Goal: Communication & Community: Participate in discussion

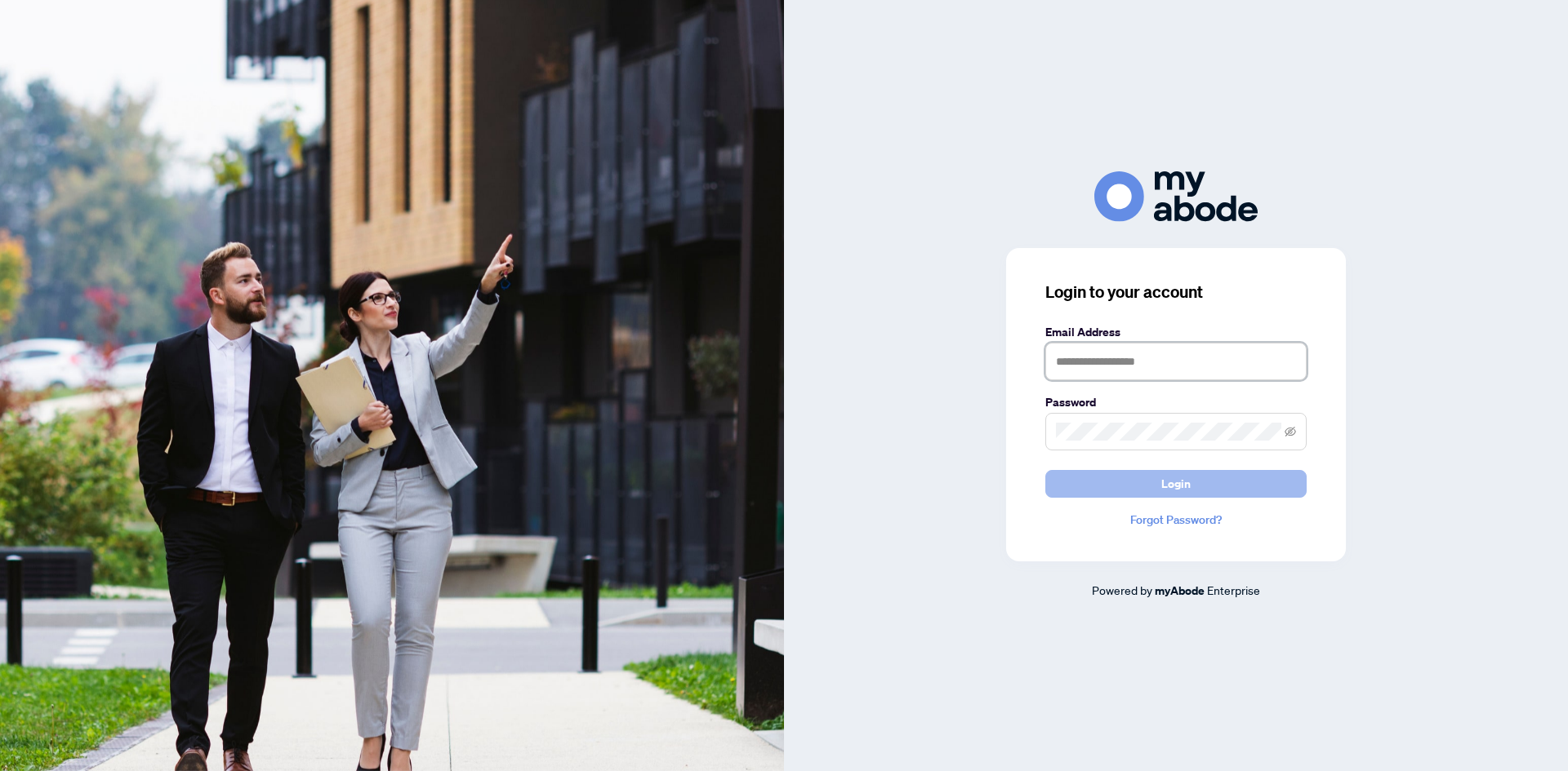
type input "**********"
click at [1191, 488] on button "Login" at bounding box center [1176, 483] width 261 height 28
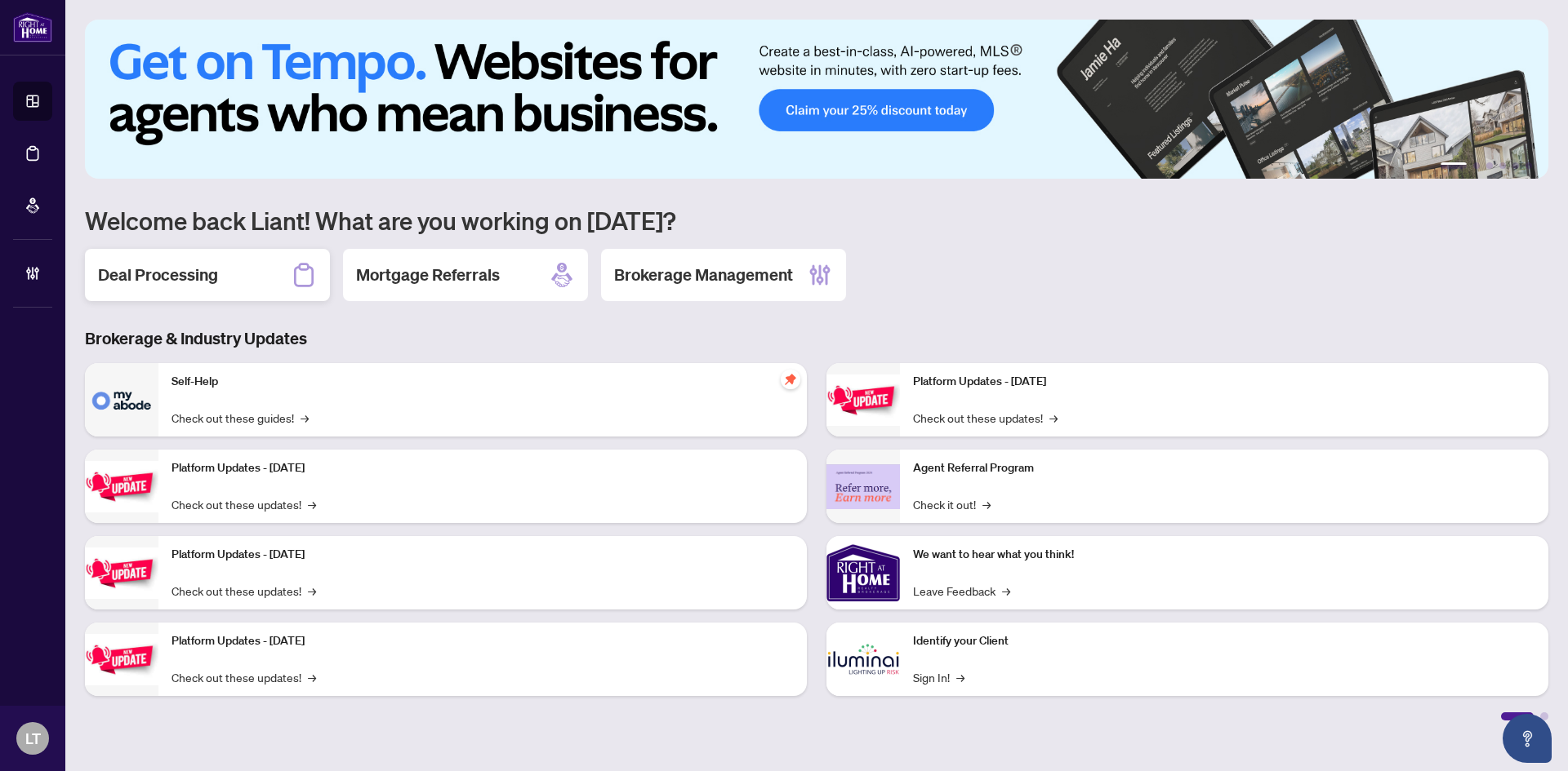
click at [181, 283] on h2 "Deal Processing" at bounding box center [157, 274] width 120 height 23
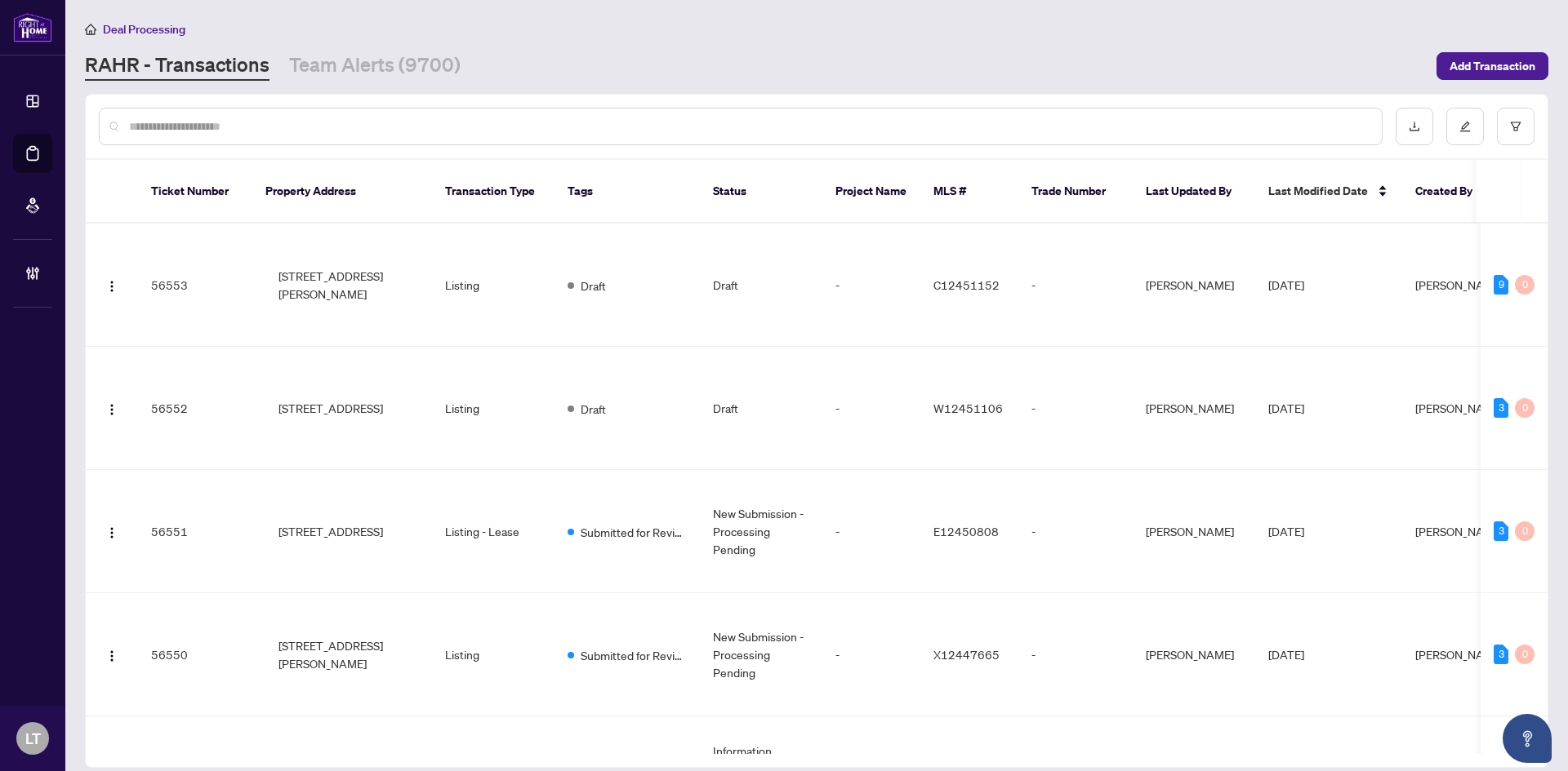
click at [182, 130] on input "text" at bounding box center [749, 126] width 1240 height 18
paste input "**********"
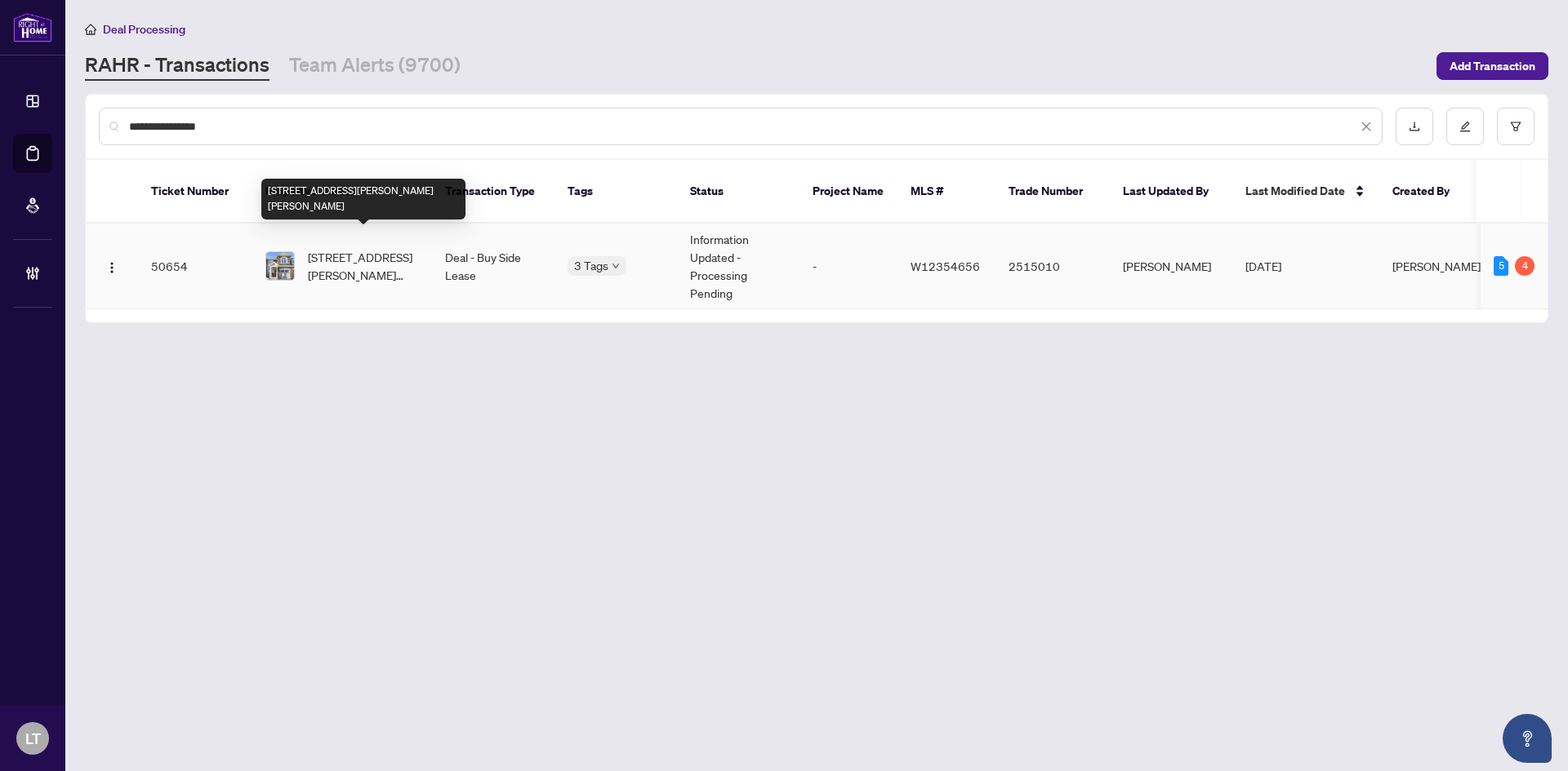
click at [325, 256] on span "1554 Gainer Cres, Milton, Ontario L9T 8Y3, Canada" at bounding box center [363, 266] width 111 height 36
drag, startPoint x: 237, startPoint y: 120, endPoint x: 108, endPoint y: 118, distance: 129.0
click at [108, 118] on div "**********" at bounding box center [740, 126] width 1284 height 38
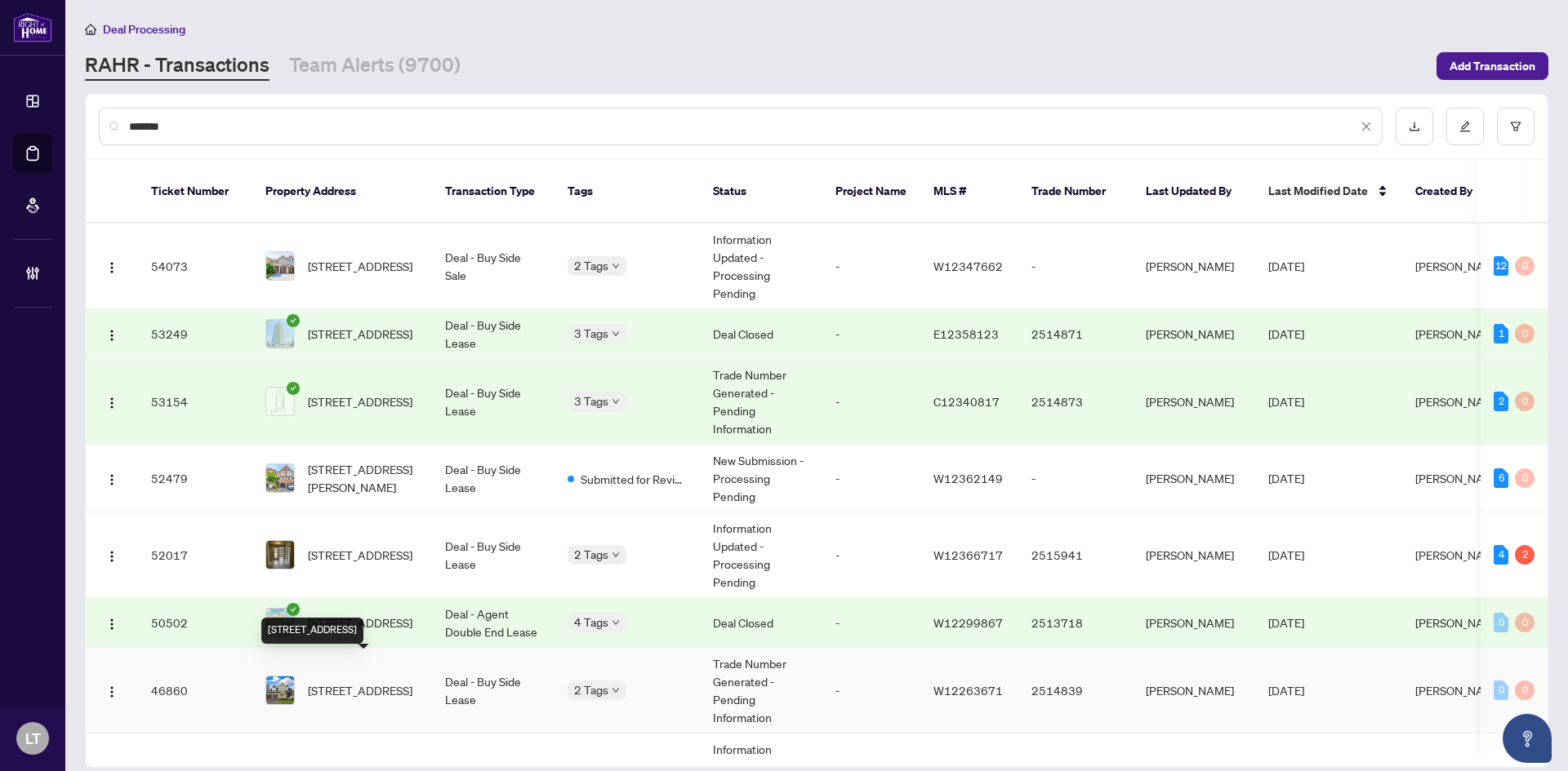
type input "*******"
click at [363, 682] on span "274 Weighton Dr, Oakville, Ontario L6K 2R1, Canada" at bounding box center [360, 690] width 105 height 18
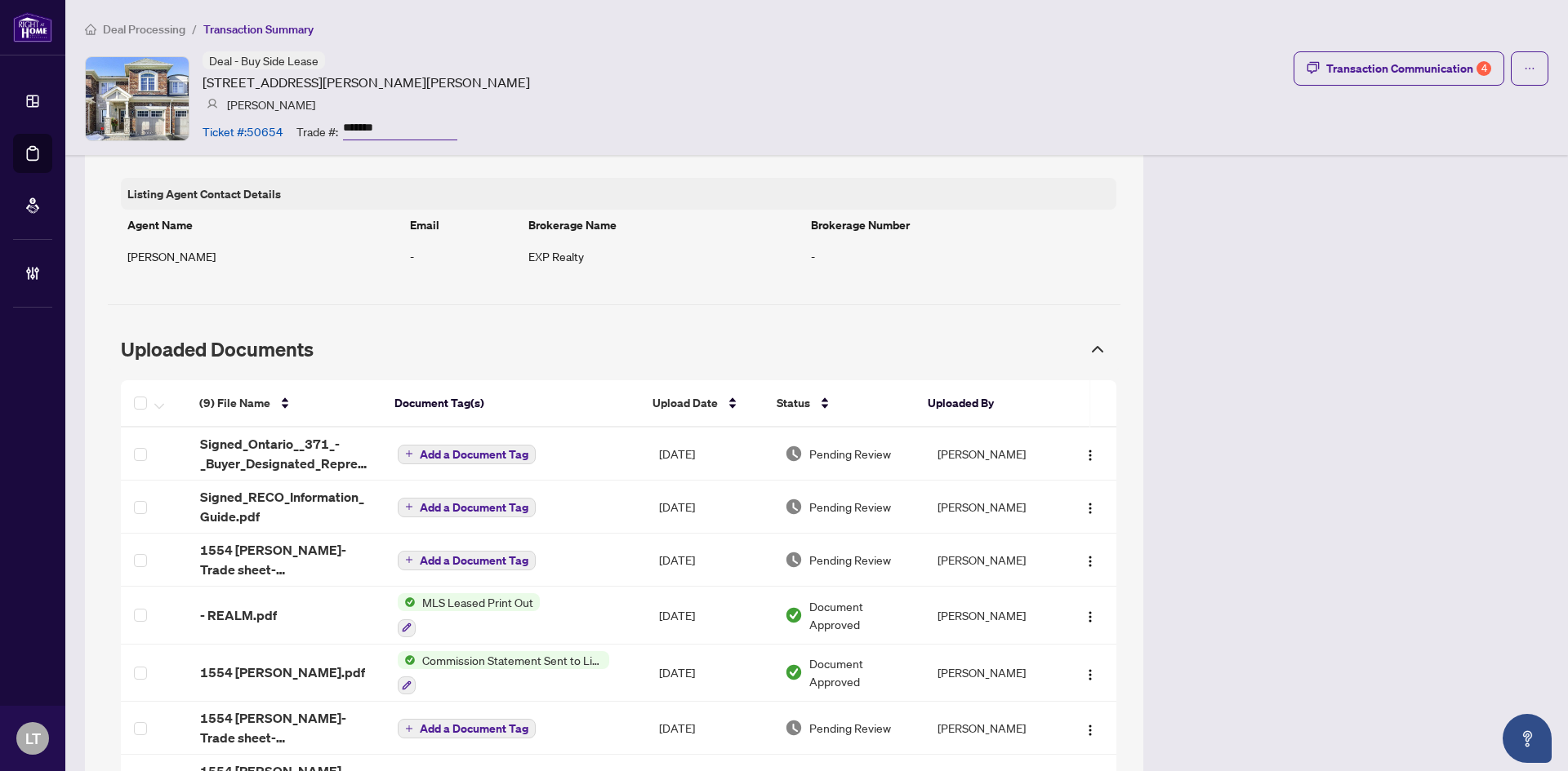
scroll to position [1224, 0]
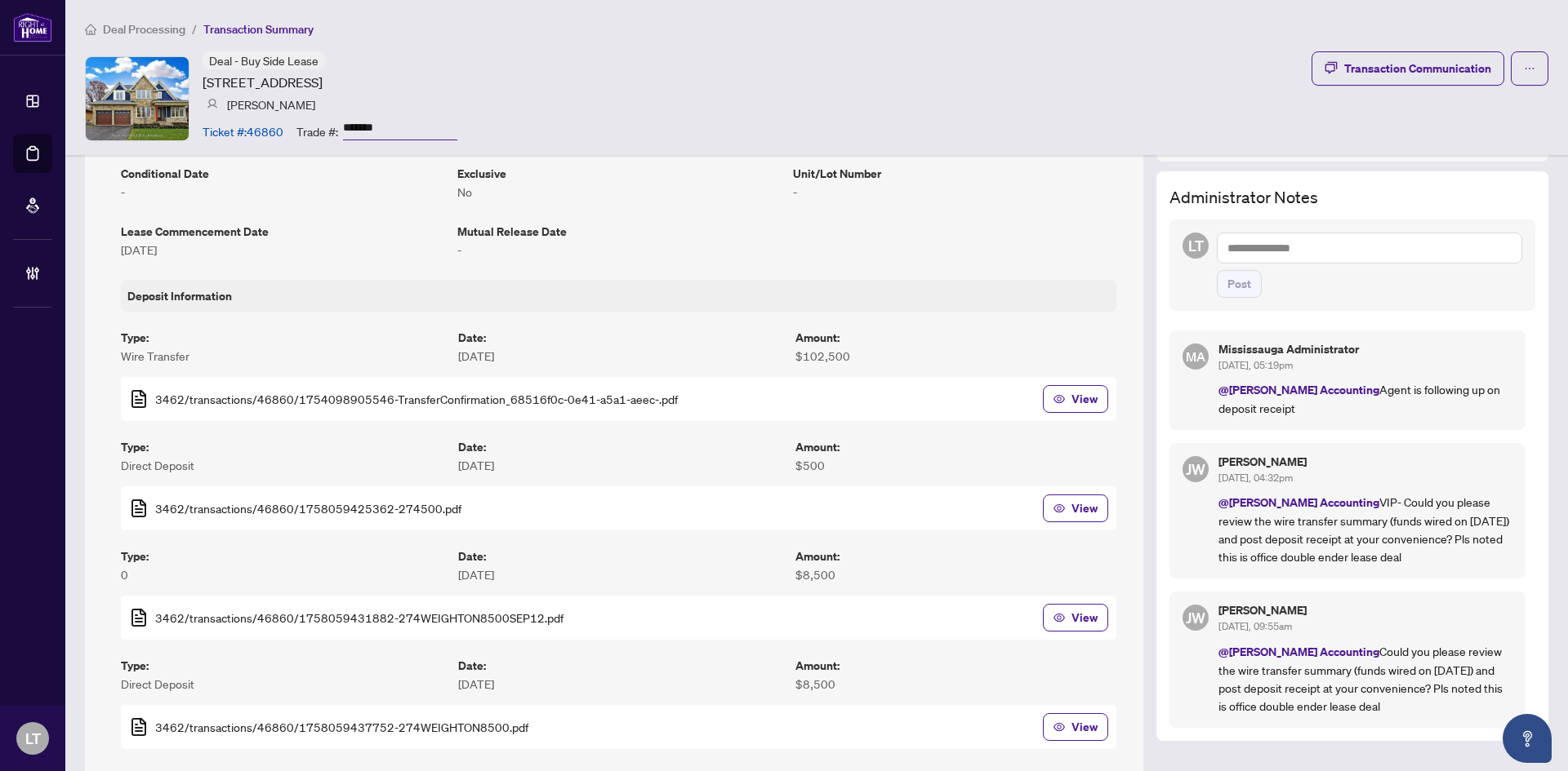
scroll to position [408, 0]
click at [1072, 405] on span "View" at bounding box center [1084, 401] width 26 height 26
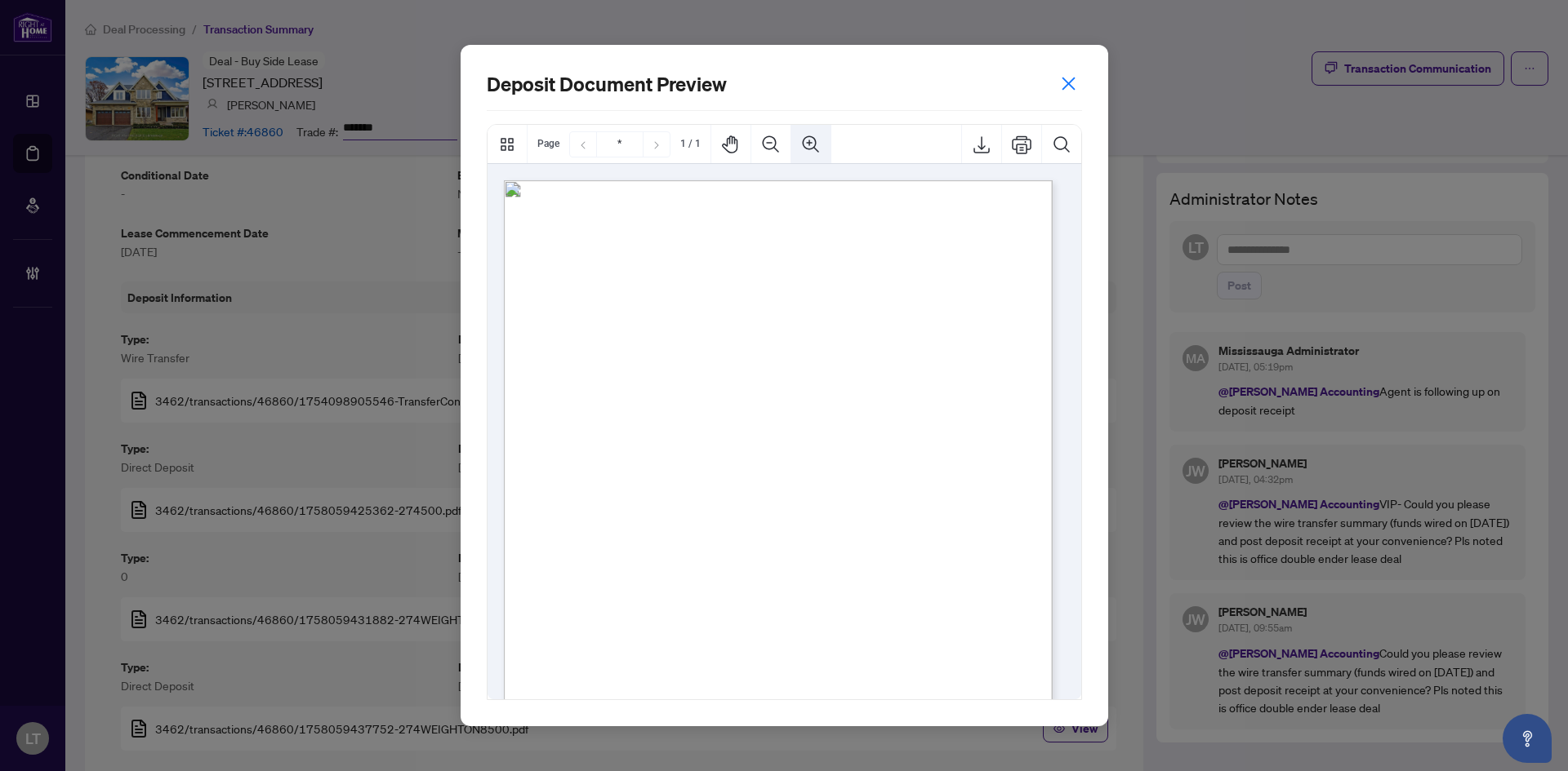
click at [808, 143] on icon "Zoom In" at bounding box center [812, 144] width 17 height 17
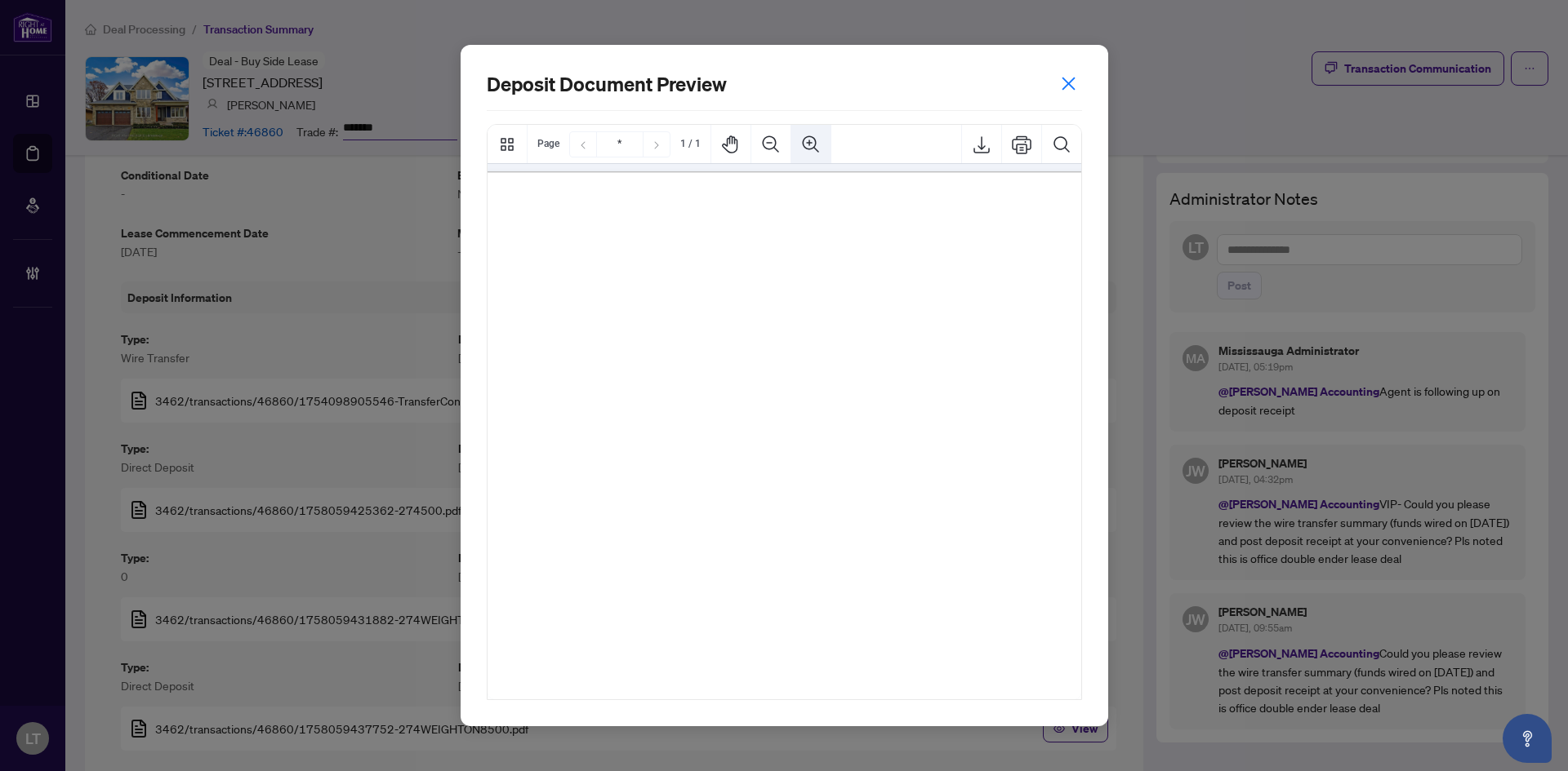
click at [808, 143] on icon "Zoom In" at bounding box center [812, 144] width 17 height 17
drag, startPoint x: 720, startPoint y: 322, endPoint x: 802, endPoint y: 321, distance: 82.0
click at [489, 321] on span "Payer details" at bounding box center [449, 316] width 78 height 16
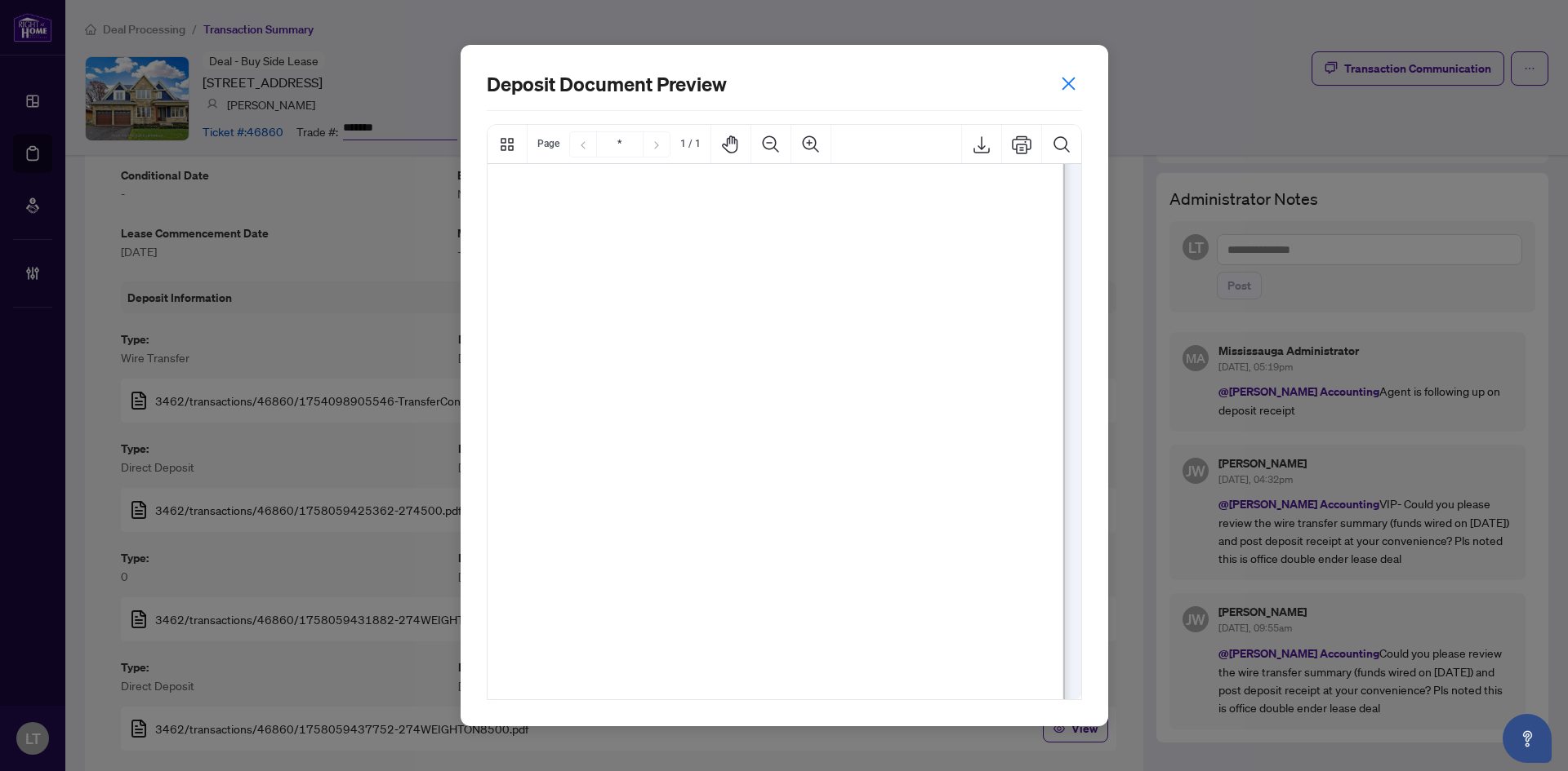
click at [1054, 68] on div "Deposit Document Preview" at bounding box center [785, 386] width 648 height 682
click at [1074, 88] on icon "close" at bounding box center [1068, 84] width 17 height 17
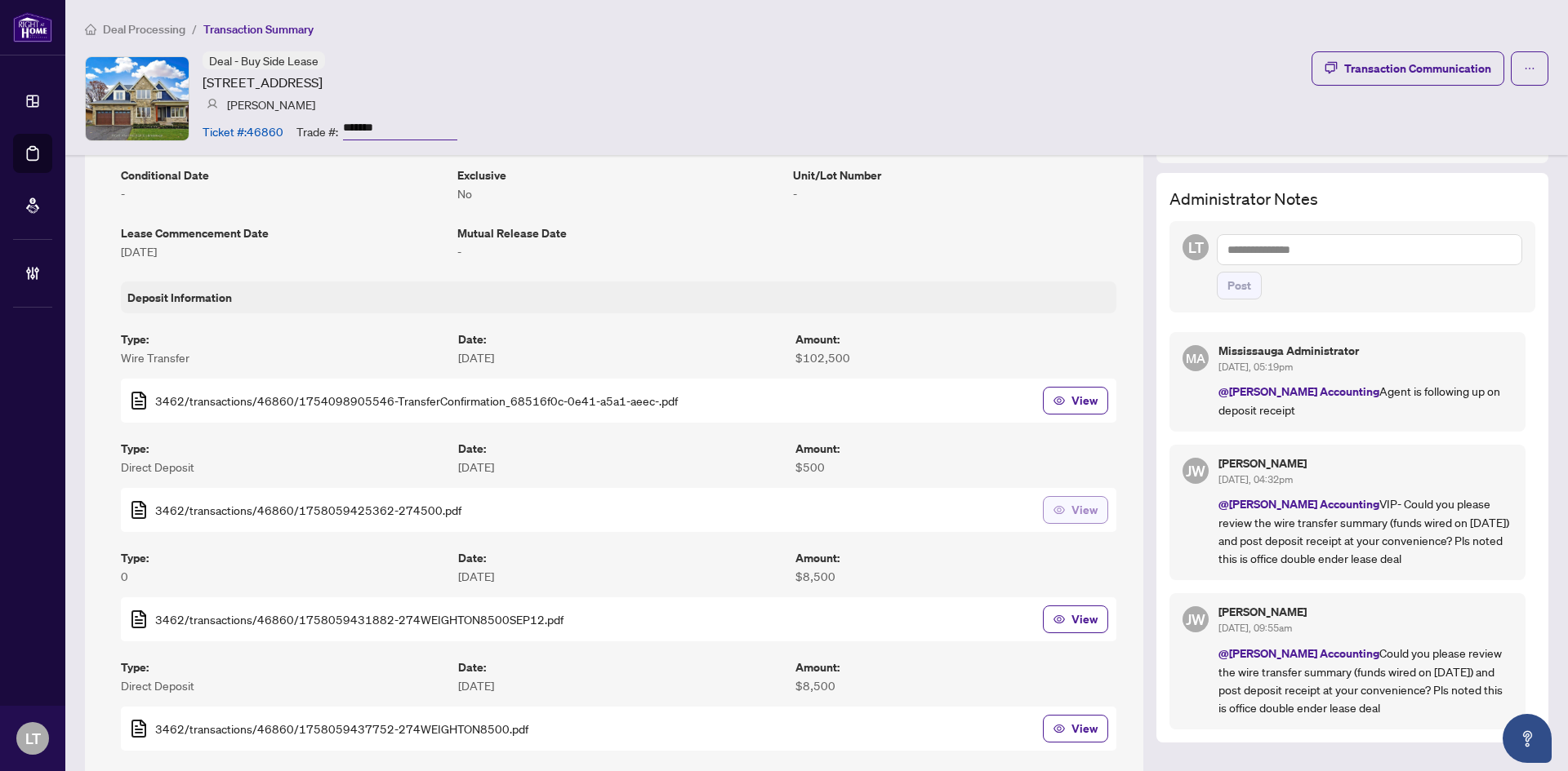
click at [1072, 507] on span "View" at bounding box center [1084, 509] width 26 height 26
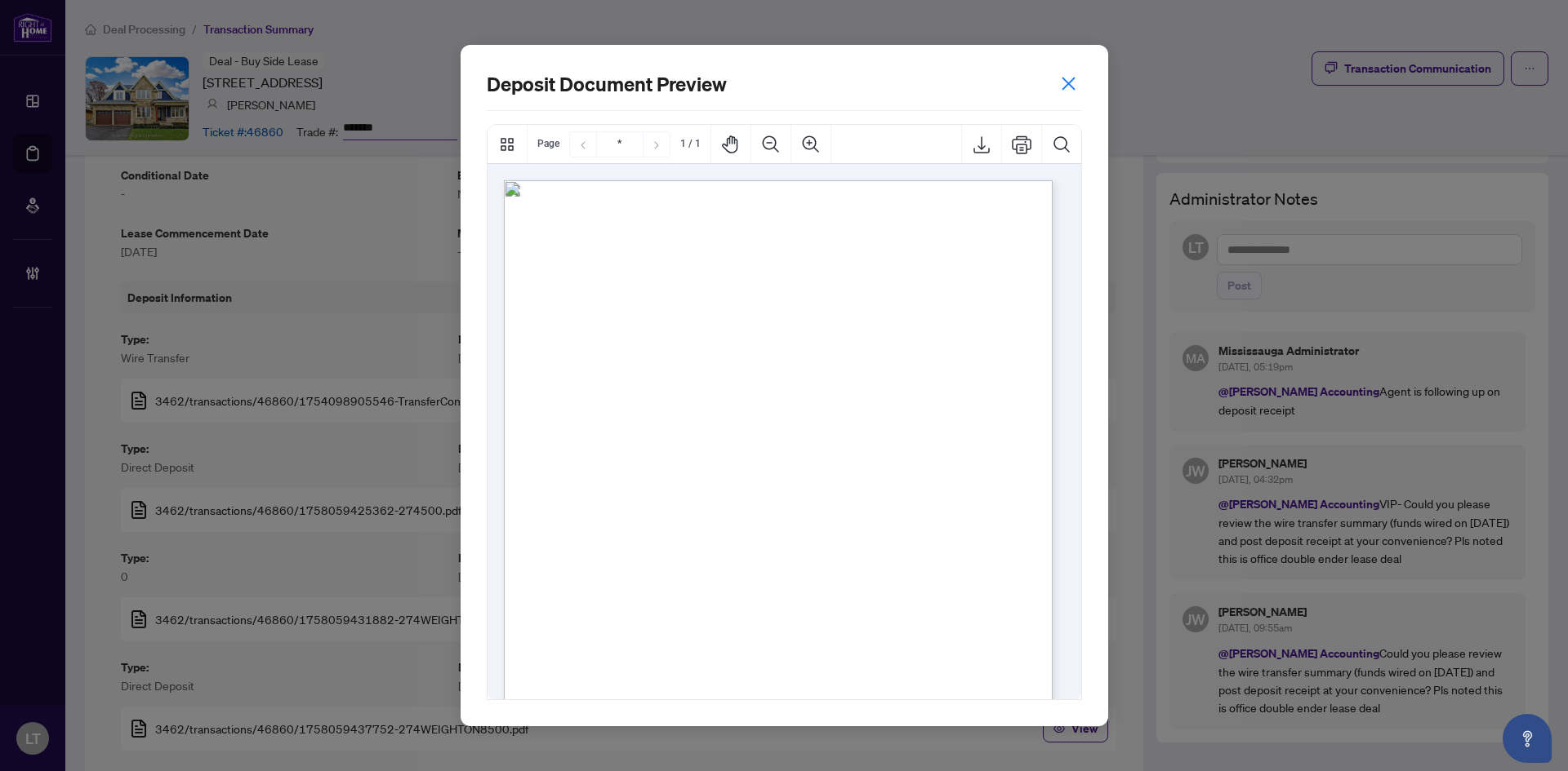
click at [1074, 88] on icon "close" at bounding box center [1068, 84] width 17 height 17
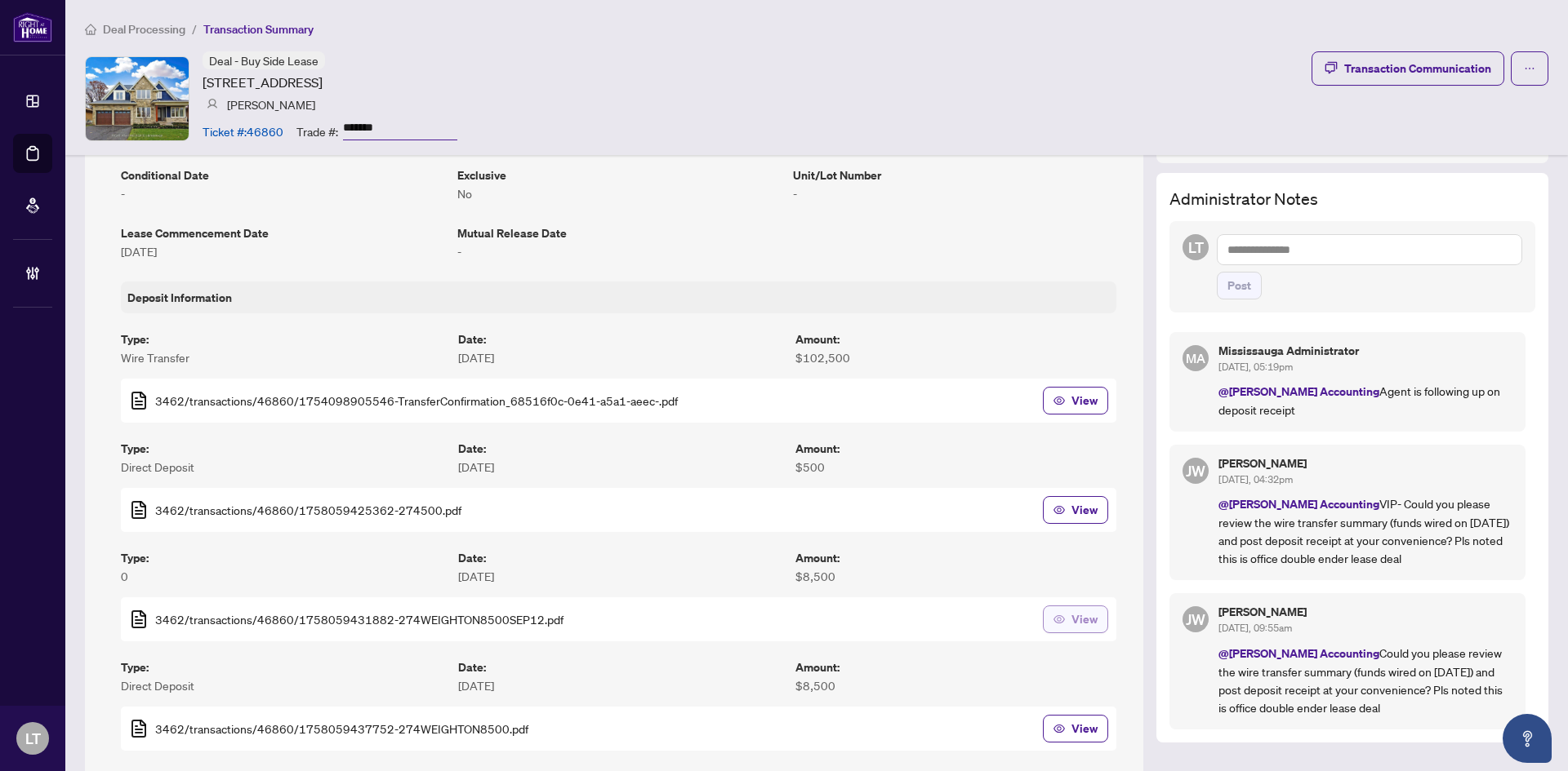
click at [1072, 614] on span "View" at bounding box center [1084, 619] width 26 height 26
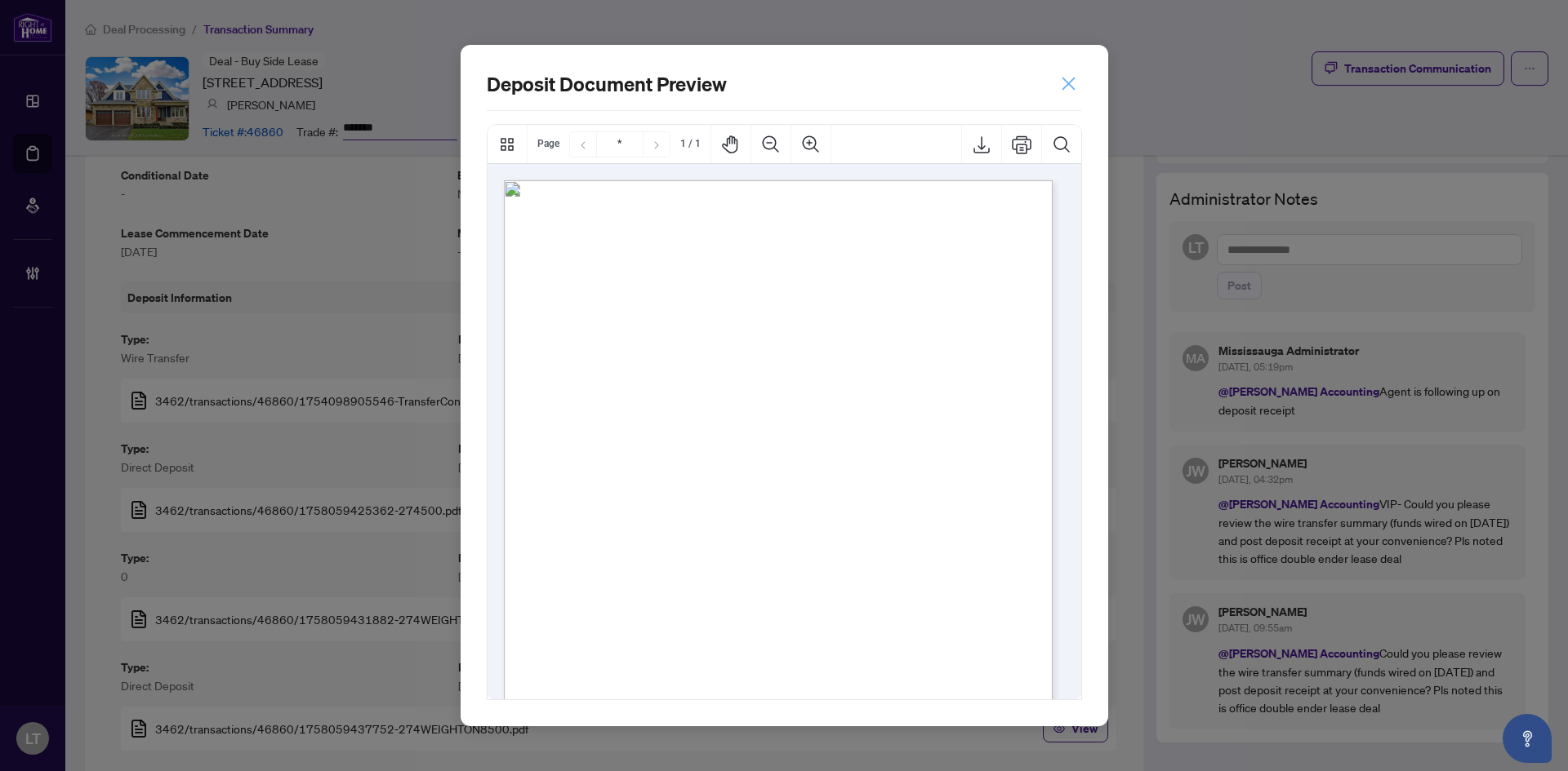
click at [1073, 80] on icon "close" at bounding box center [1068, 84] width 13 height 13
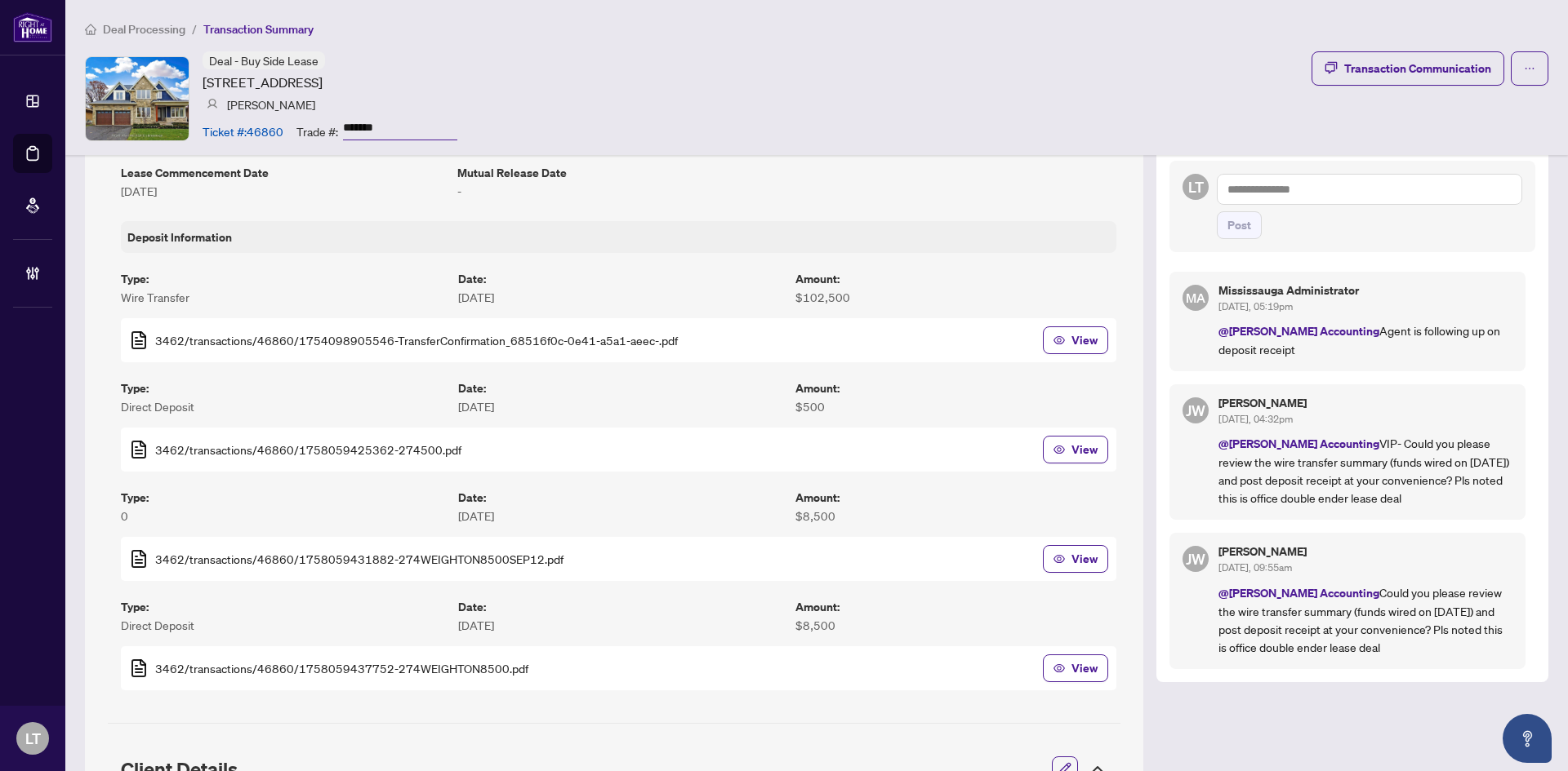
scroll to position [571, 0]
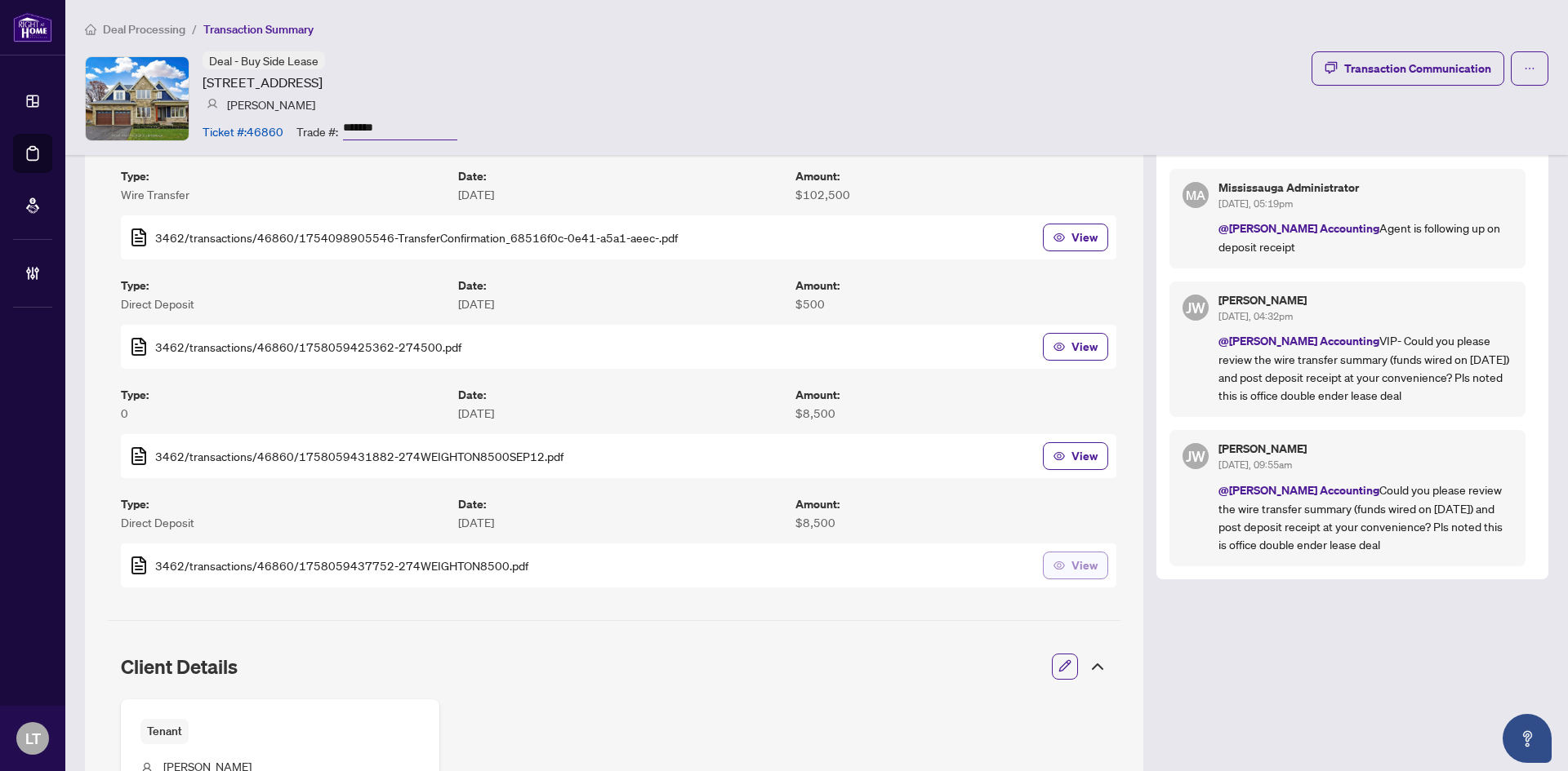
click at [1072, 568] on span "View" at bounding box center [1084, 565] width 26 height 26
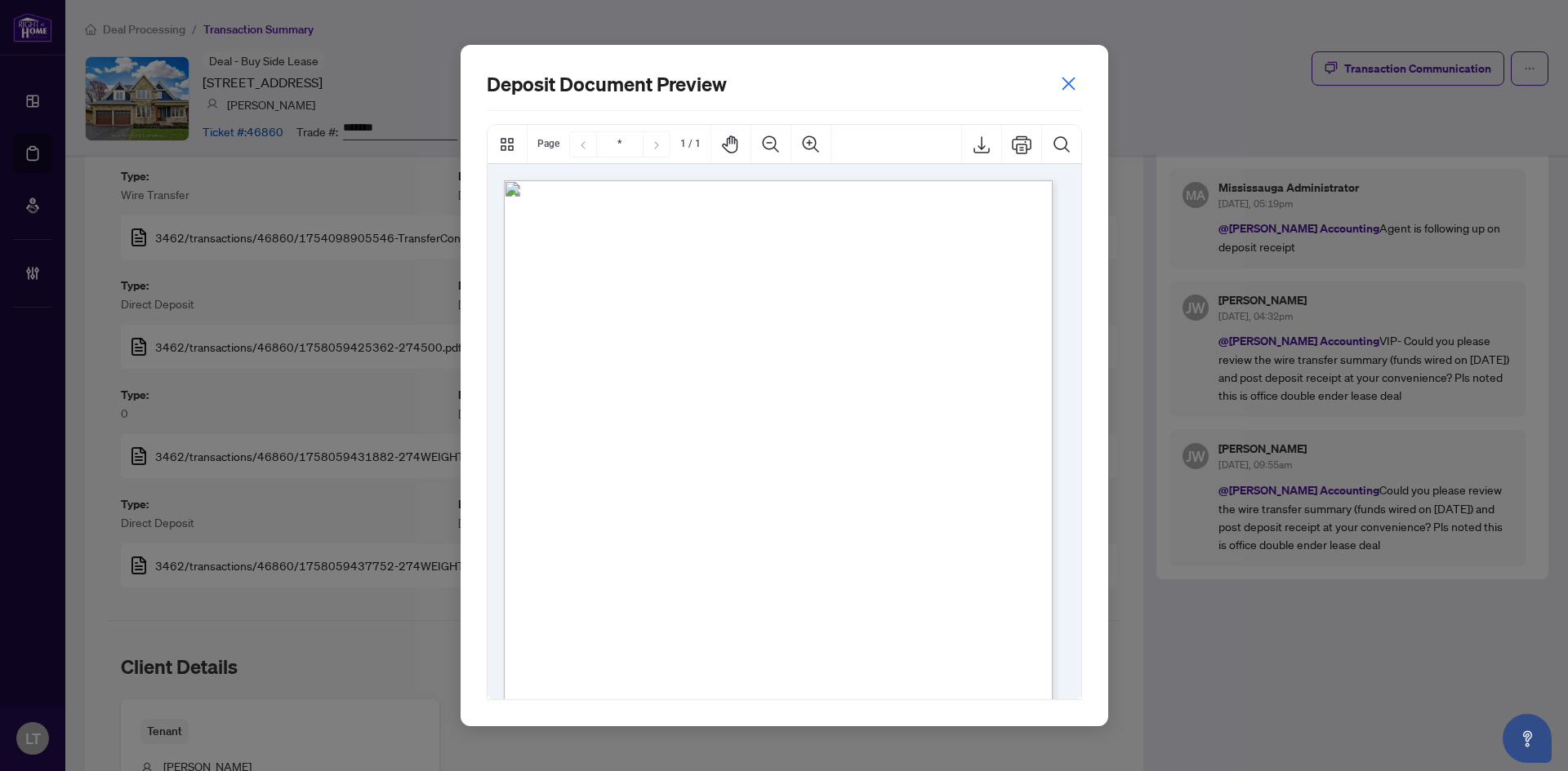
scroll to position [207, 0]
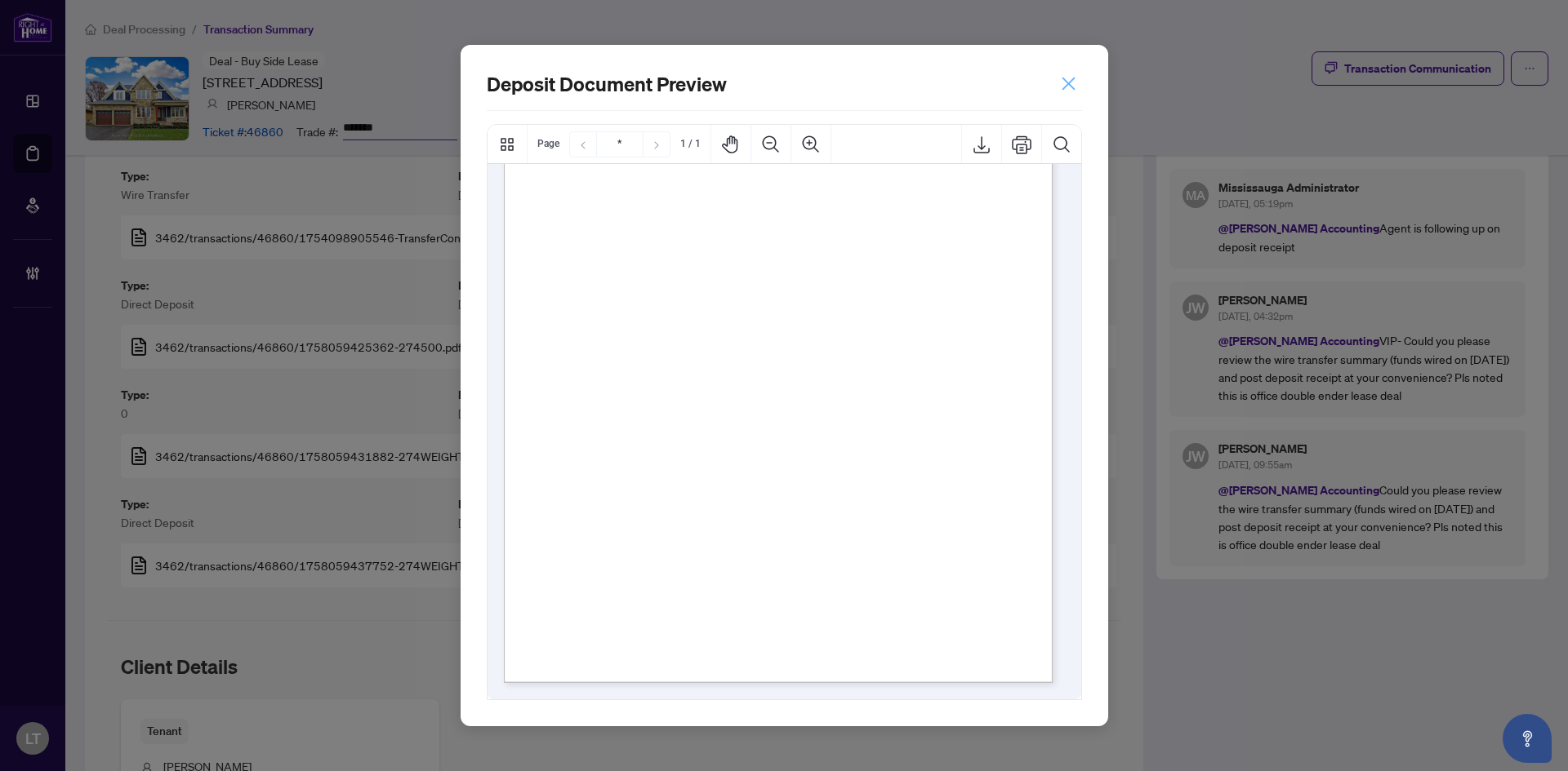
click at [1074, 90] on icon "close" at bounding box center [1068, 84] width 17 height 17
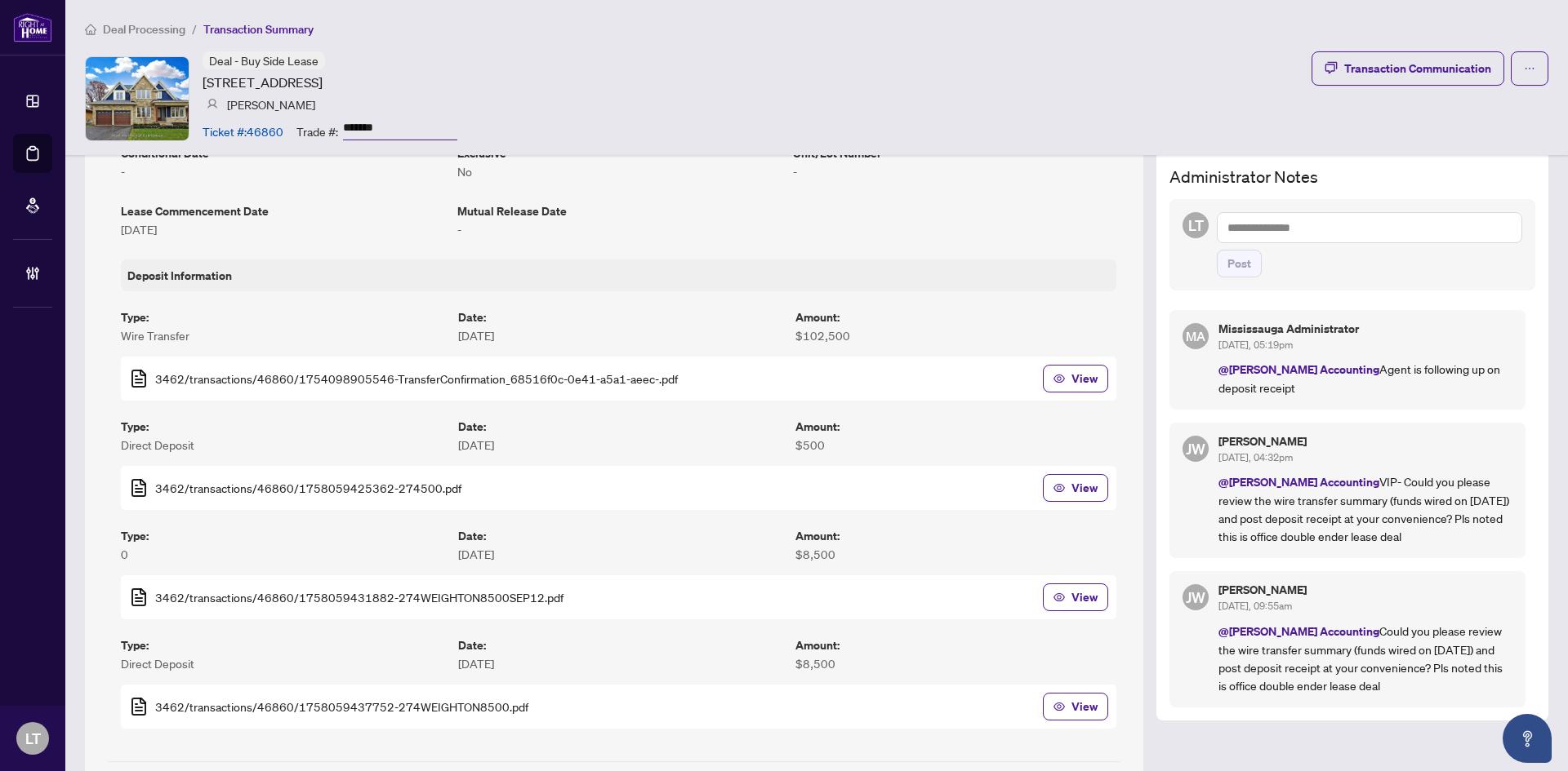
scroll to position [408, 0]
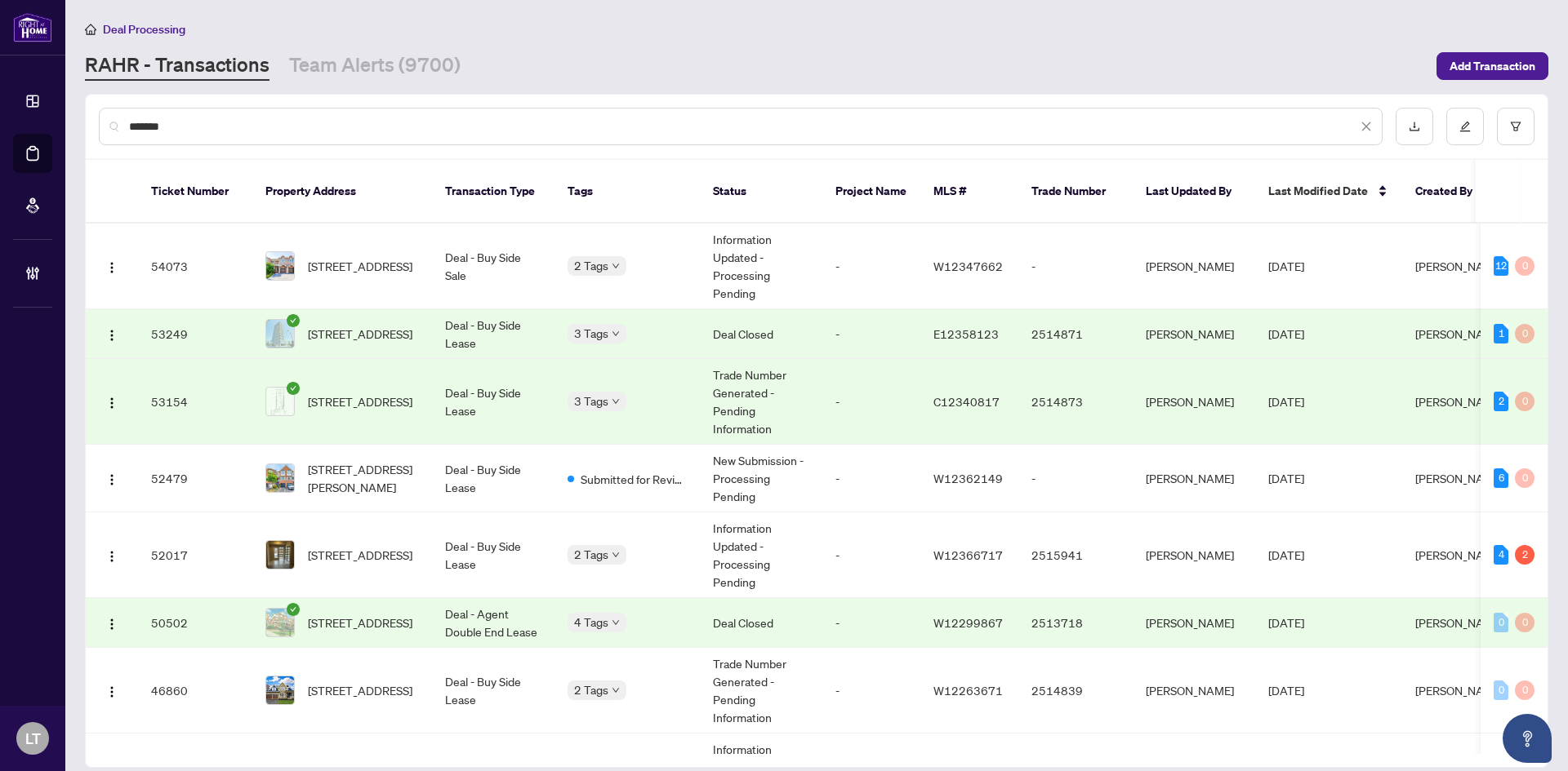
click at [166, 25] on span "Deal Processing" at bounding box center [144, 29] width 83 height 15
drag, startPoint x: 168, startPoint y: 121, endPoint x: 102, endPoint y: 123, distance: 66.0
click at [102, 123] on div "*******" at bounding box center [740, 126] width 1284 height 38
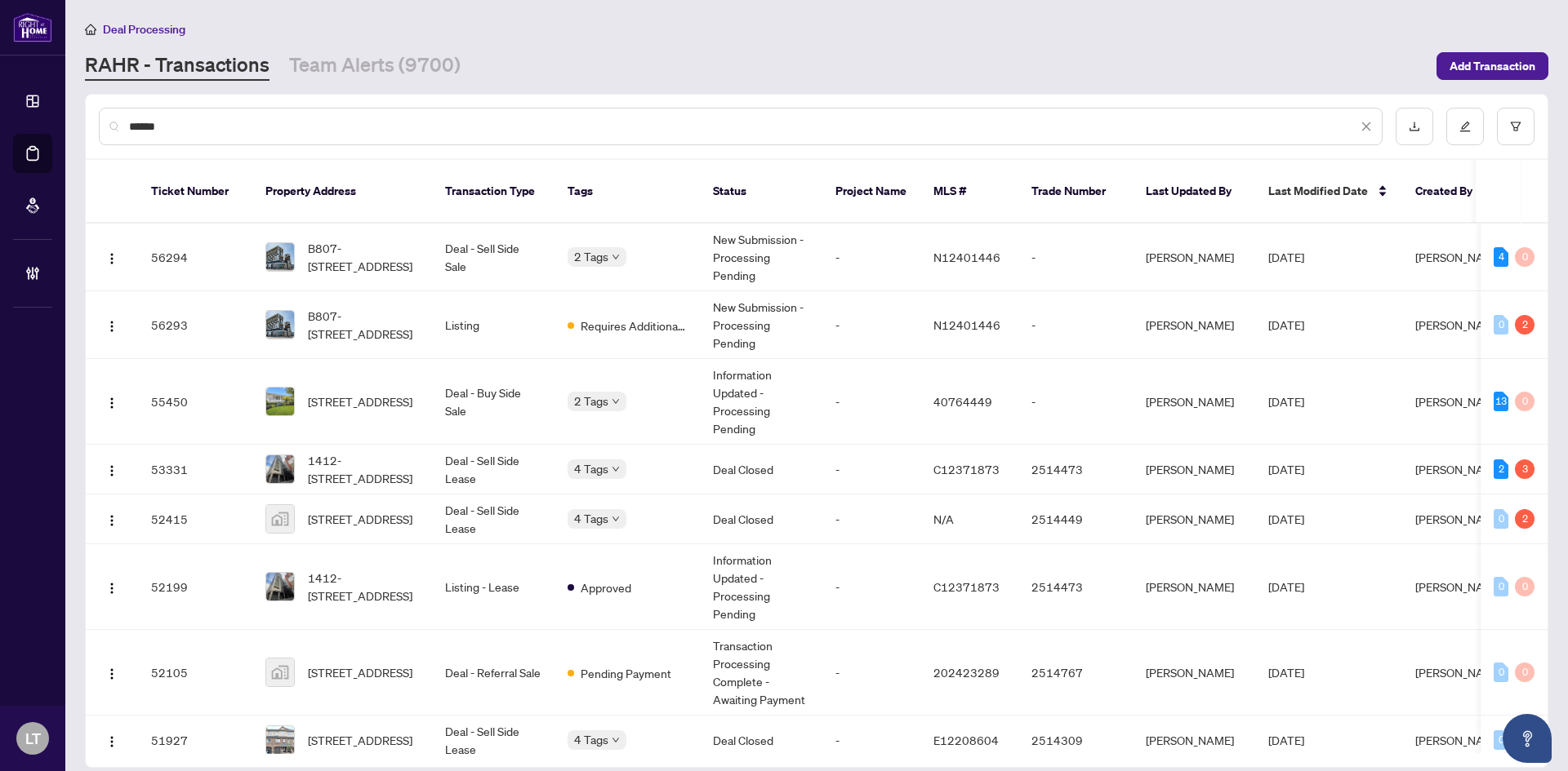
click at [131, 123] on input "******" at bounding box center [743, 126] width 1228 height 18
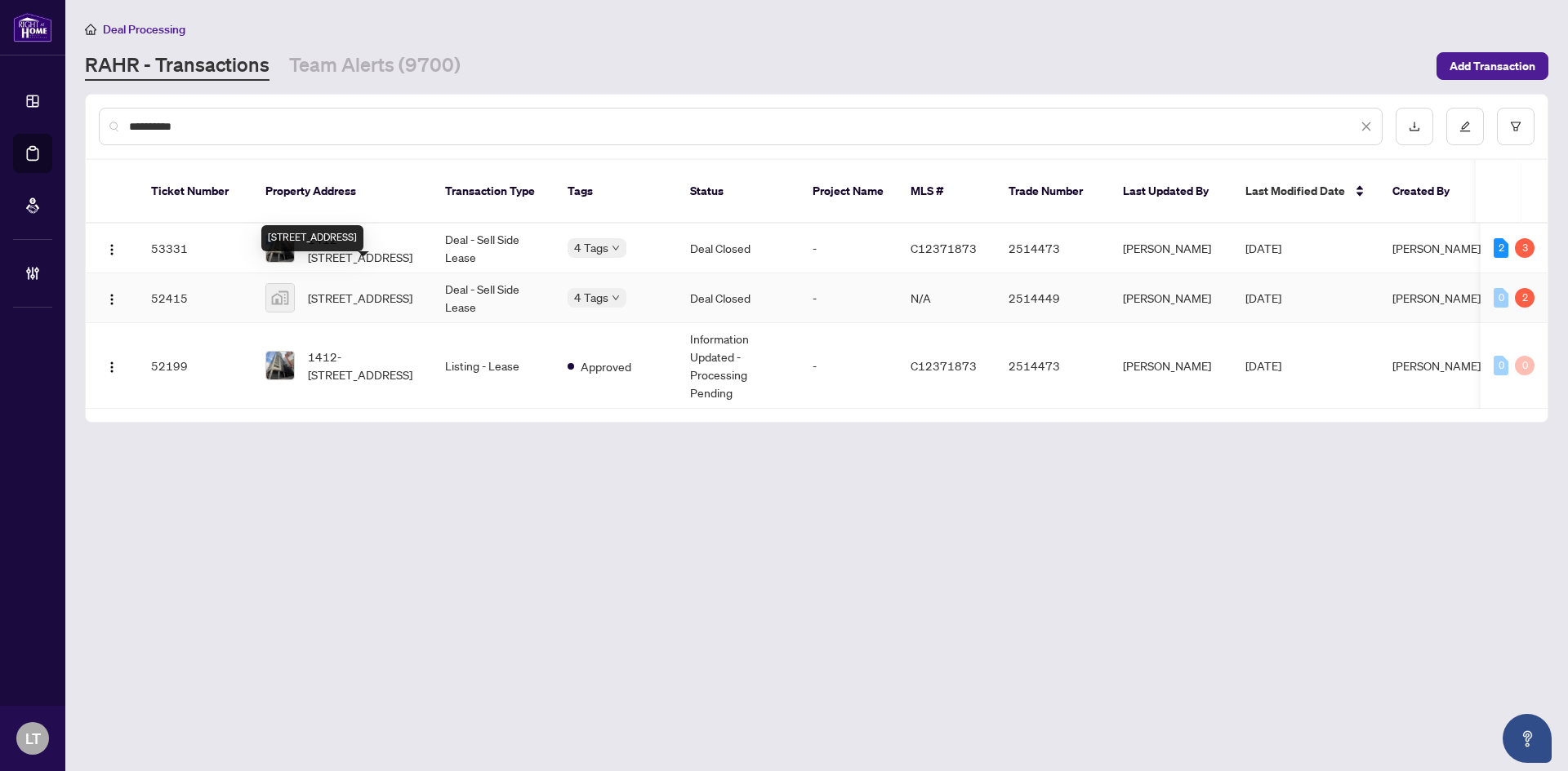
type input "**********"
click at [373, 289] on span "16 Concord Place #217, Grimsby, ON, Canada" at bounding box center [360, 298] width 105 height 18
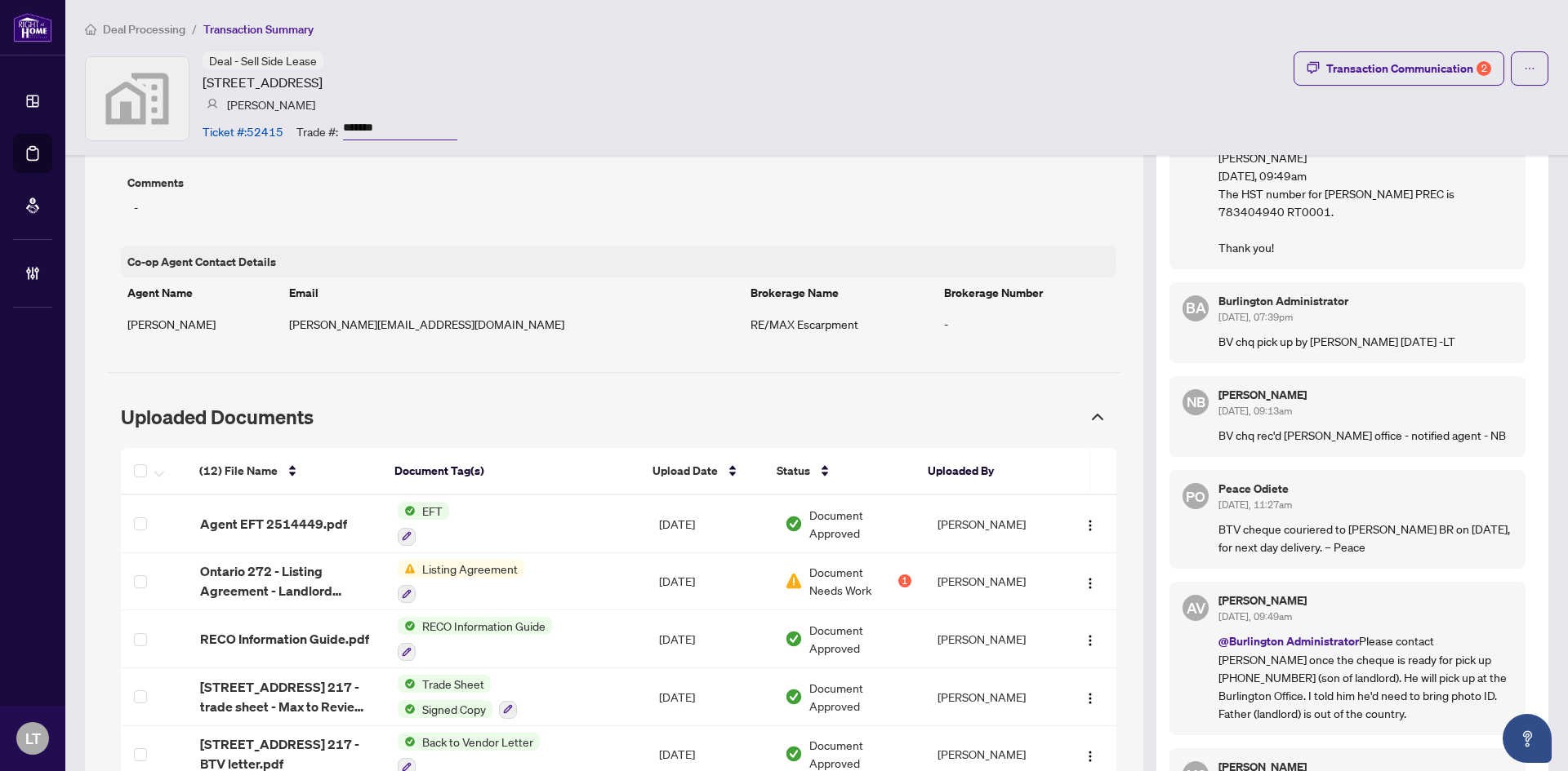
scroll to position [1306, 0]
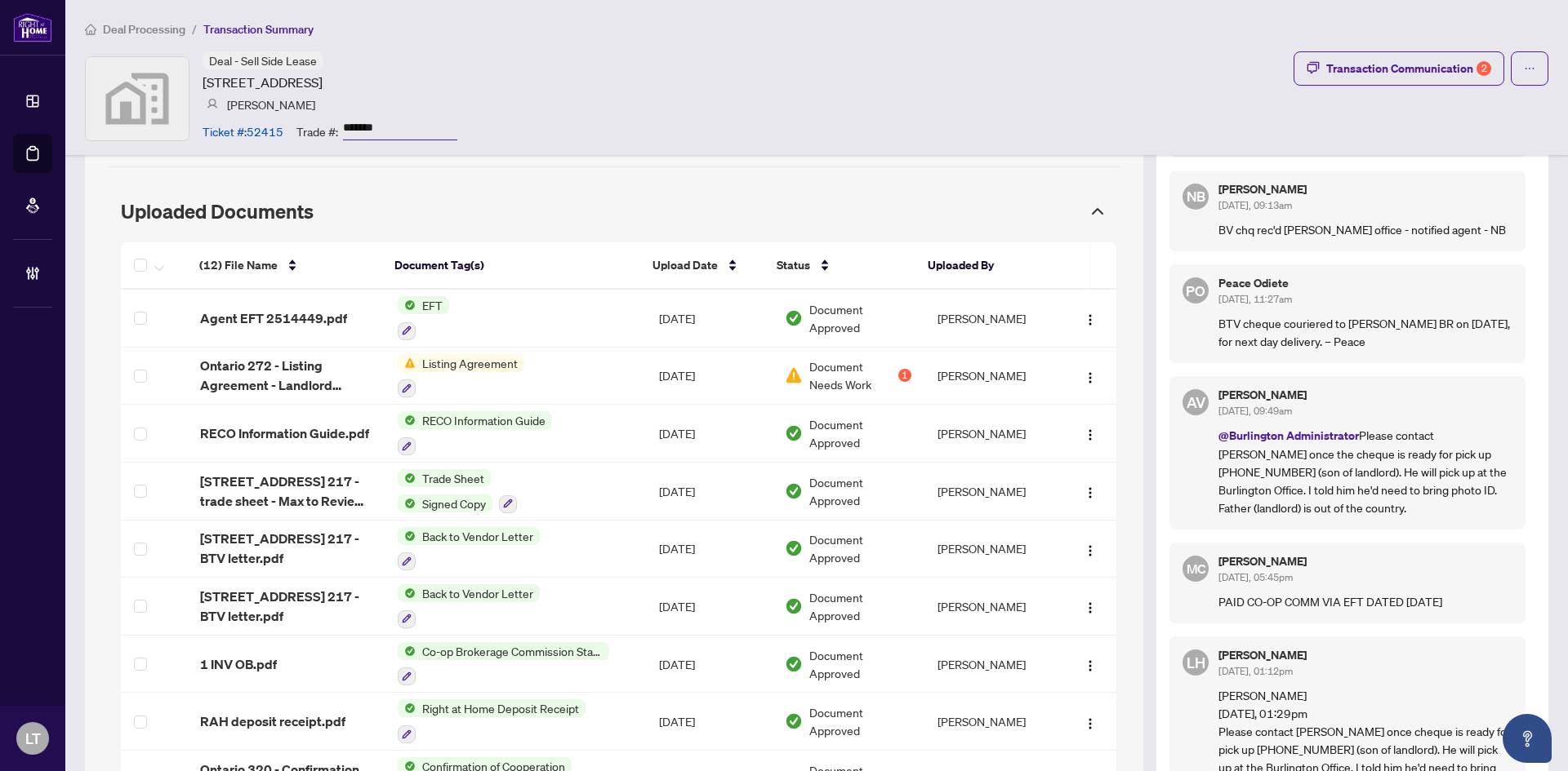
click at [141, 25] on span "Deal Processing" at bounding box center [144, 29] width 83 height 15
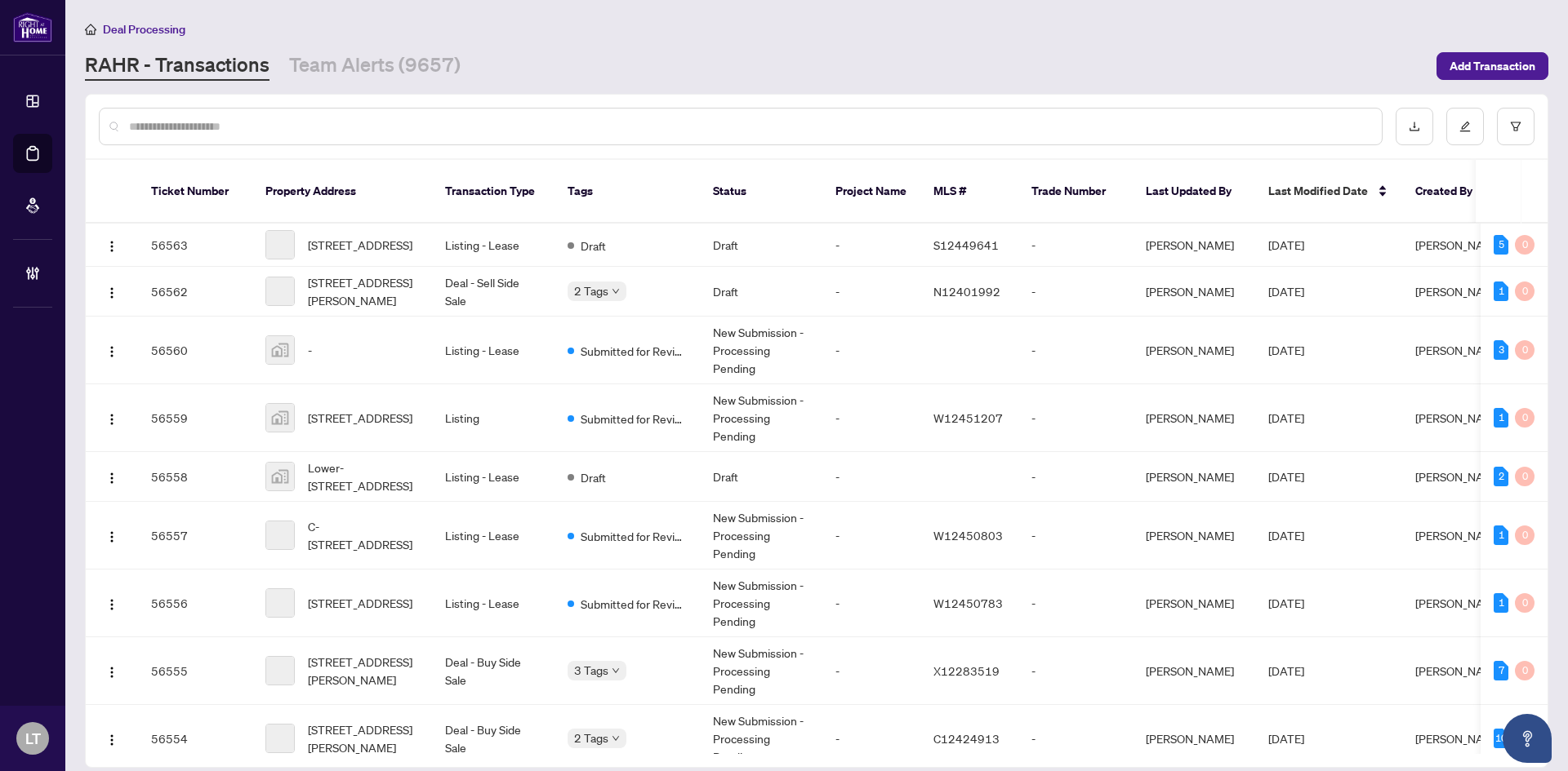
click at [251, 121] on input "text" at bounding box center [749, 126] width 1240 height 18
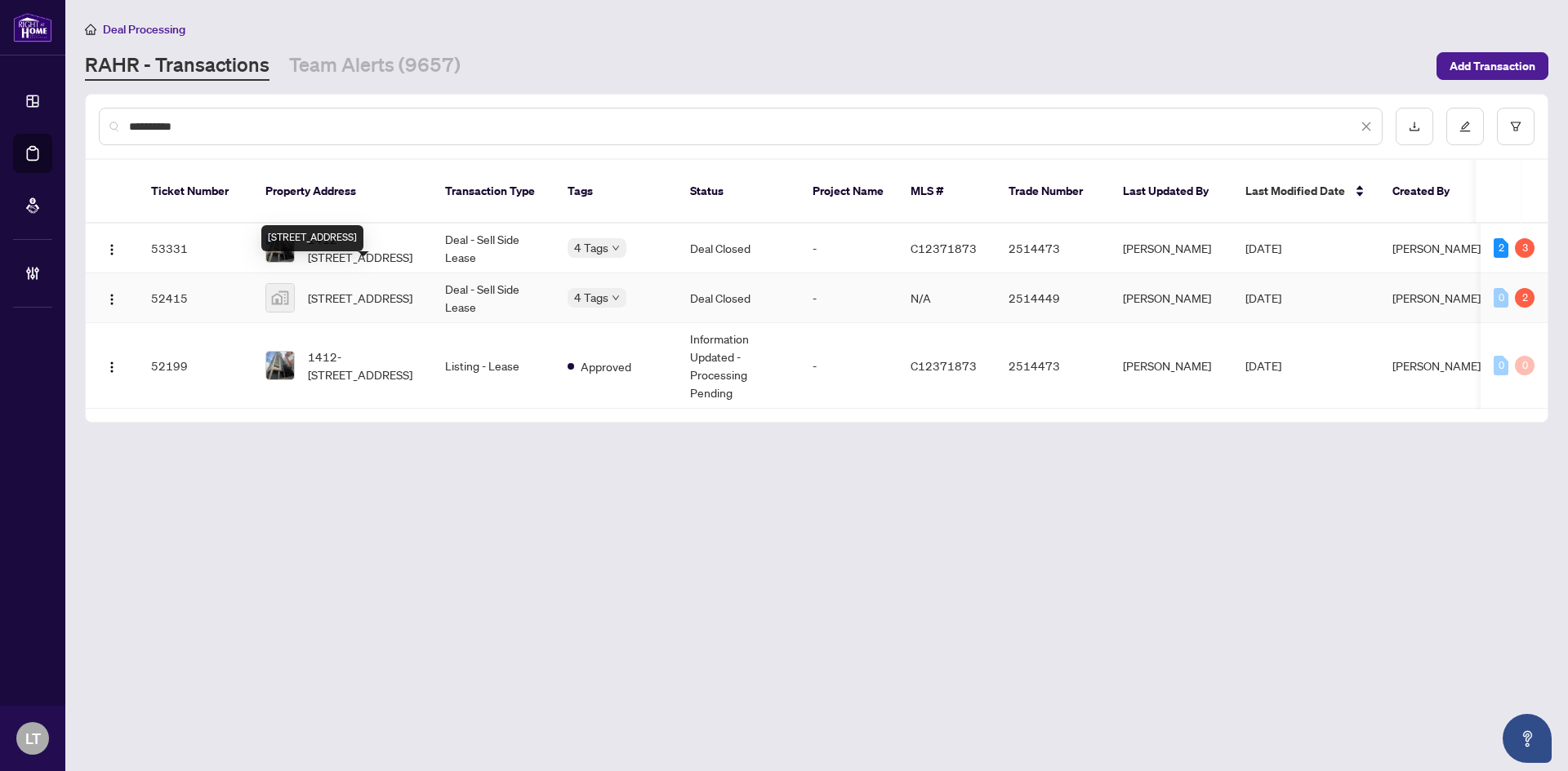
click at [352, 289] on span "[STREET_ADDRESS]" at bounding box center [360, 298] width 105 height 18
drag, startPoint x: 200, startPoint y: 122, endPoint x: 115, endPoint y: 123, distance: 85.0
click at [115, 123] on div "**********" at bounding box center [740, 126] width 1284 height 38
drag, startPoint x: 124, startPoint y: 120, endPoint x: 73, endPoint y: 119, distance: 51.0
click at [73, 119] on main "**********" at bounding box center [817, 386] width 1503 height 771
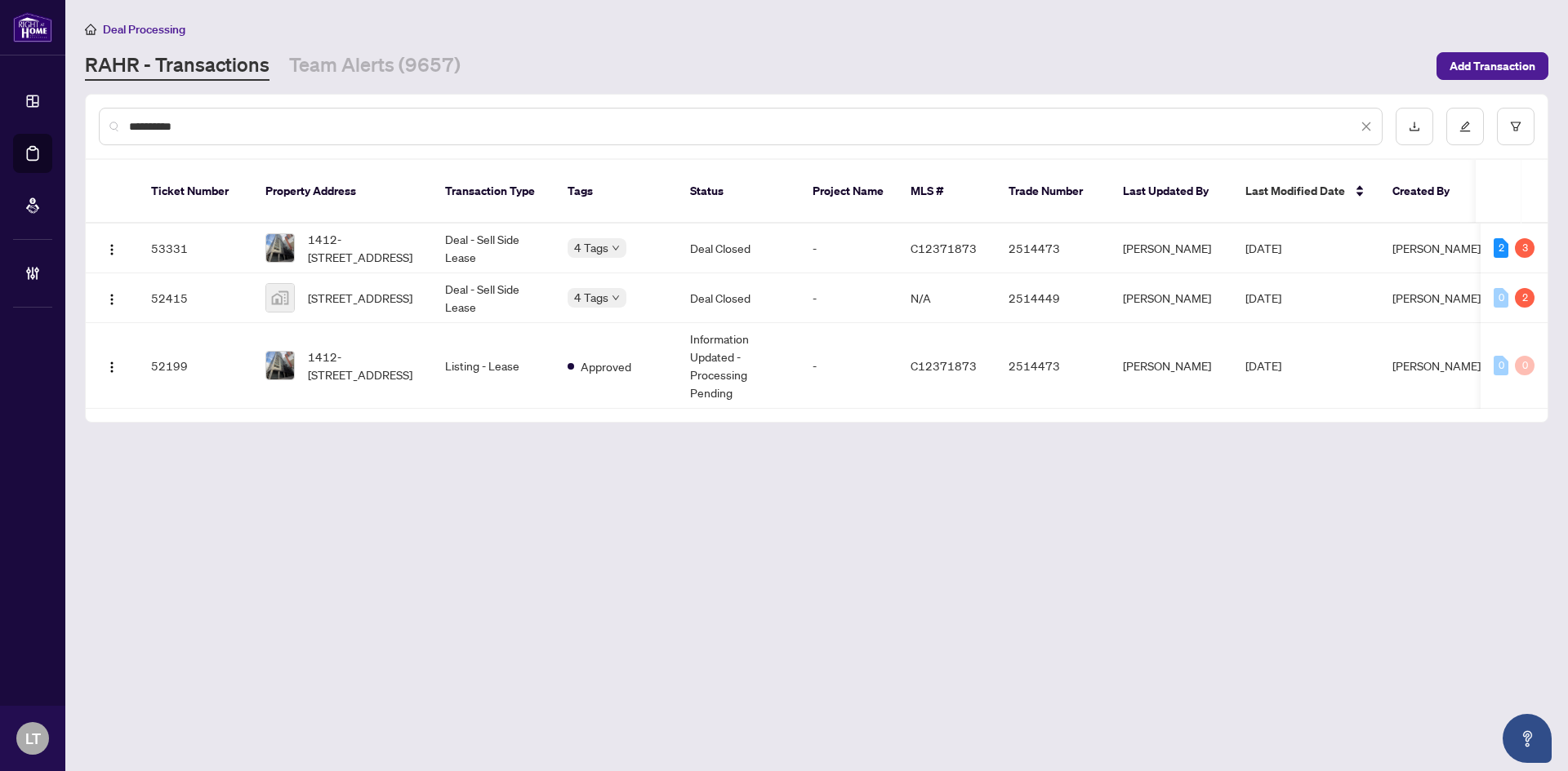
paste input "*******"
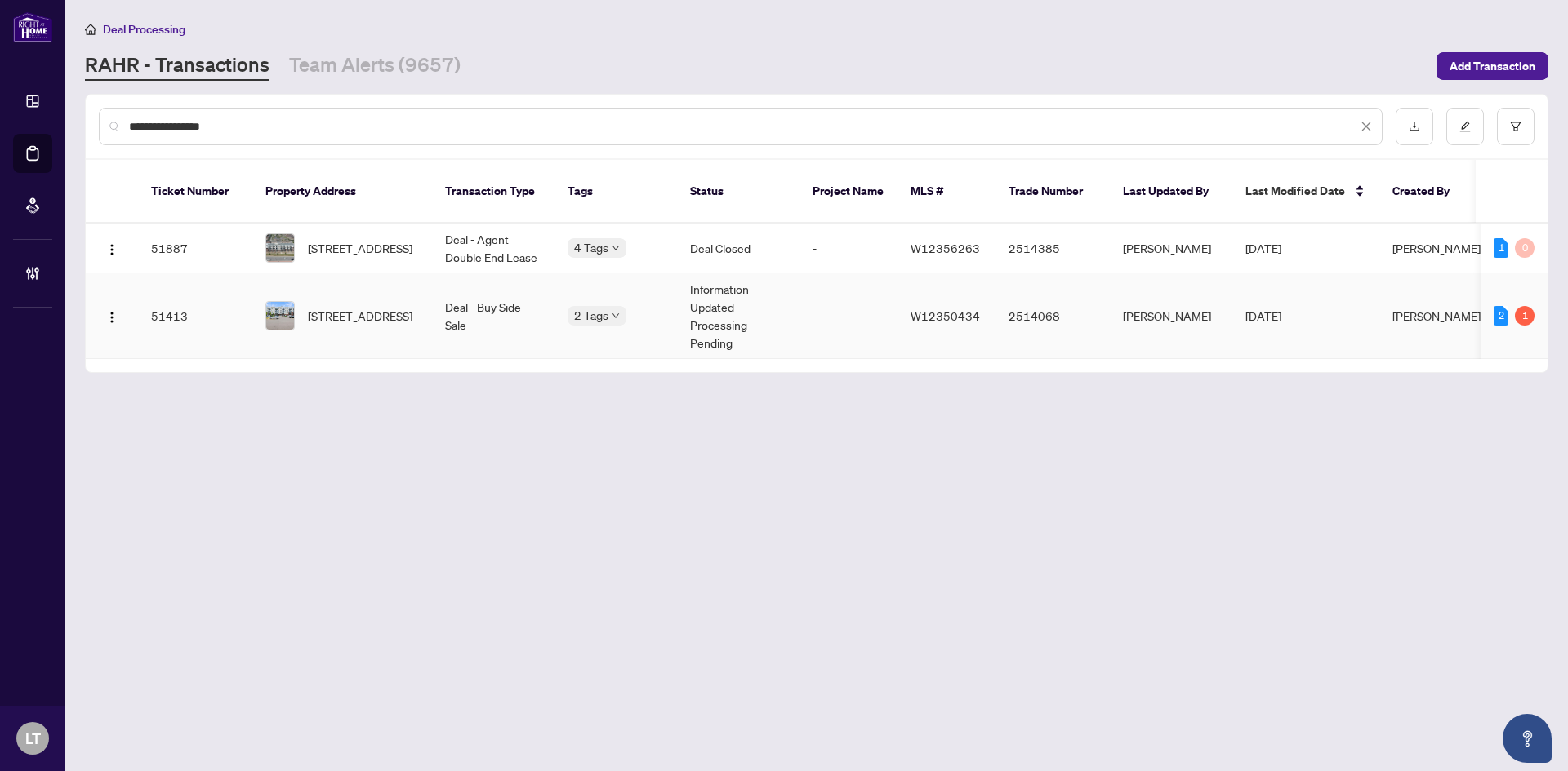
type input "**********"
click at [448, 299] on td "Deal - Buy Side Sale" at bounding box center [493, 316] width 122 height 85
click at [370, 307] on span "[STREET_ADDRESS]" at bounding box center [360, 315] width 105 height 18
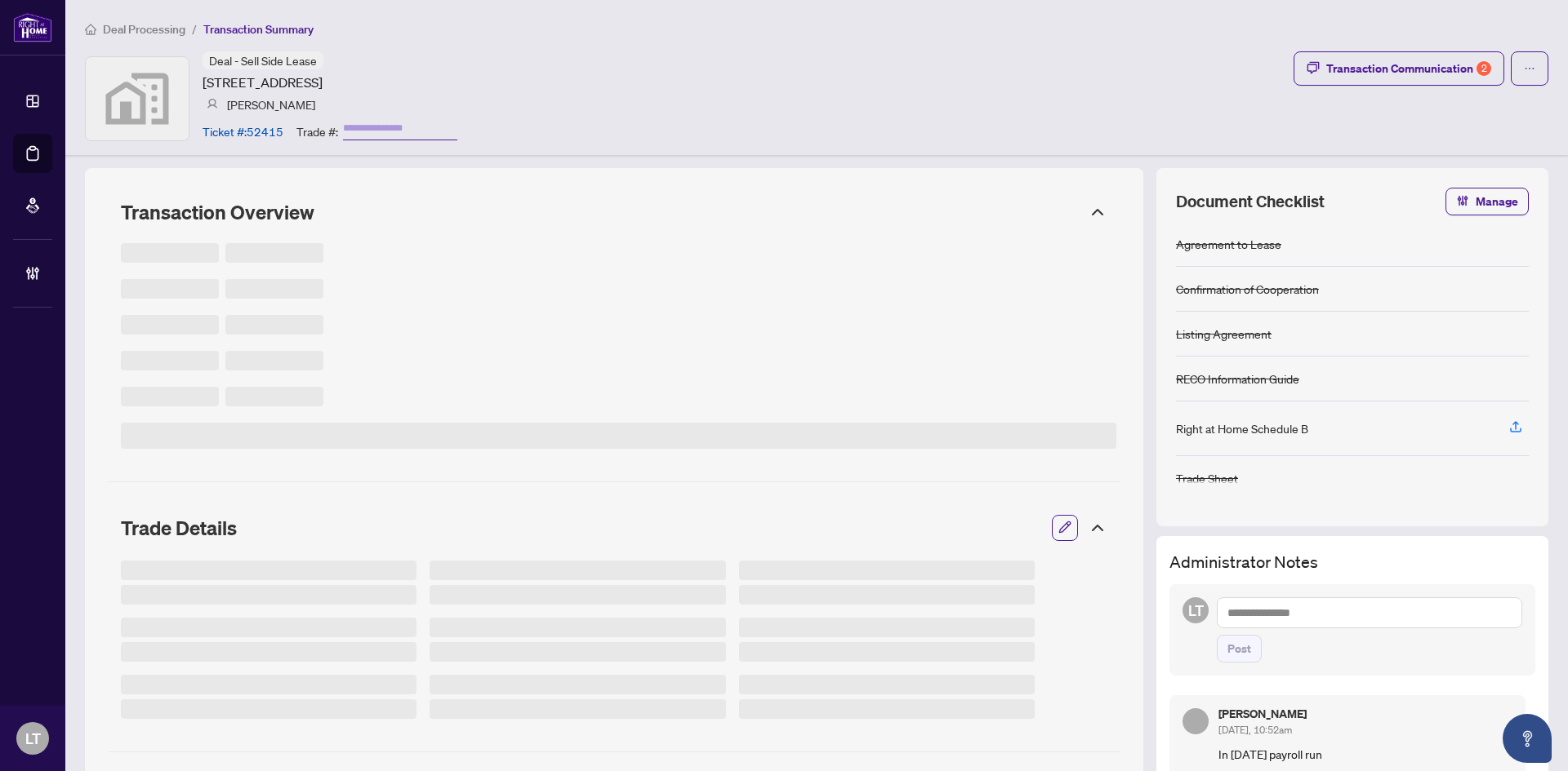
type input "*******"
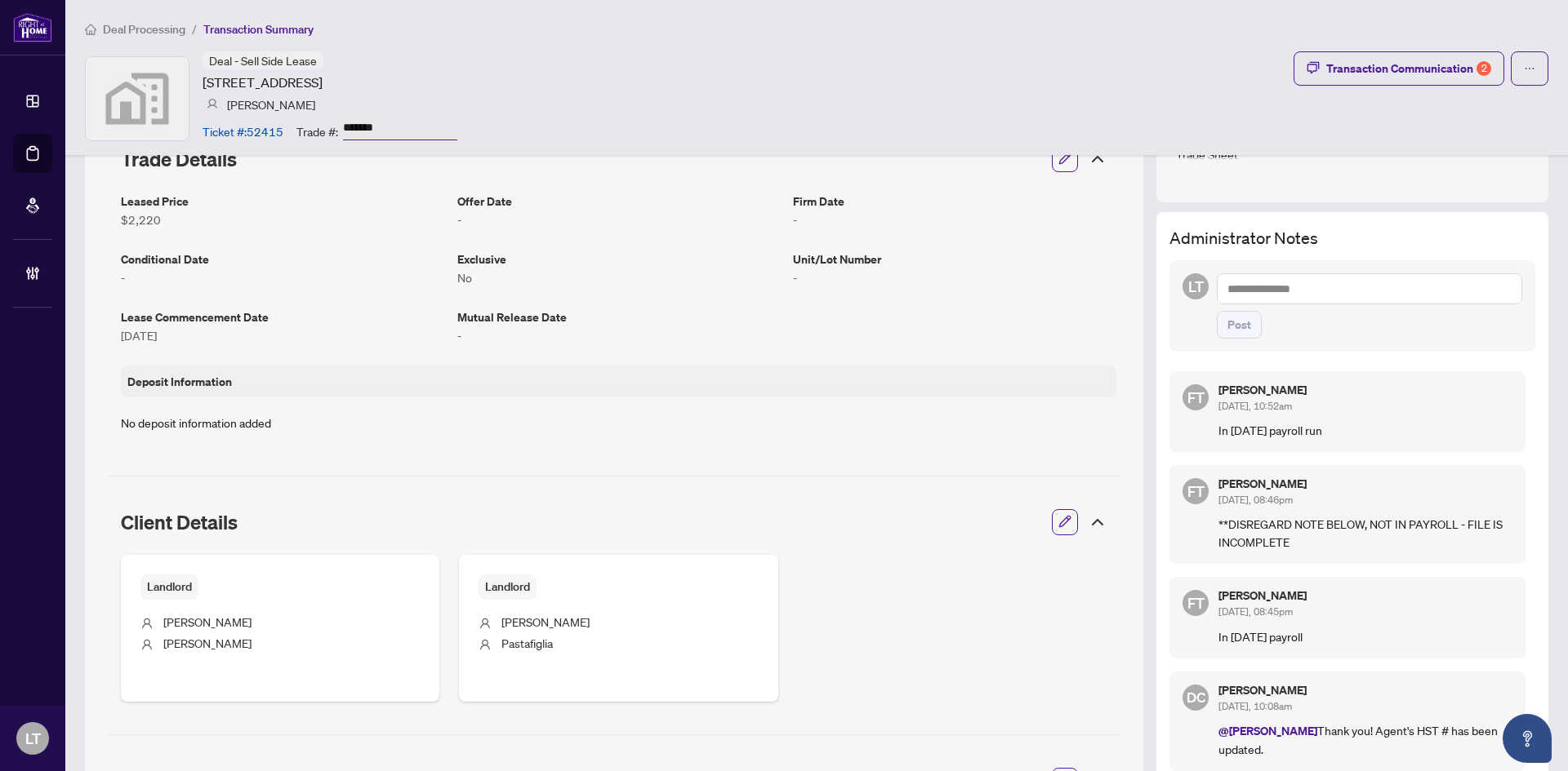
scroll to position [326, 0]
click at [169, 29] on span "Deal Processing" at bounding box center [144, 29] width 83 height 15
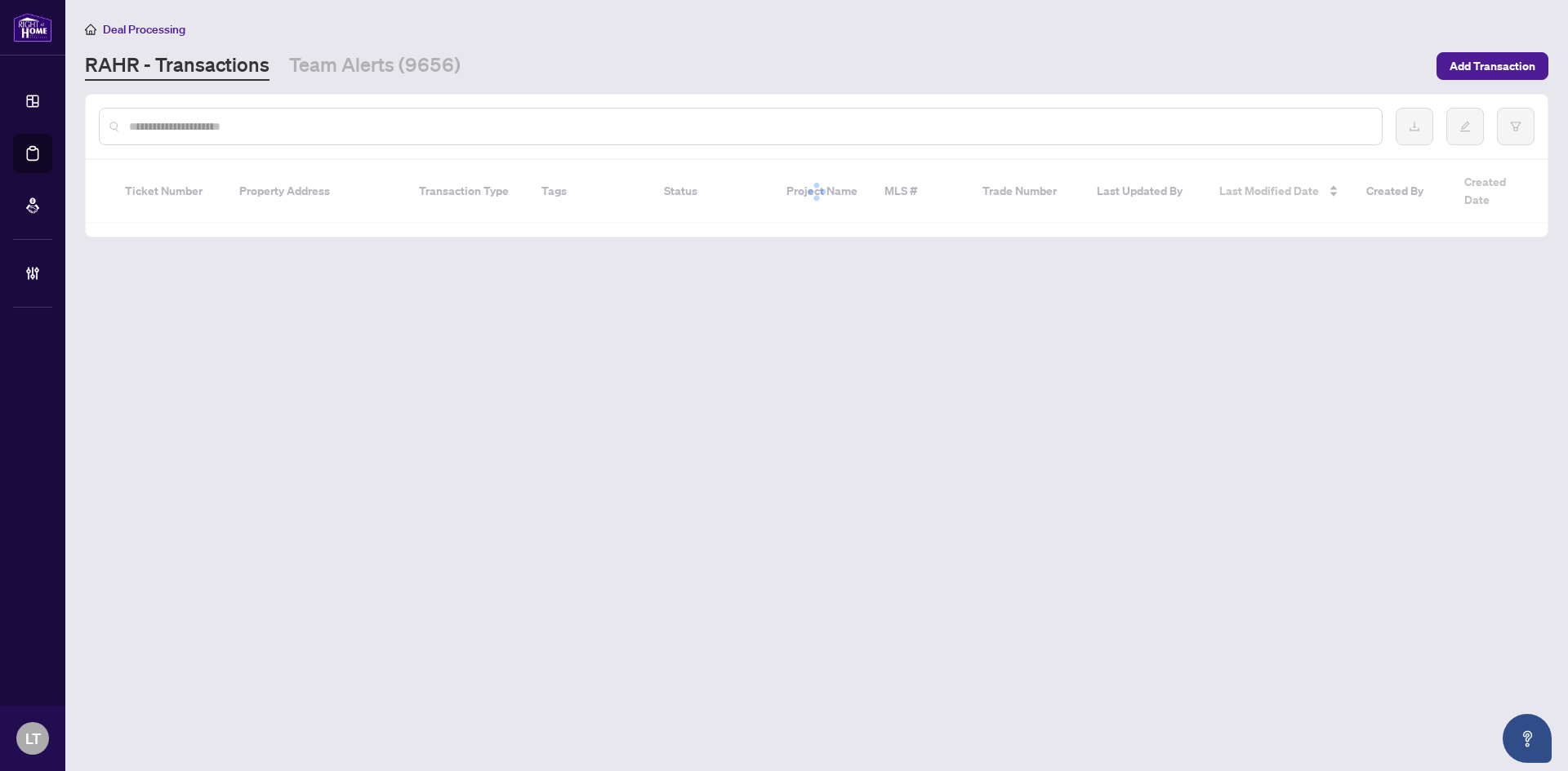
click at [288, 131] on input "text" at bounding box center [749, 126] width 1240 height 18
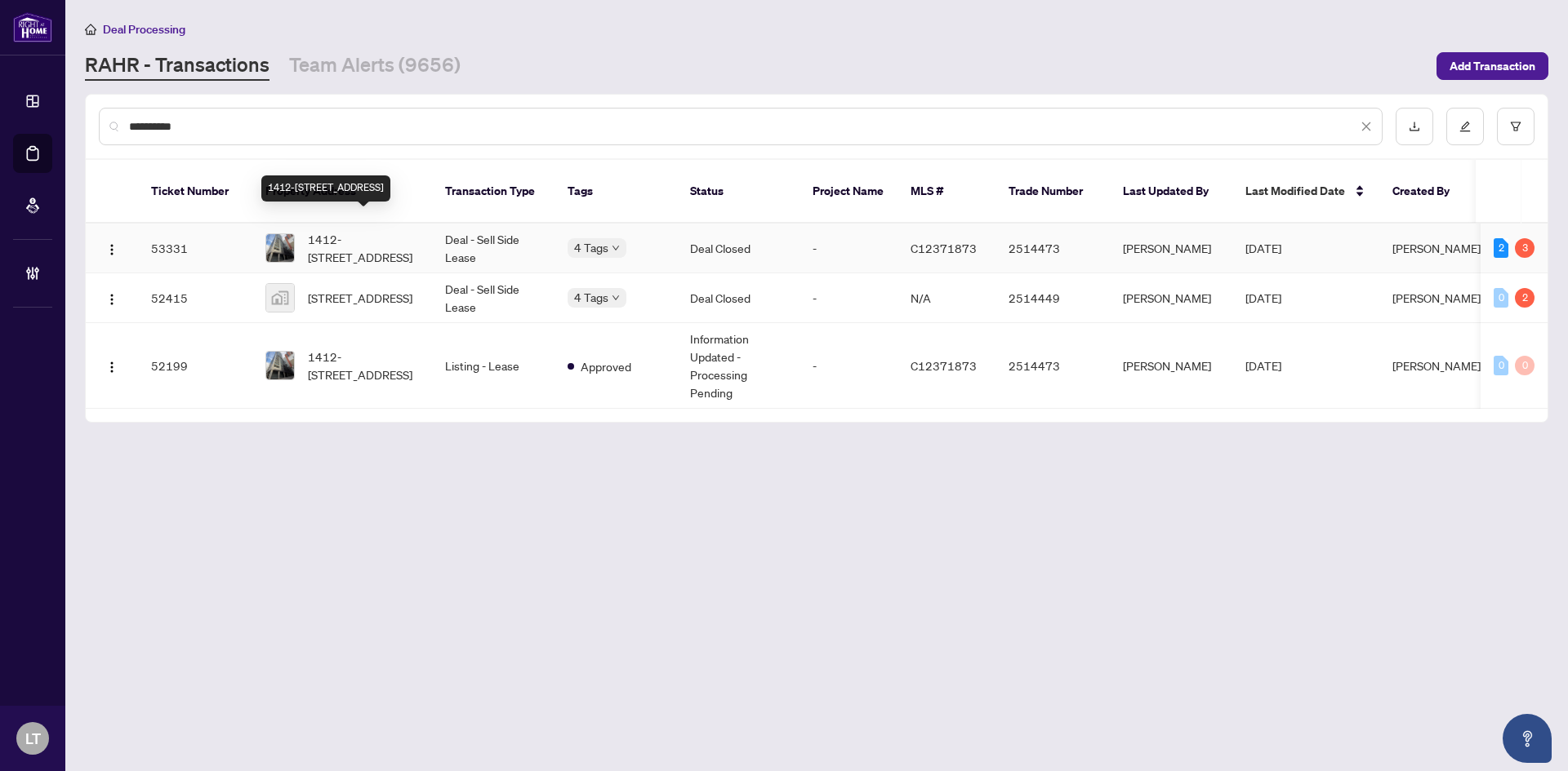
type input "**********"
click at [377, 239] on span "1412-[STREET_ADDRESS]" at bounding box center [363, 248] width 111 height 36
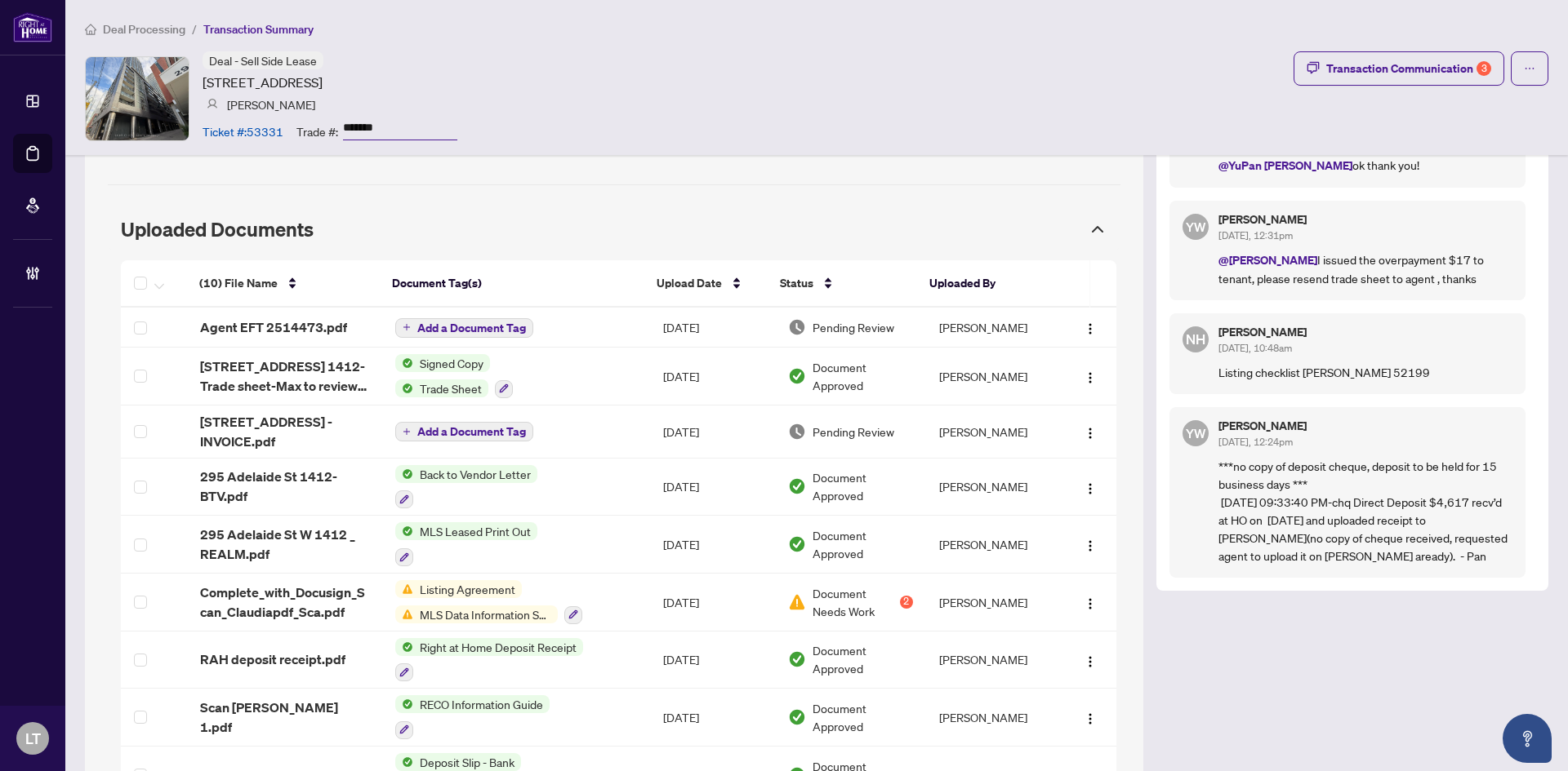
scroll to position [1387, 0]
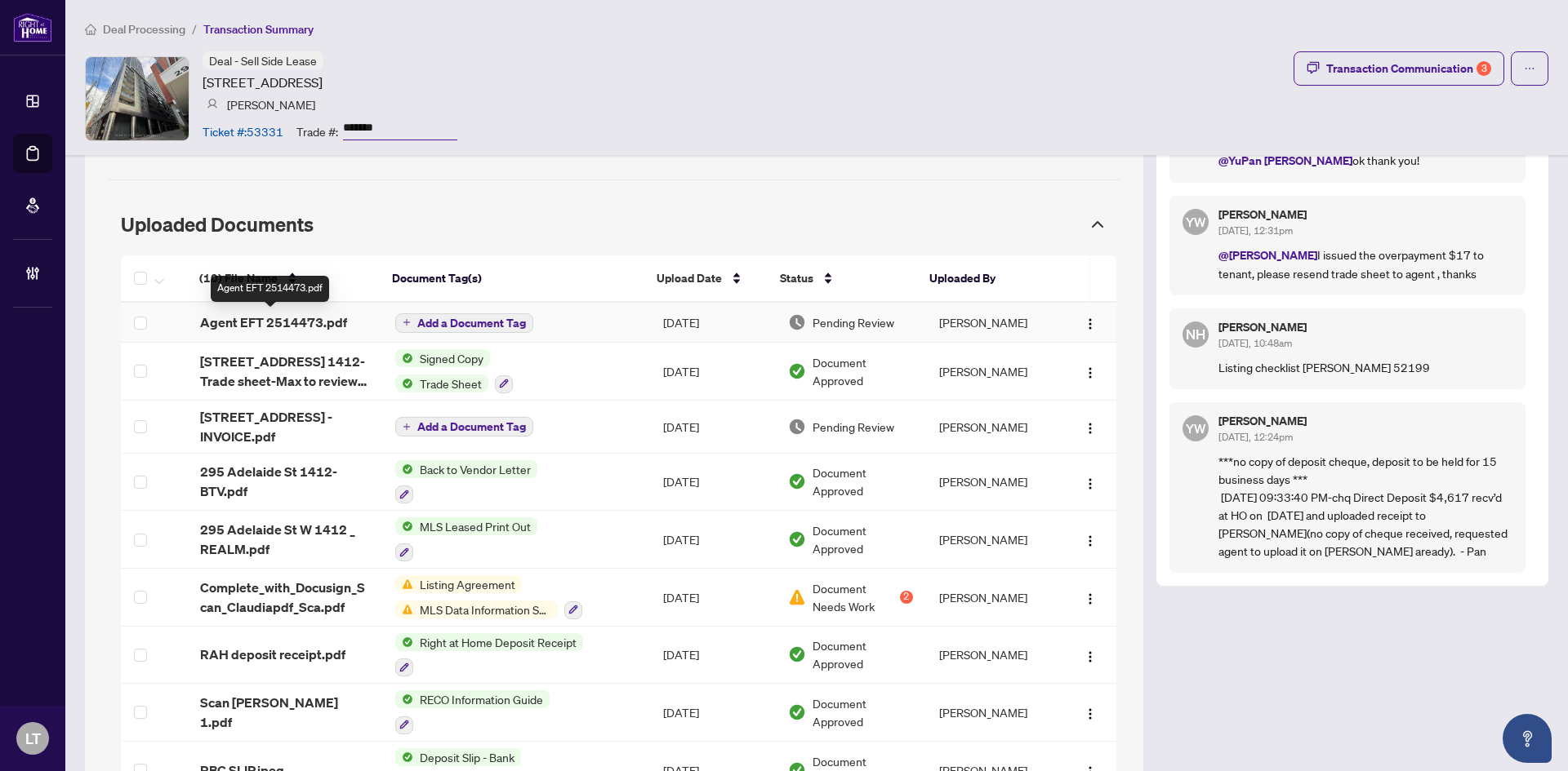
click at [302, 327] on span "Agent EFT 2514473.pdf" at bounding box center [274, 322] width 147 height 19
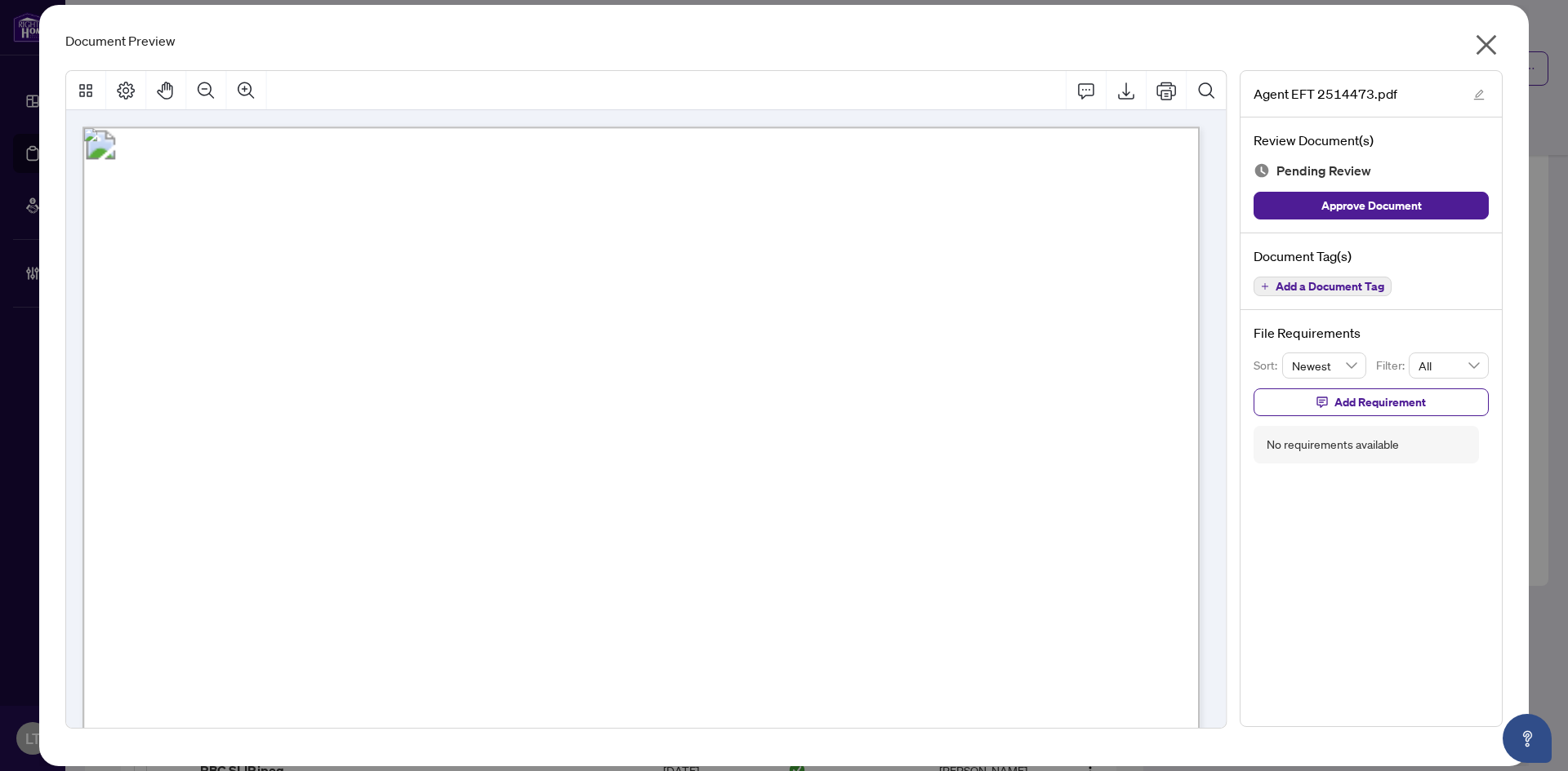
click at [1485, 44] on icon "close" at bounding box center [1487, 45] width 20 height 20
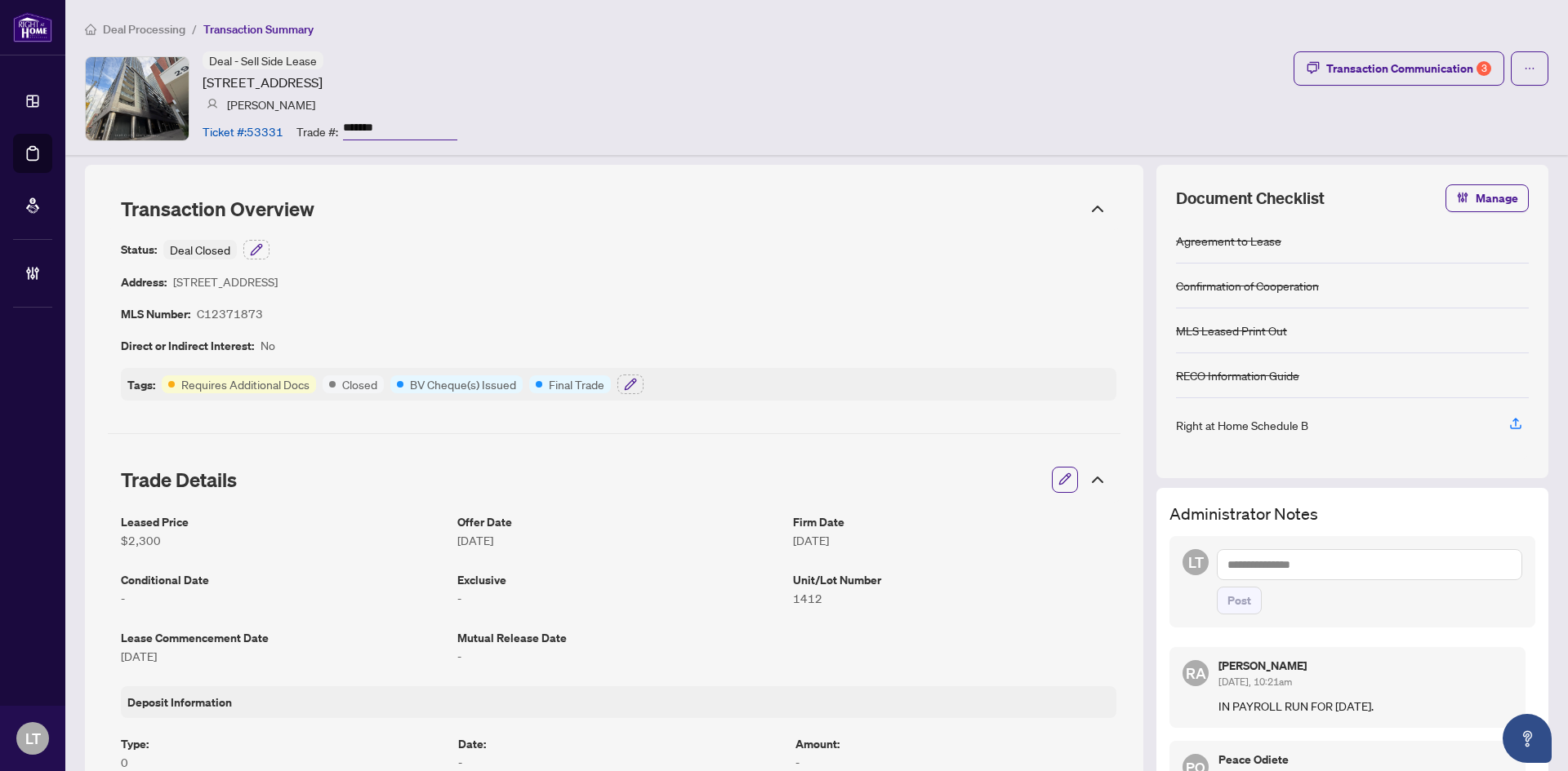
scroll to position [0, 0]
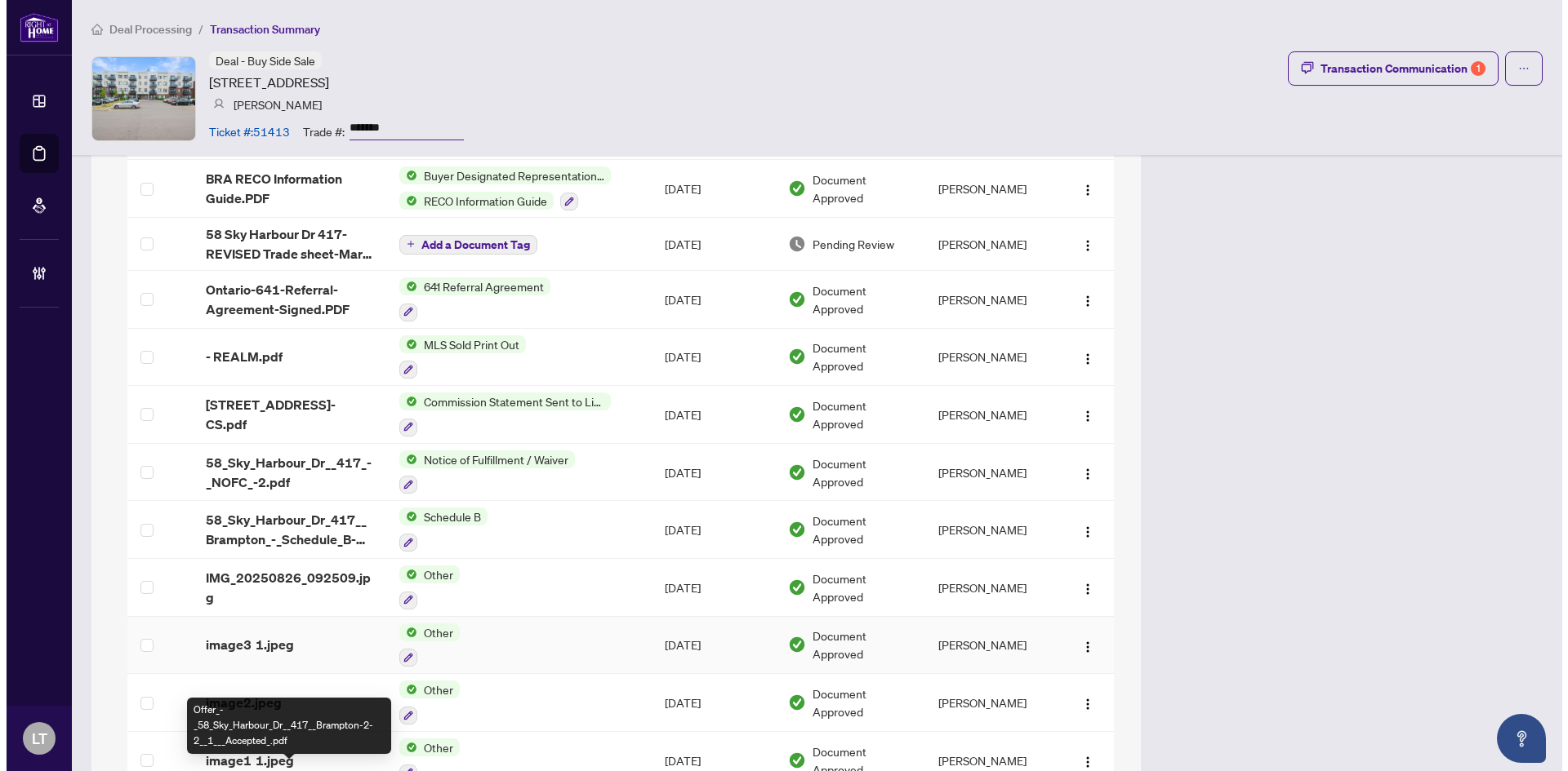
scroll to position [1780, 0]
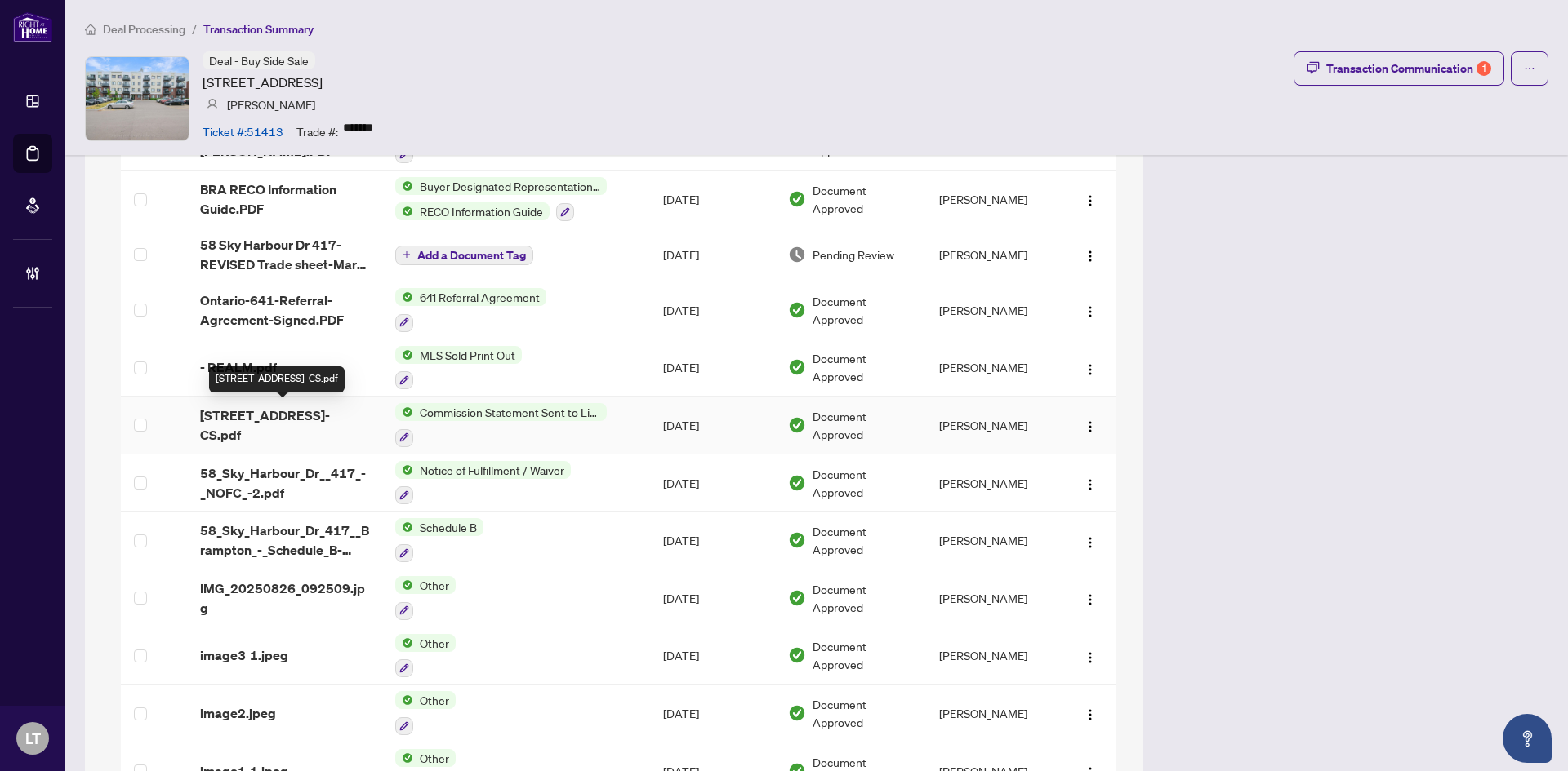
click at [264, 424] on span "[STREET_ADDRESS]-CS.pdf" at bounding box center [284, 425] width 170 height 39
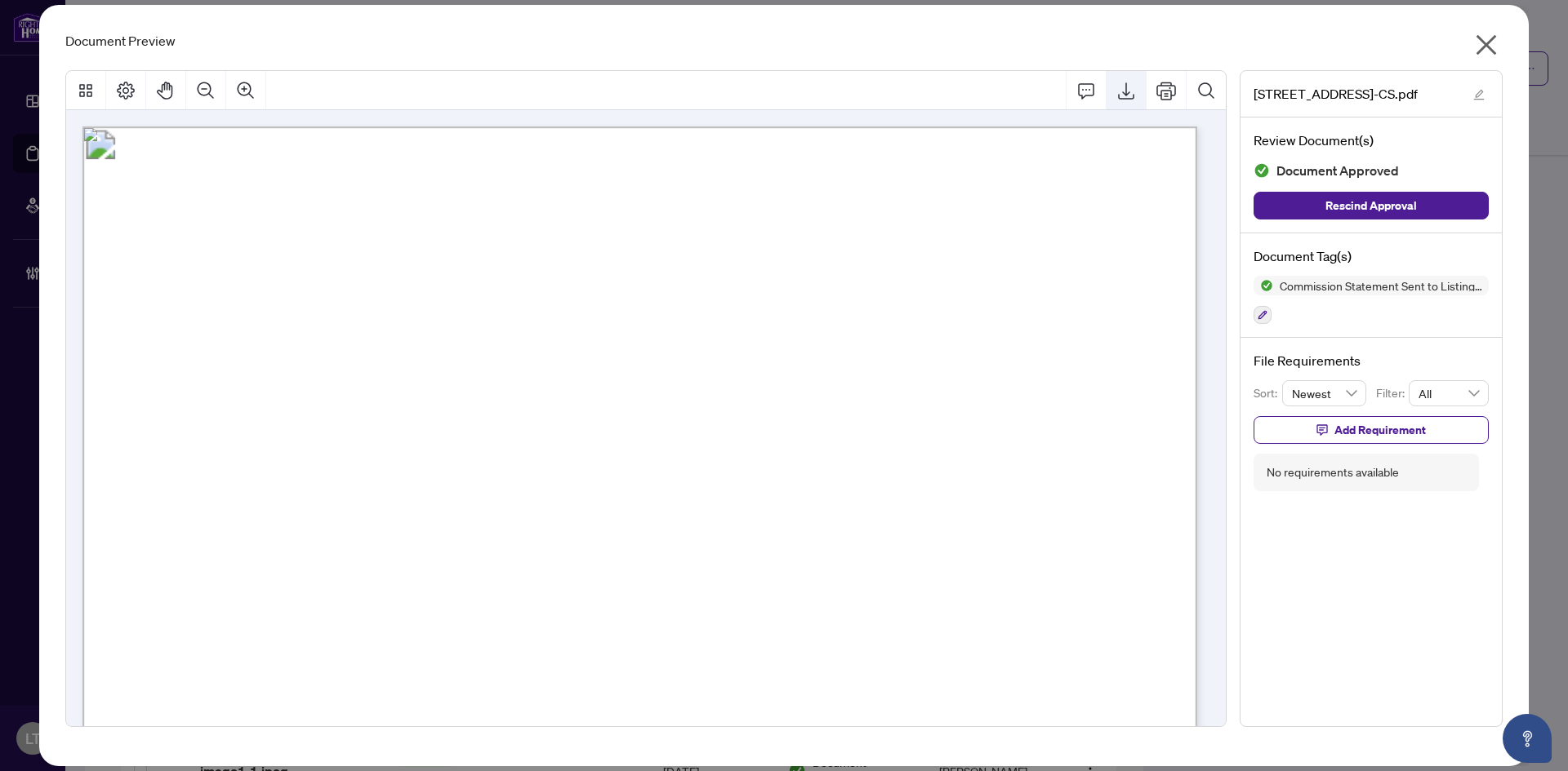
click at [1134, 90] on icon "Export" at bounding box center [1125, 90] width 19 height 19
drag, startPoint x: 1486, startPoint y: 43, endPoint x: 1485, endPoint y: 60, distance: 17.0
click at [1486, 43] on icon "close" at bounding box center [1487, 45] width 20 height 20
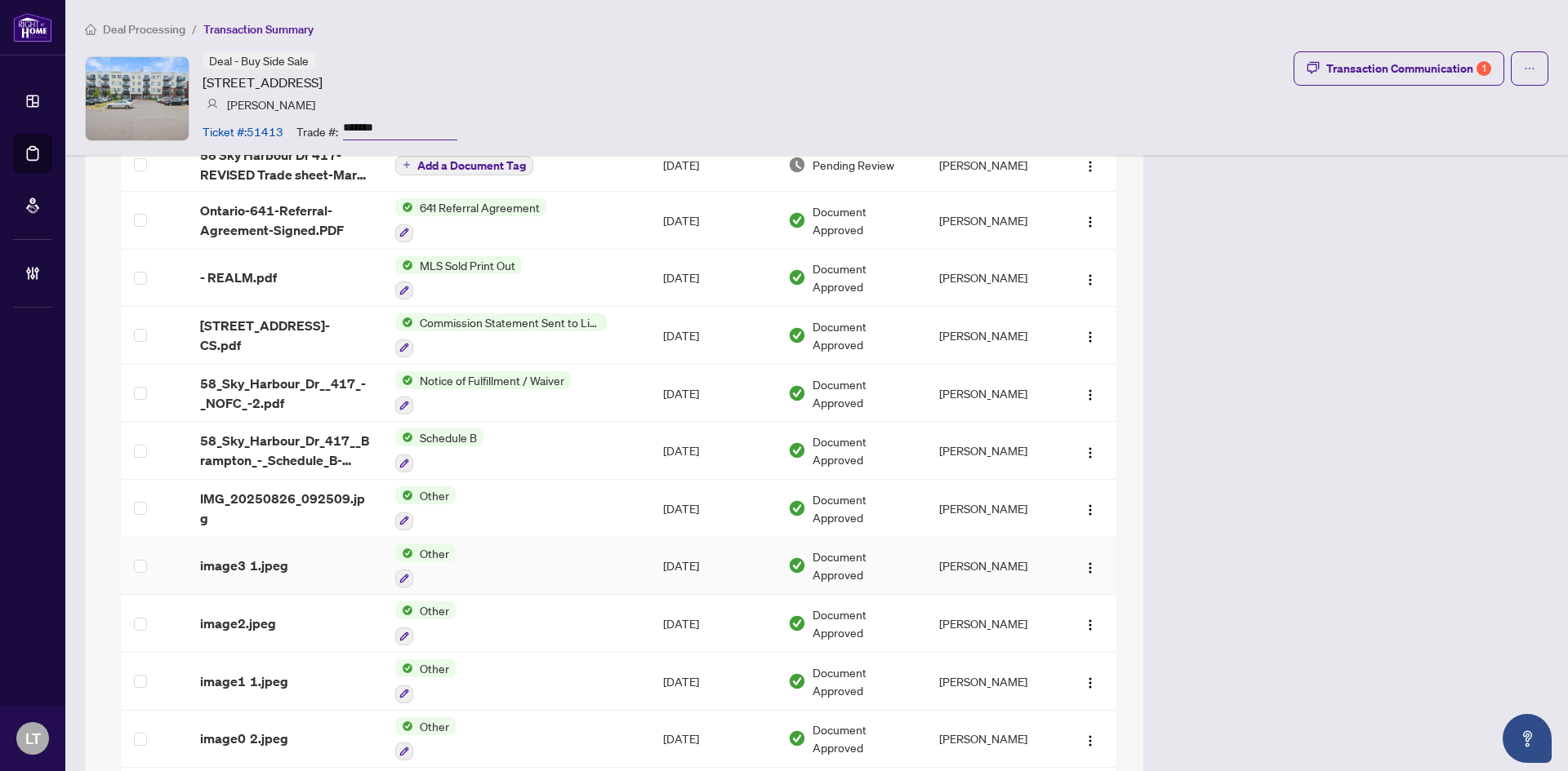
scroll to position [1535, 0]
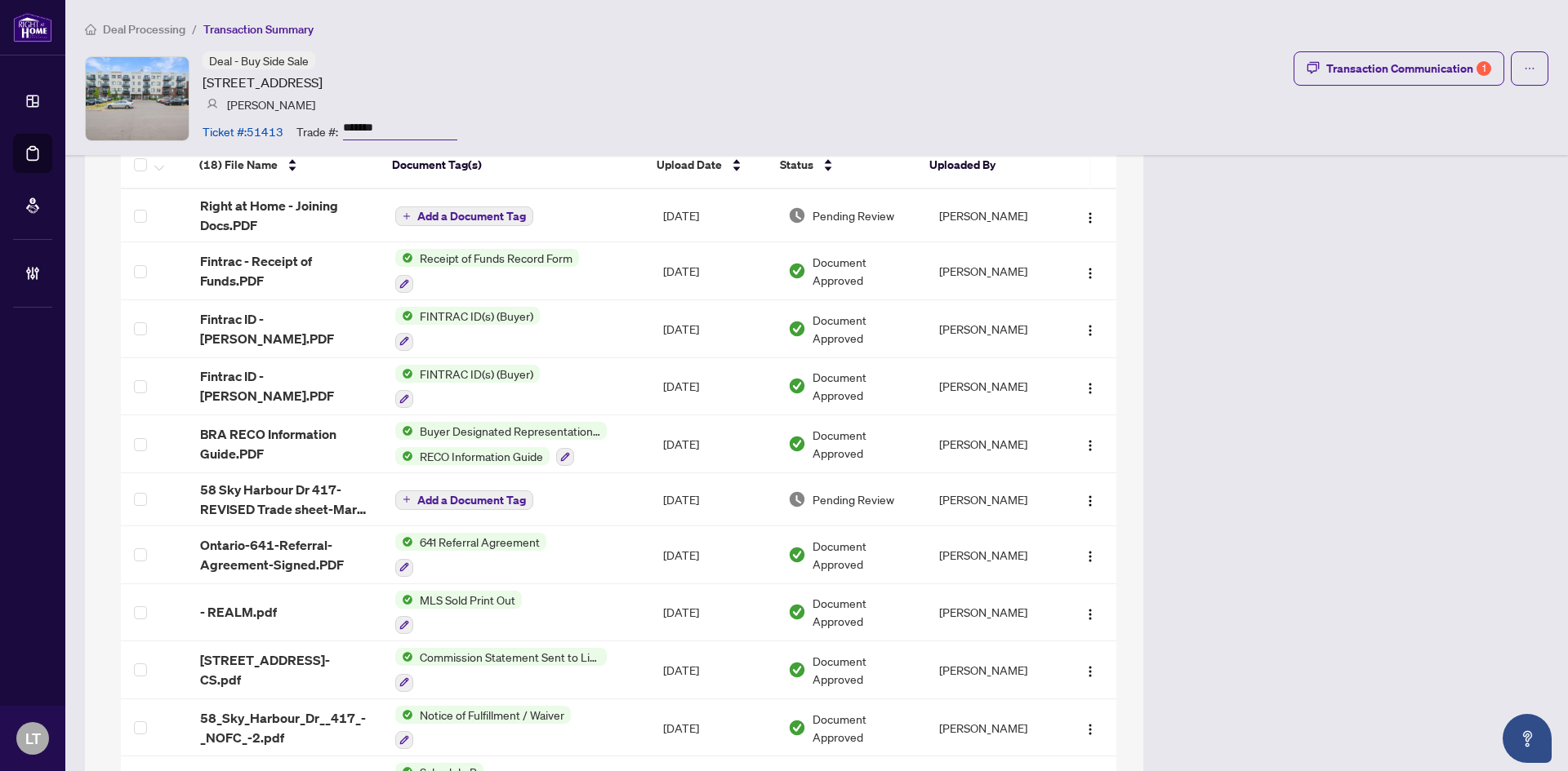
click at [151, 32] on span "Deal Processing" at bounding box center [144, 29] width 83 height 15
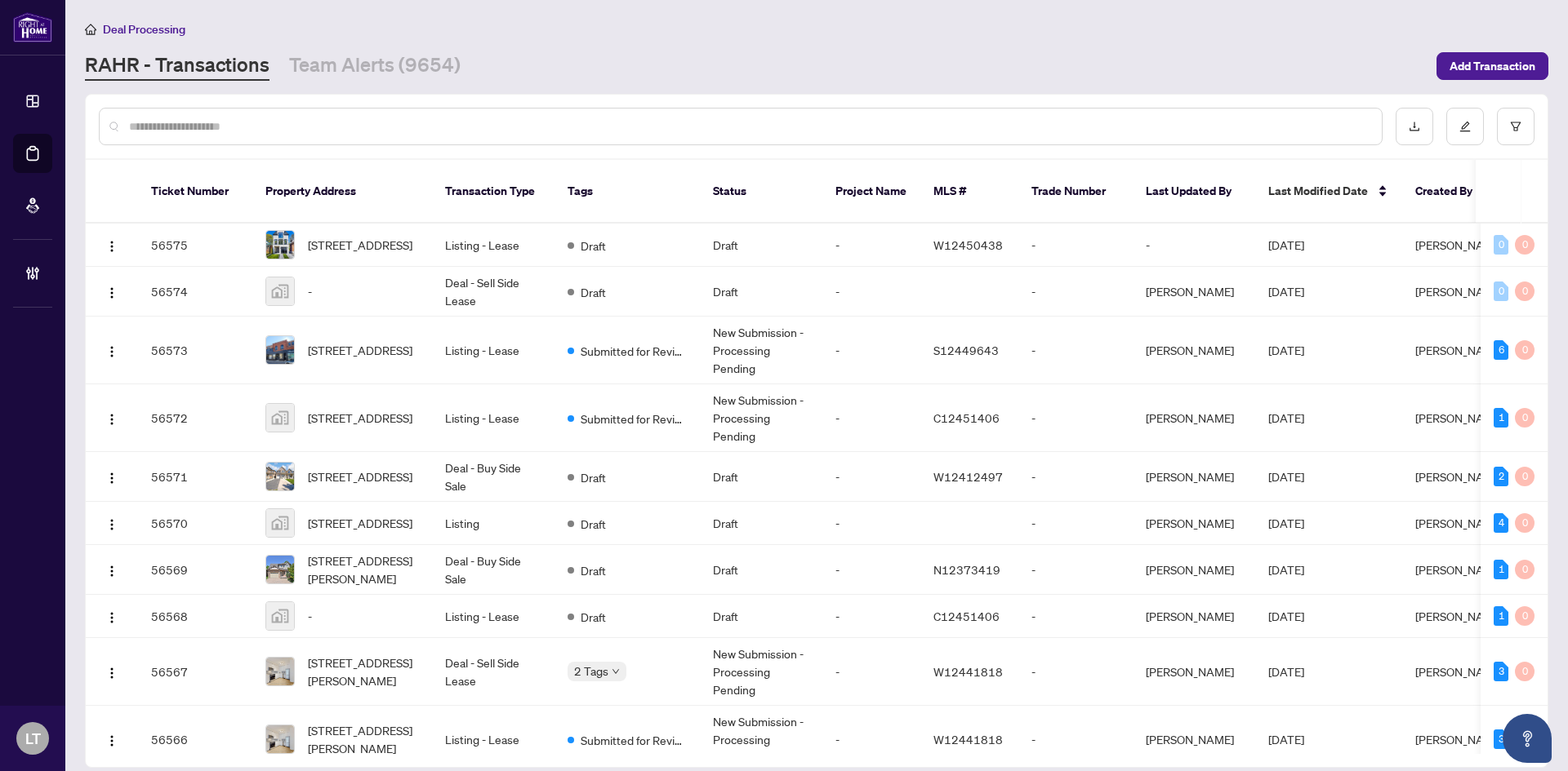
click at [271, 125] on input "text" at bounding box center [749, 126] width 1240 height 18
click at [233, 128] on input "text" at bounding box center [749, 126] width 1240 height 18
paste input "**********"
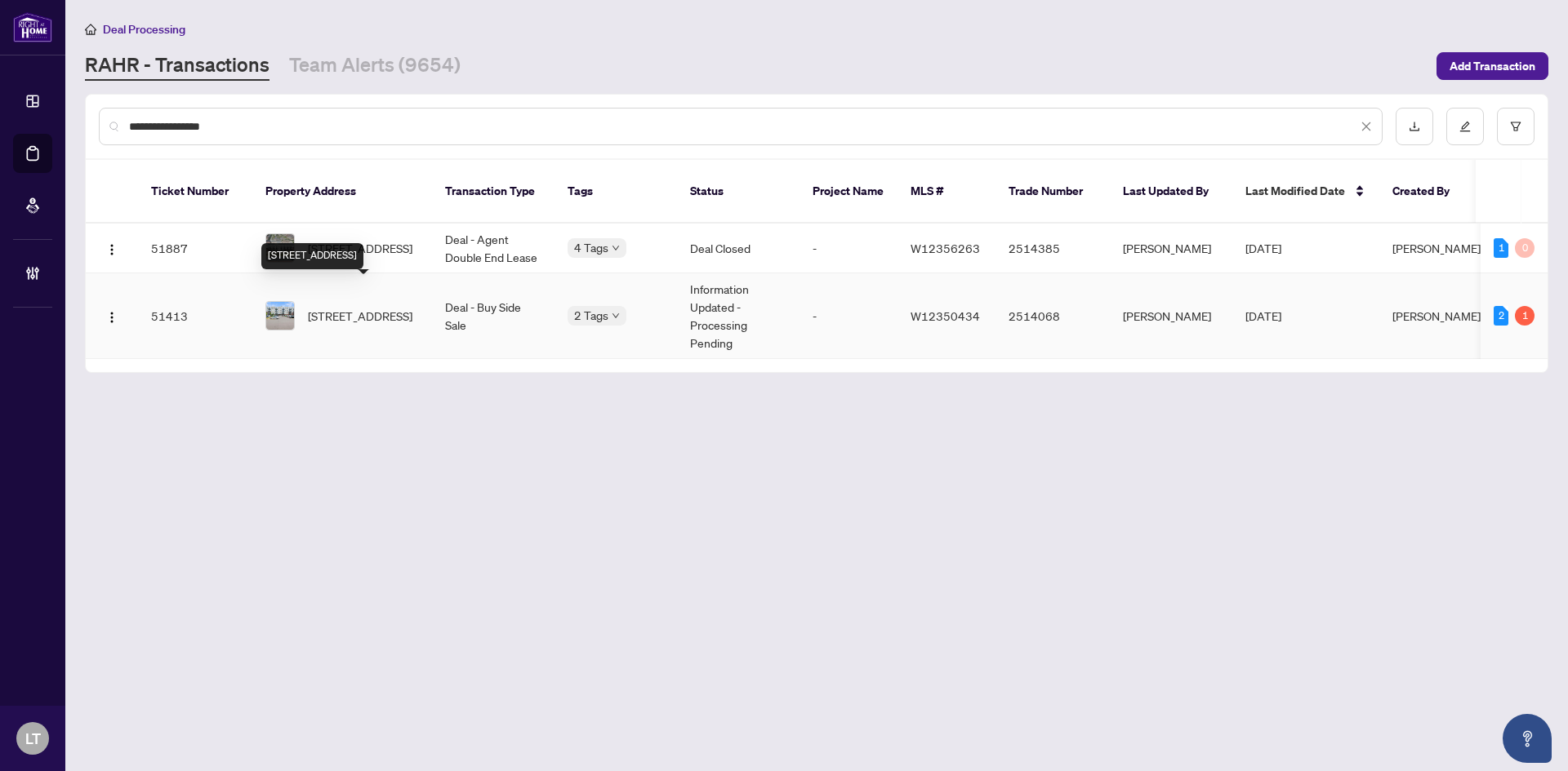
type input "**********"
click at [382, 310] on span "417-58 Sky Harbour Dr, Brampton, Ontario L6Y 0C1, Canada" at bounding box center [360, 315] width 105 height 18
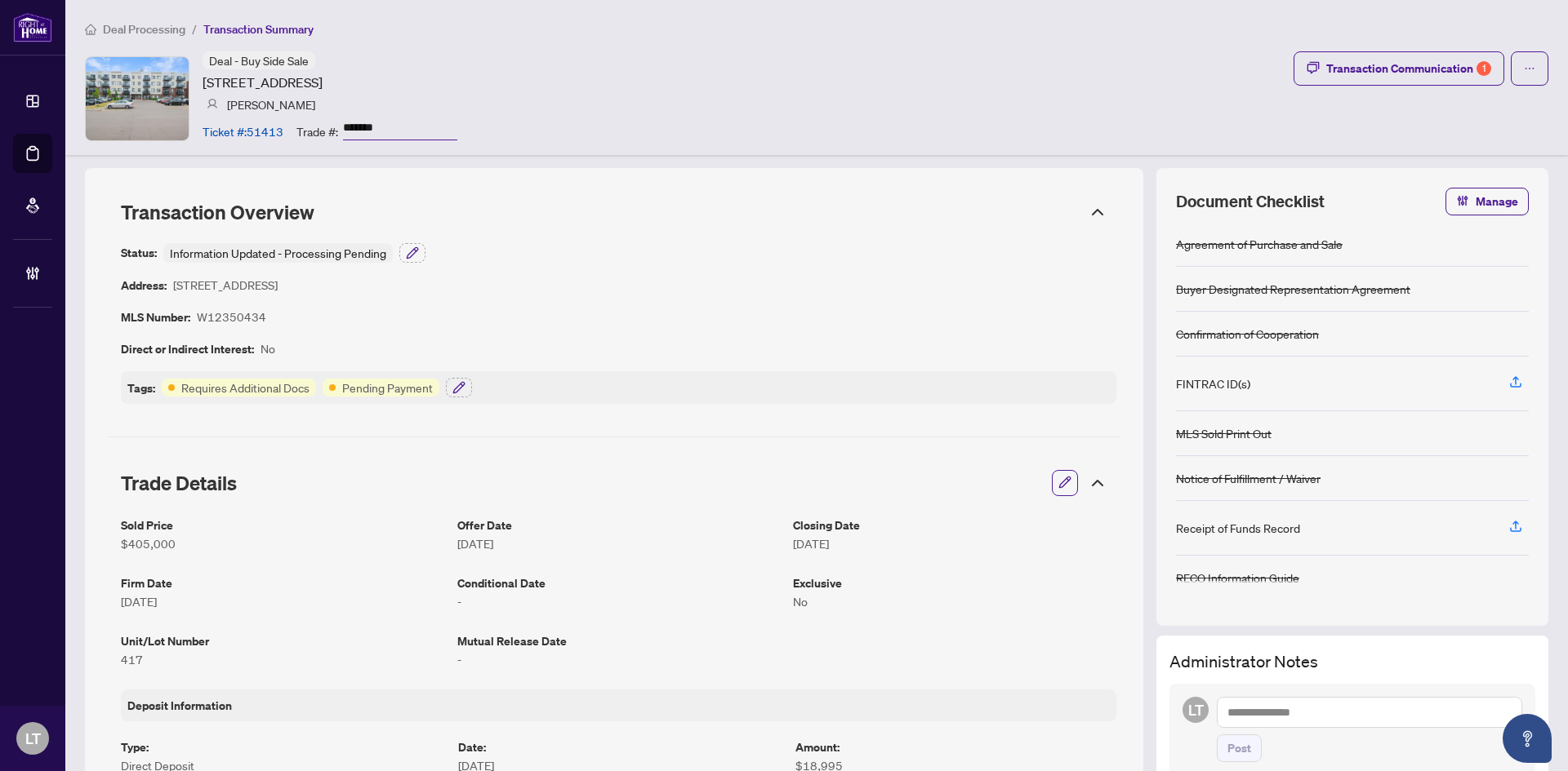
click at [370, 124] on input "*******" at bounding box center [400, 129] width 115 height 23
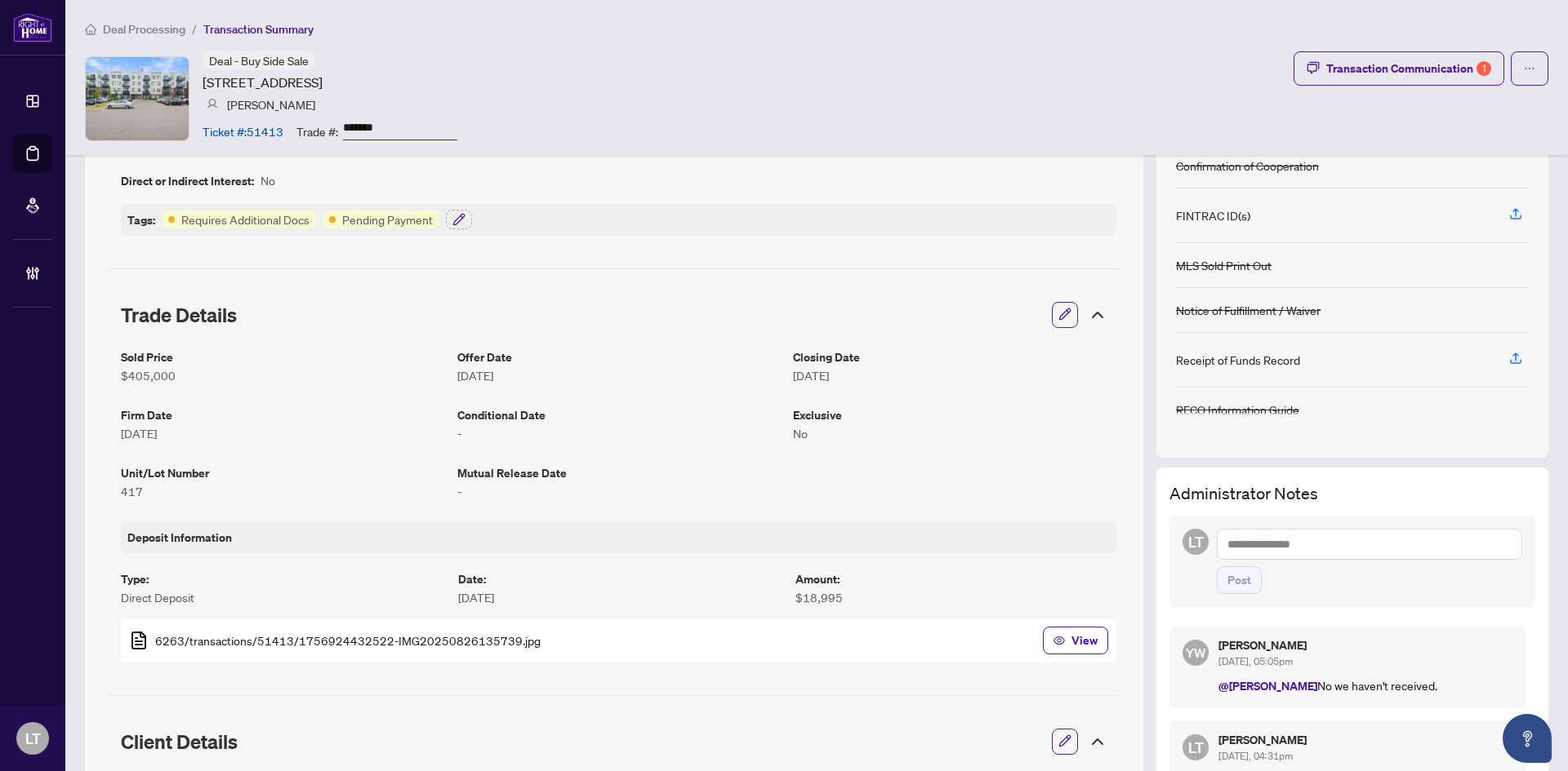
scroll to position [326, 0]
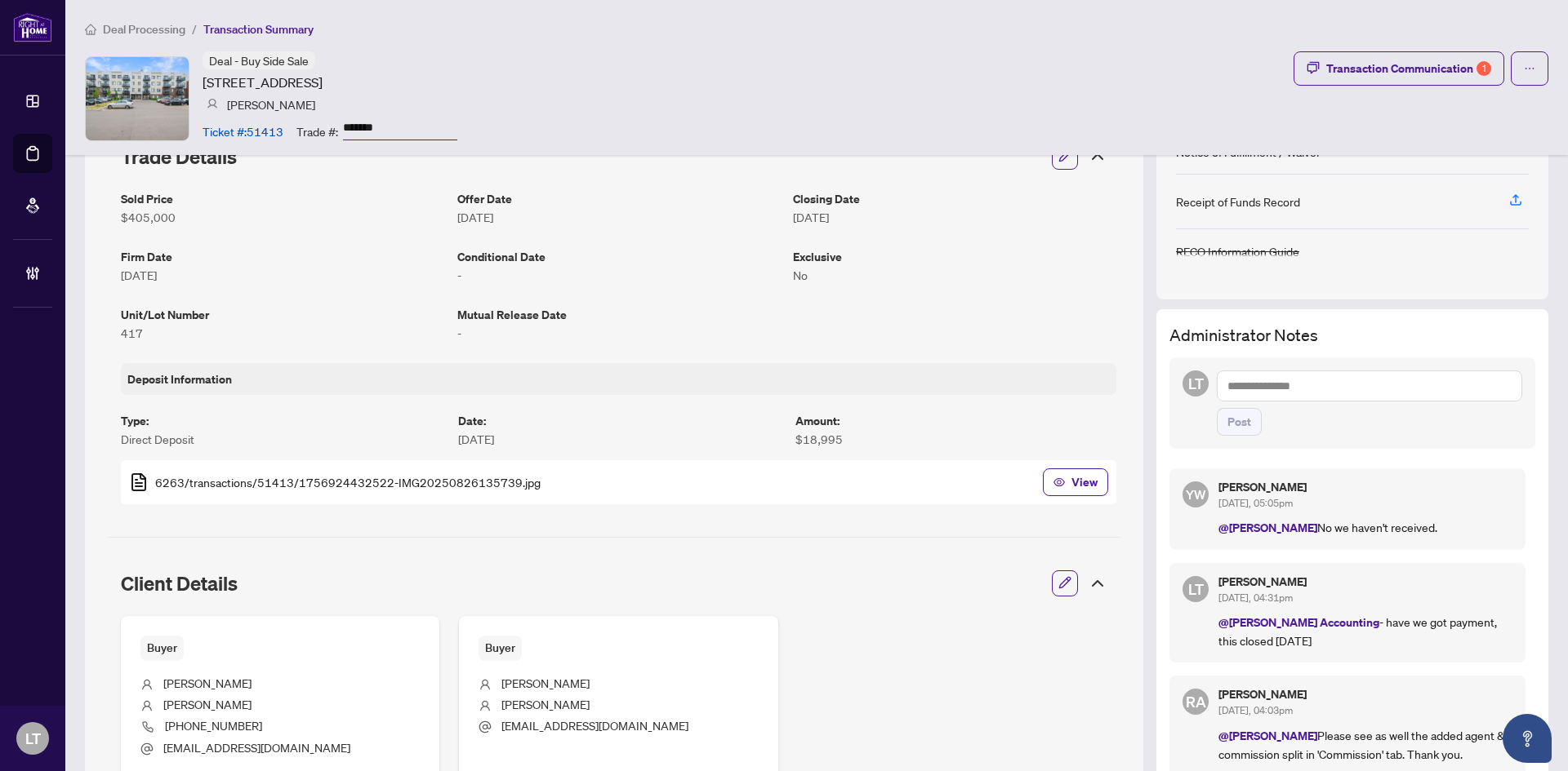
click at [1289, 382] on textarea at bounding box center [1369, 386] width 305 height 31
click at [1297, 402] on span "[PERSON_NAME] Accounting" at bounding box center [1368, 398] width 147 height 15
click at [1406, 480] on span "Deal s West" at bounding box center [1391, 481] width 57 height 15
click at [1408, 400] on textarea "**********" at bounding box center [1369, 386] width 305 height 31
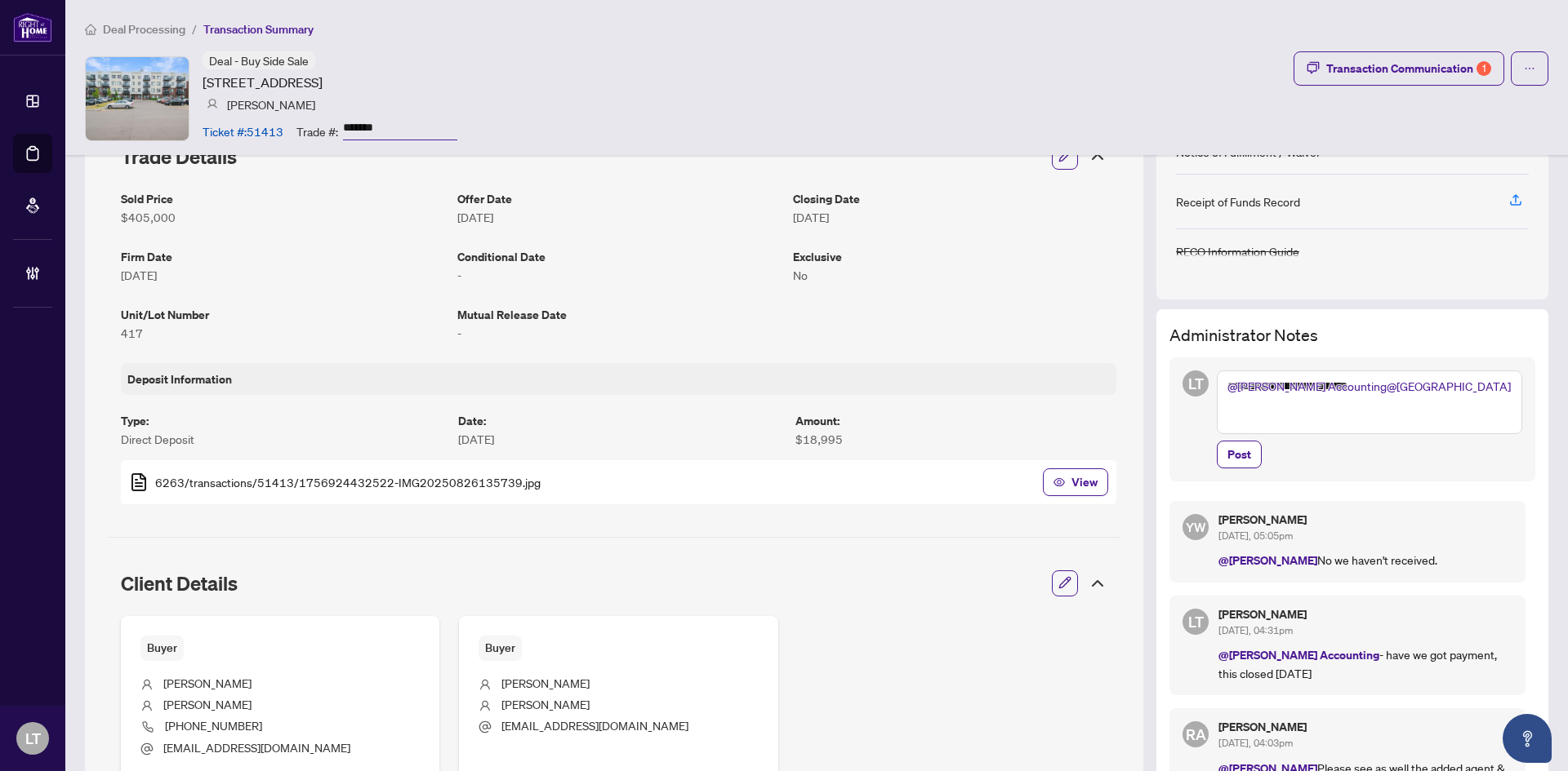
paste textarea "**********"
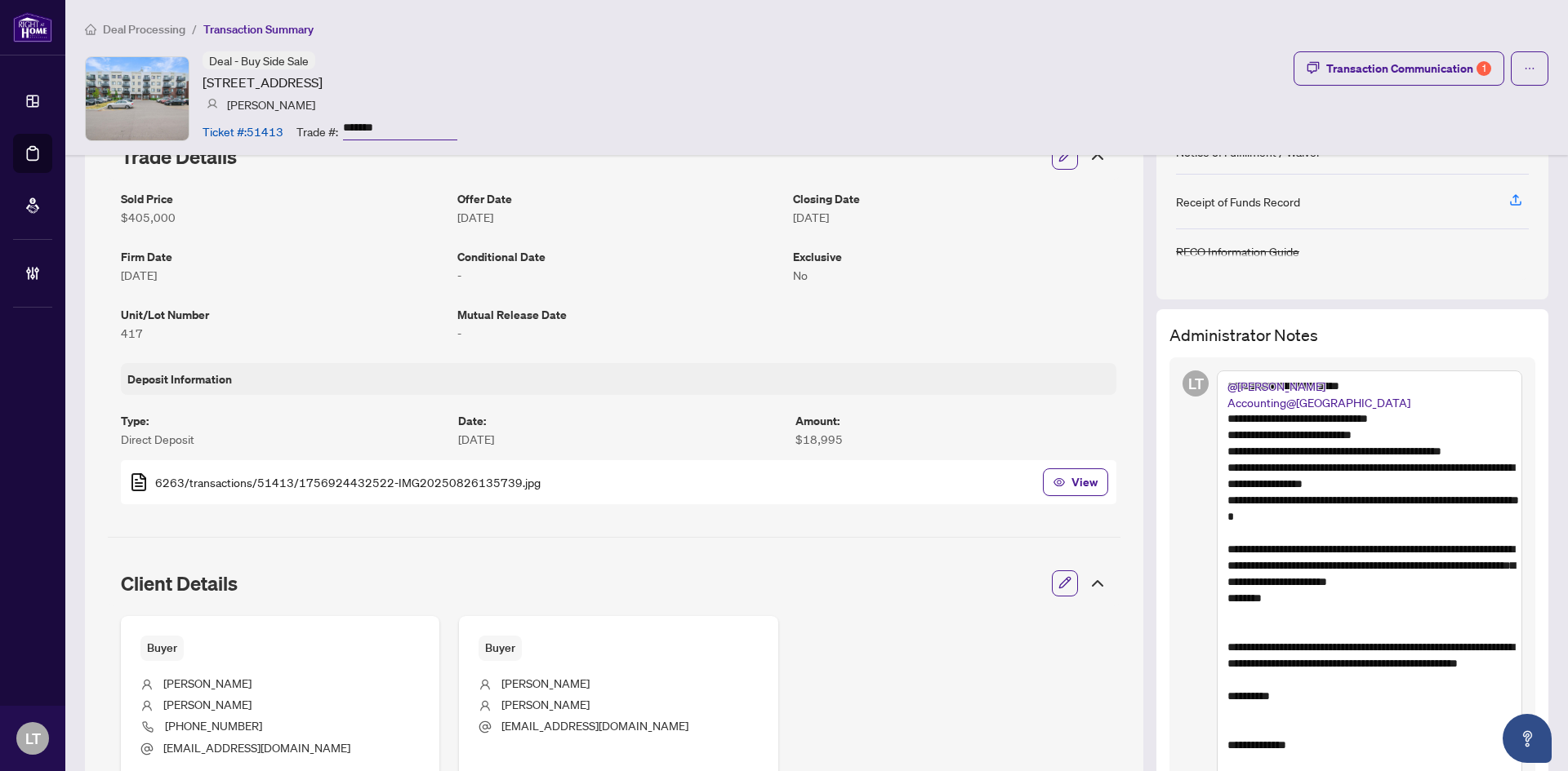
drag, startPoint x: 1258, startPoint y: 591, endPoint x: 1217, endPoint y: 544, distance: 62.4
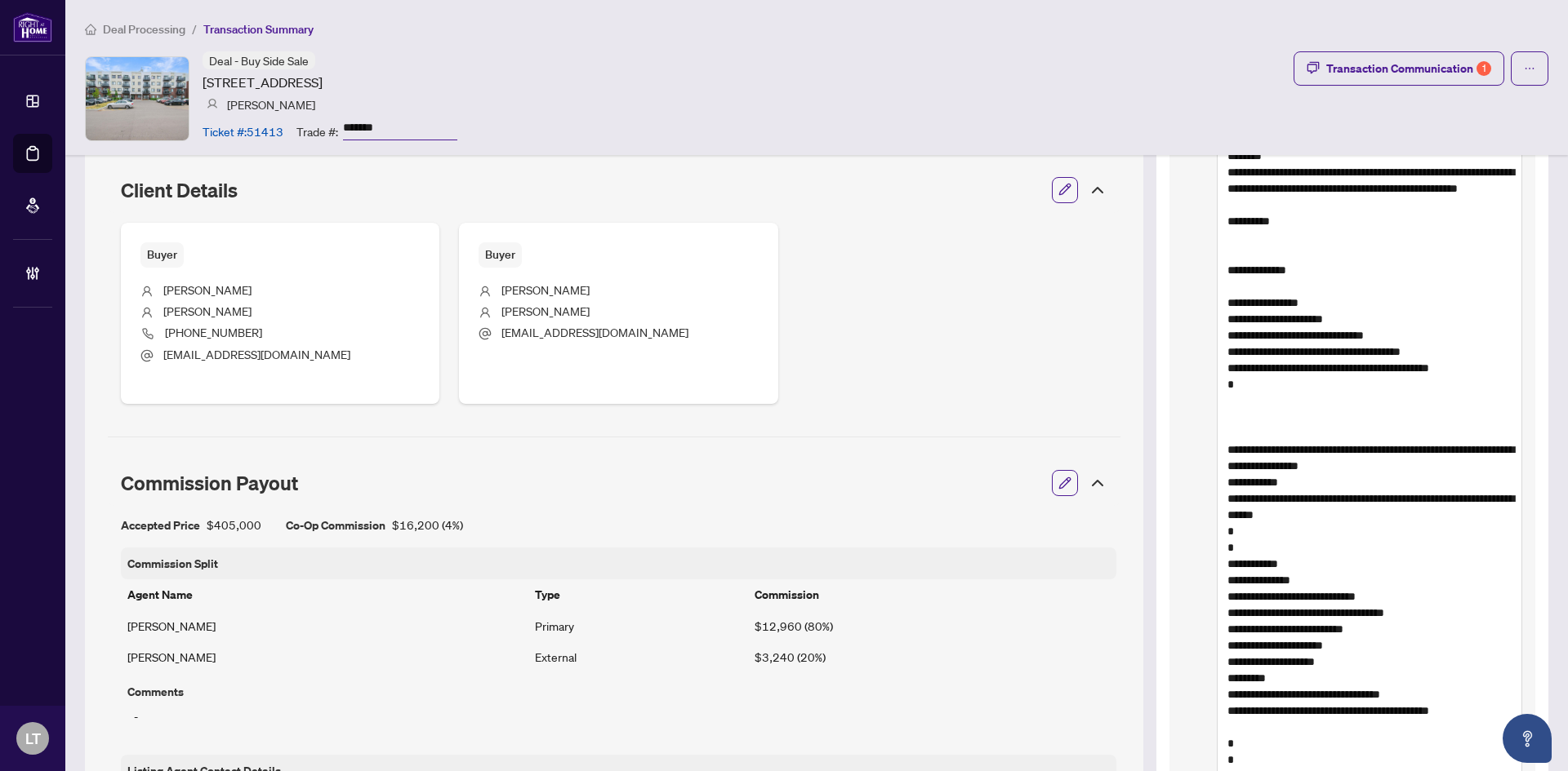
scroll to position [735, 0]
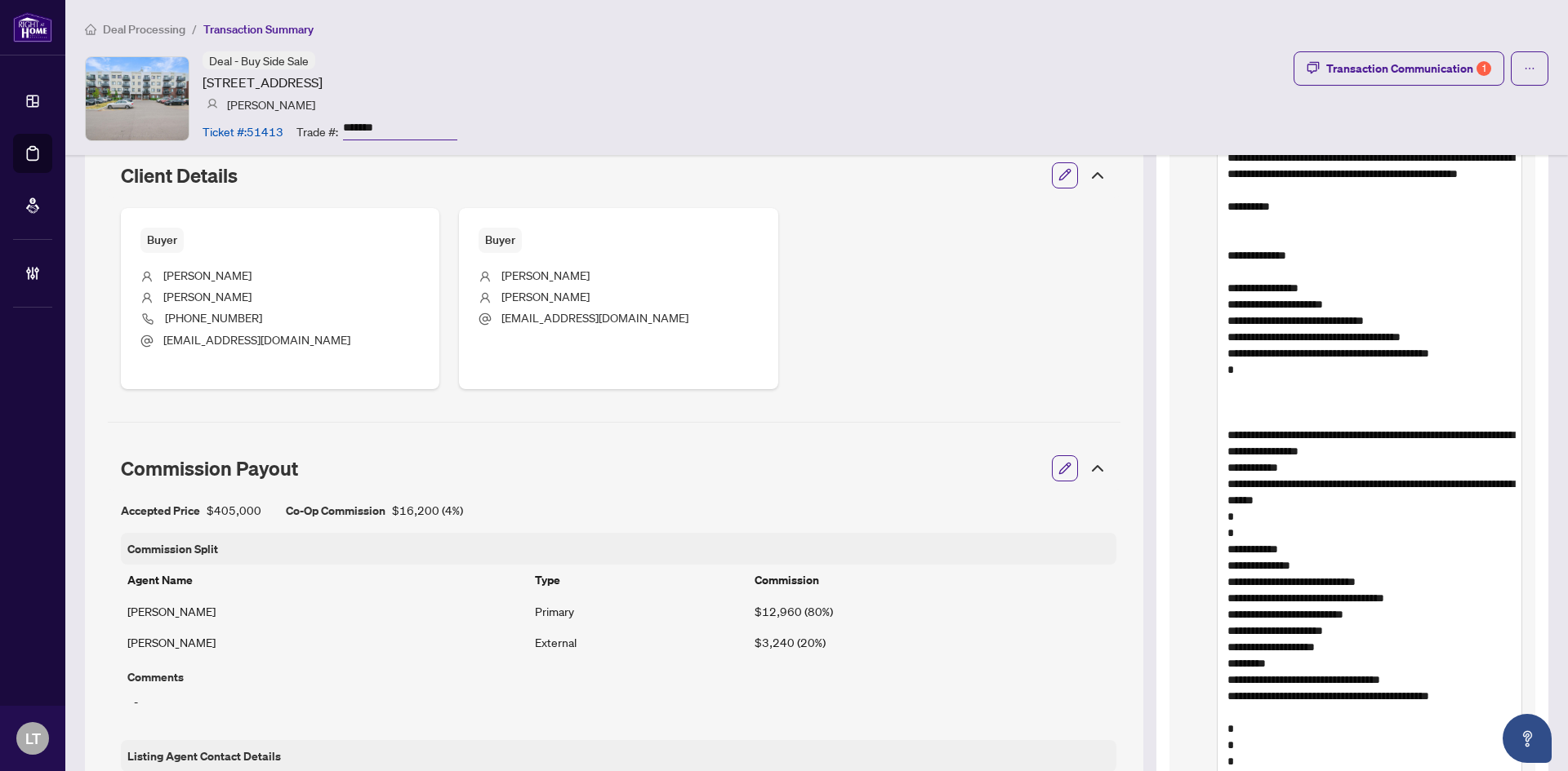
drag, startPoint x: 1253, startPoint y: 299, endPoint x: 1220, endPoint y: 284, distance: 36.2
click at [1220, 284] on textarea at bounding box center [1369, 524] width 305 height 1125
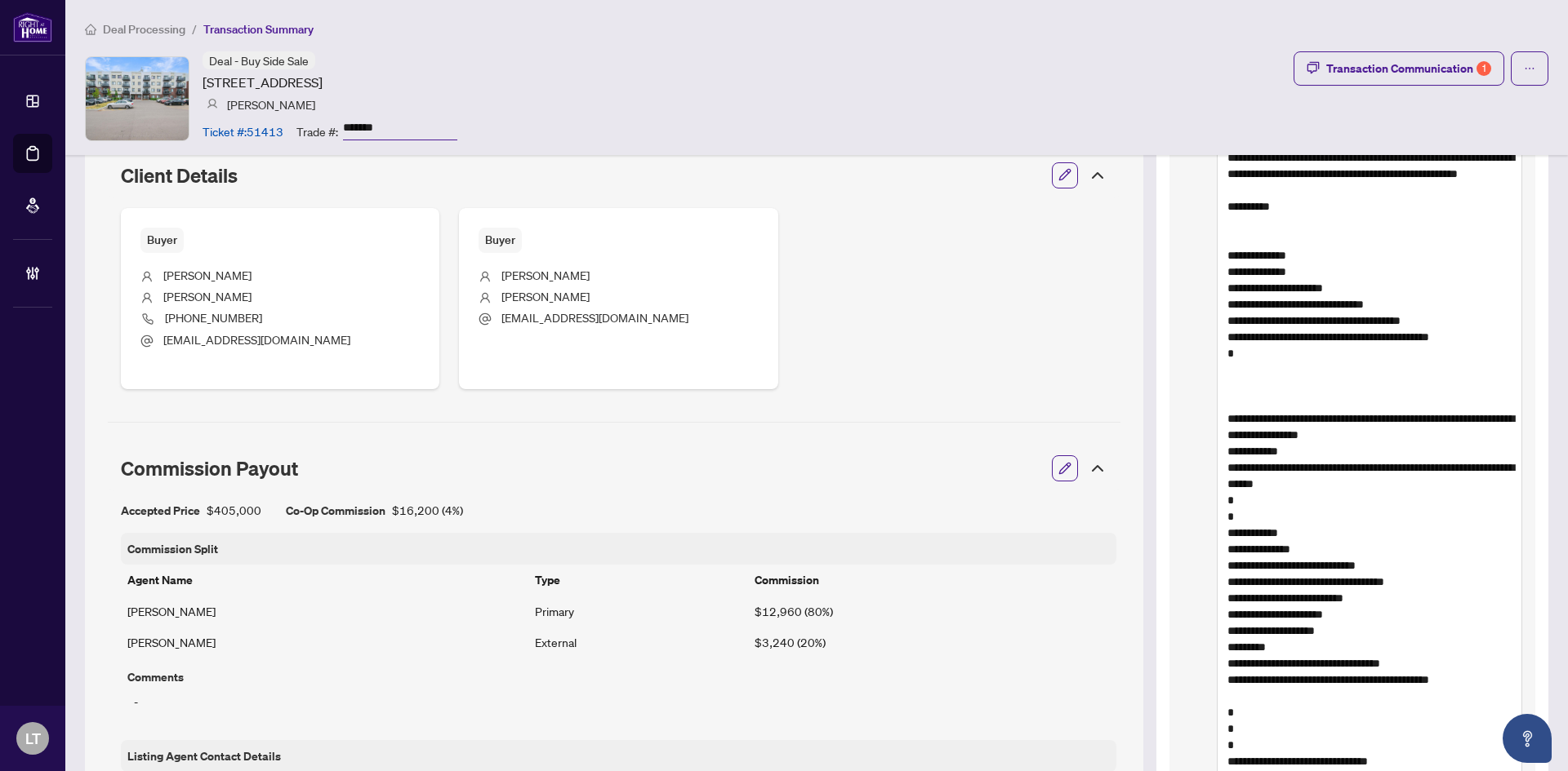
click at [1227, 398] on textarea at bounding box center [1369, 517] width 305 height 1109
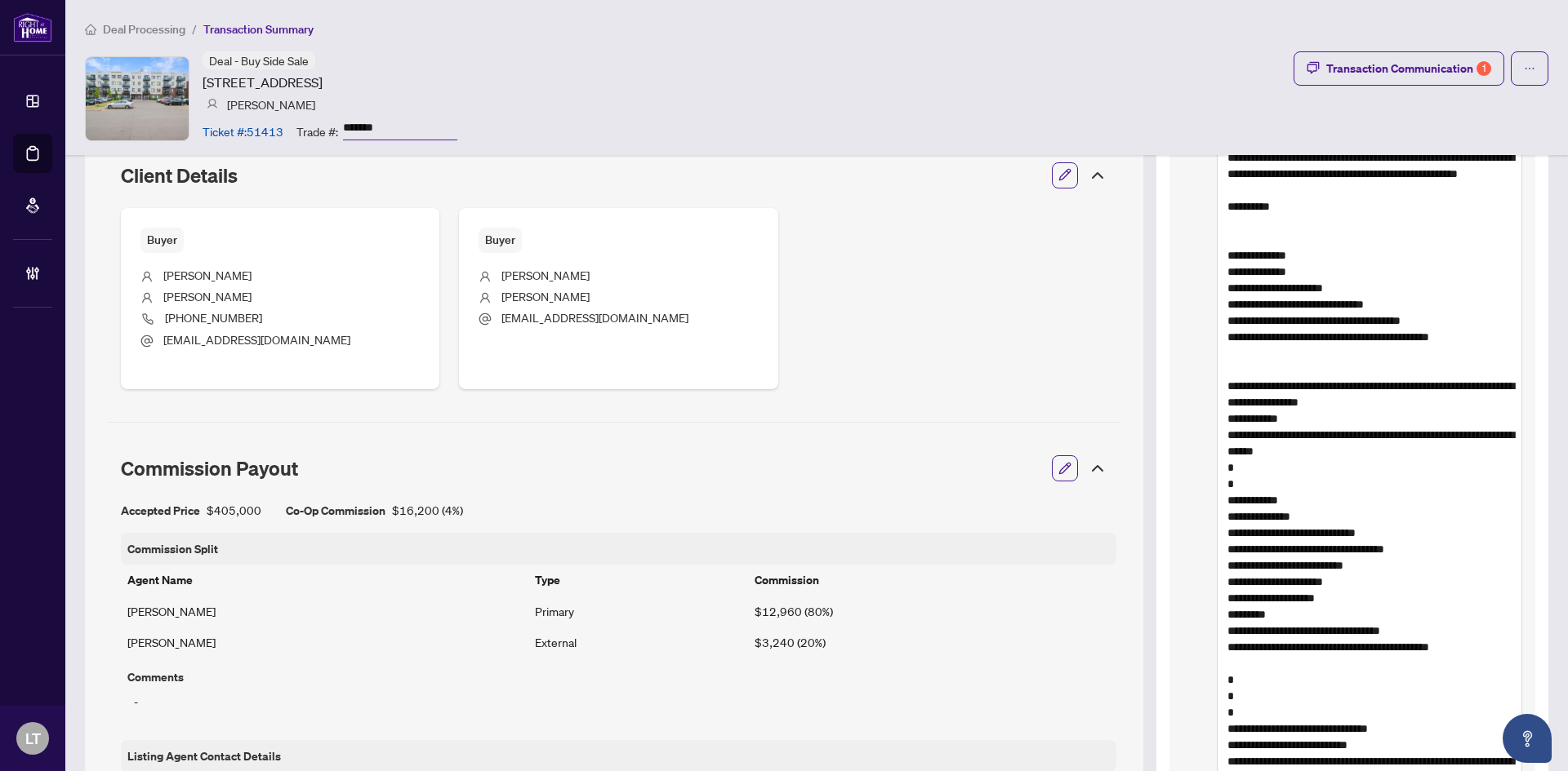
click at [1217, 434] on textarea at bounding box center [1369, 500] width 305 height 1076
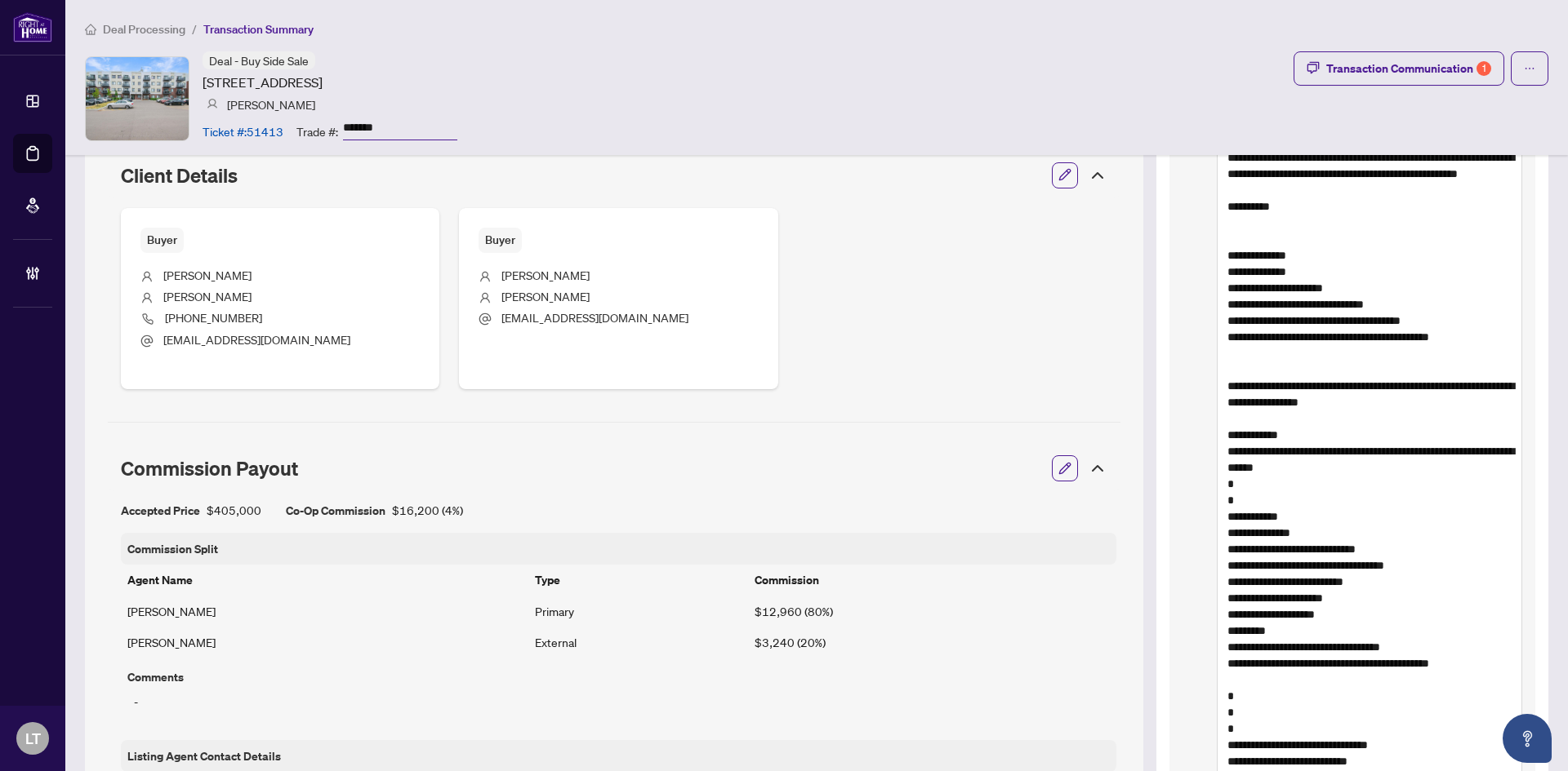
click at [1217, 400] on textarea at bounding box center [1369, 508] width 305 height 1092
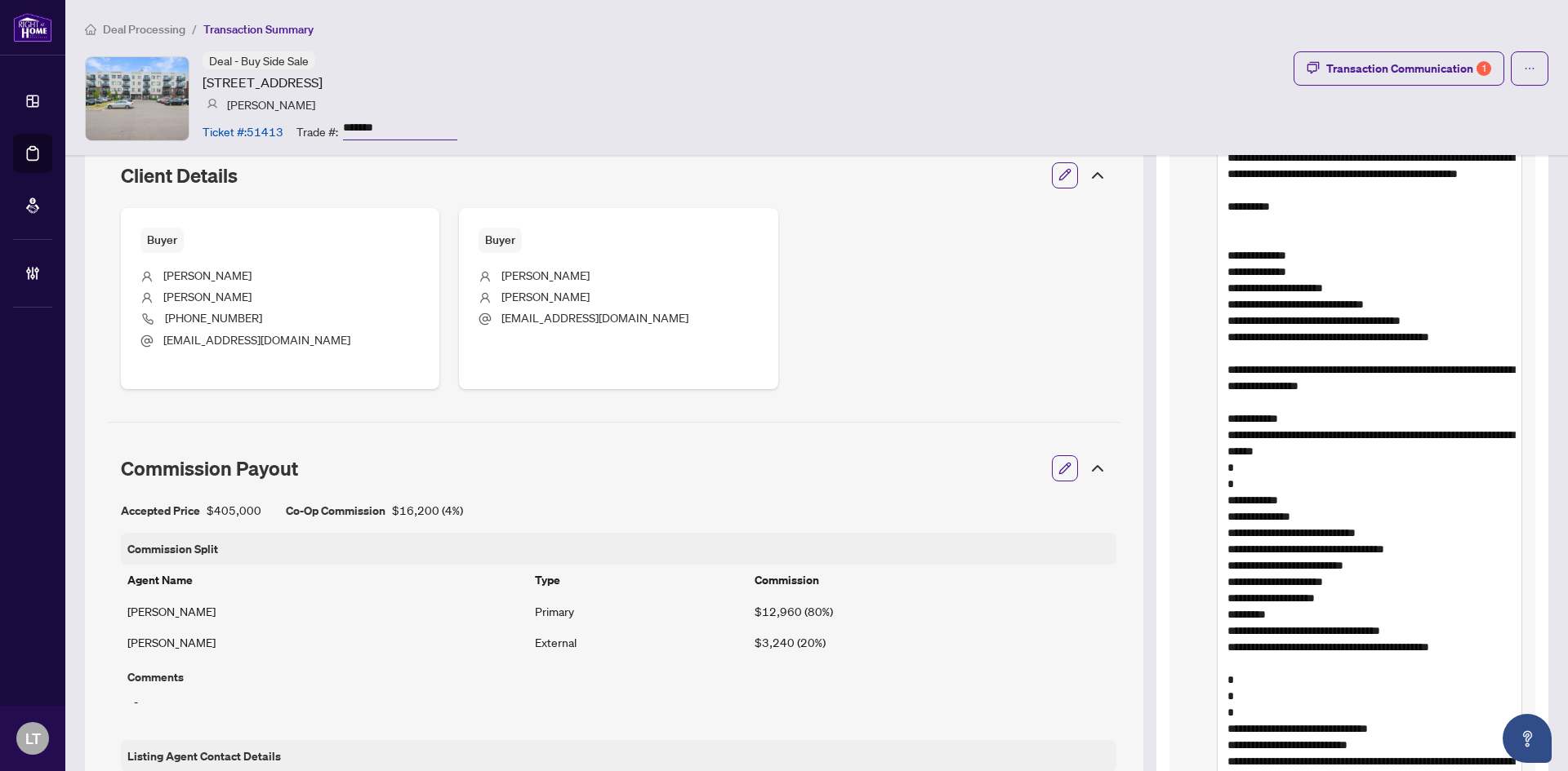
drag, startPoint x: 1313, startPoint y: 599, endPoint x: 1215, endPoint y: 552, distance: 108.7
click at [1217, 552] on textarea at bounding box center [1369, 500] width 305 height 1076
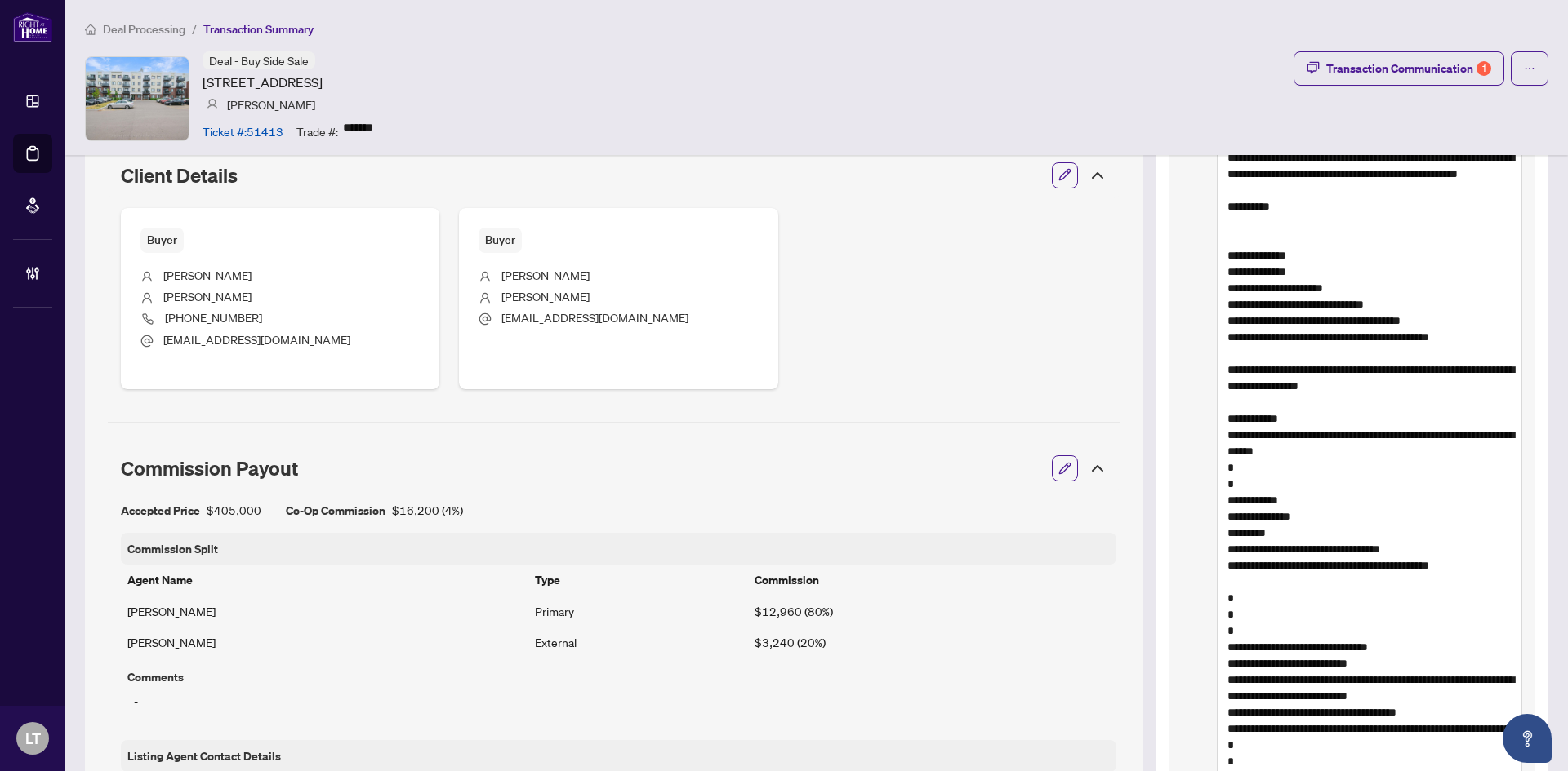
drag, startPoint x: 1500, startPoint y: 583, endPoint x: 1213, endPoint y: 549, distance: 289.0
click at [1217, 549] on textarea at bounding box center [1369, 459] width 305 height 994
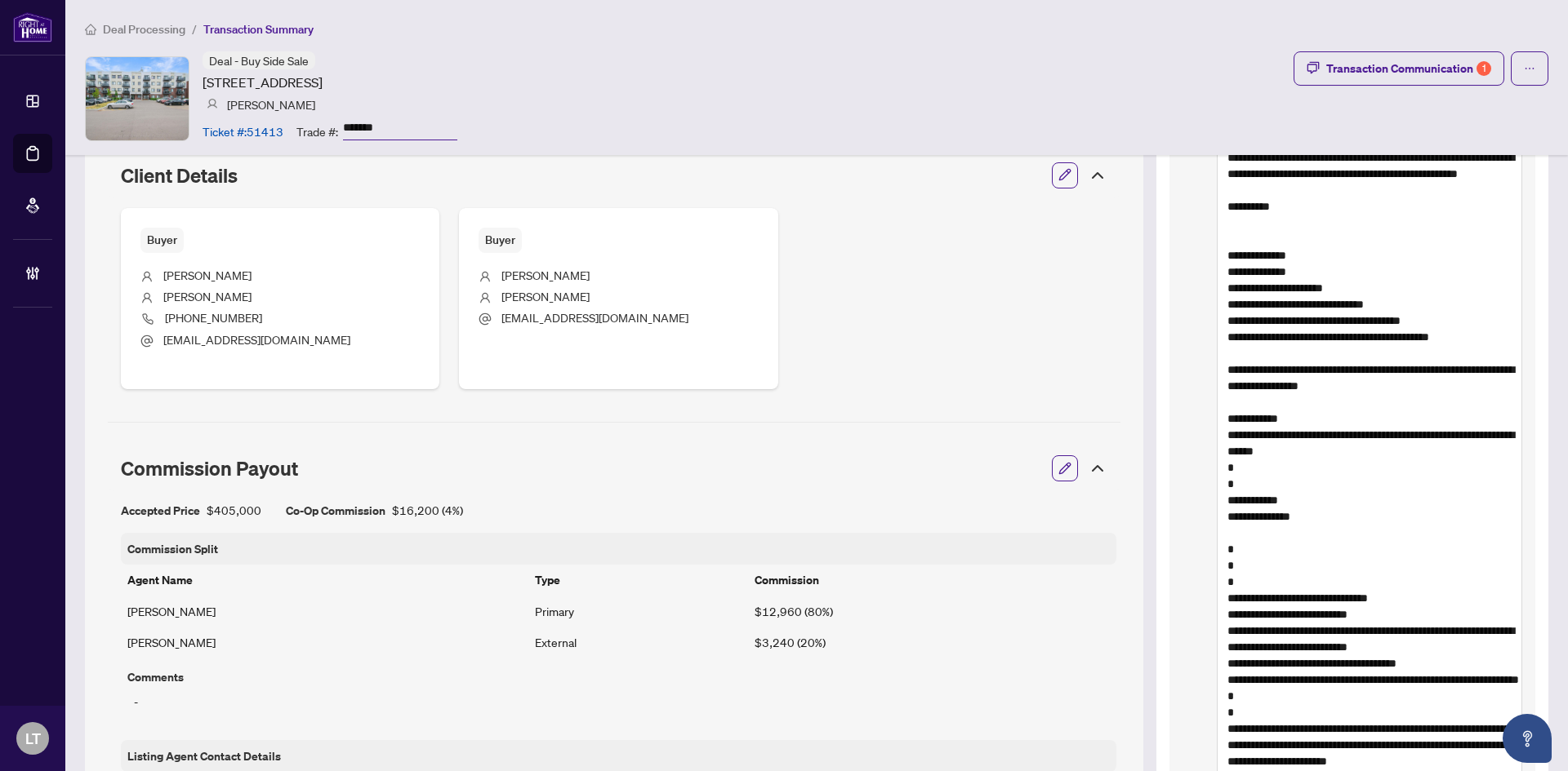
click at [1237, 596] on textarea at bounding box center [1369, 435] width 305 height 945
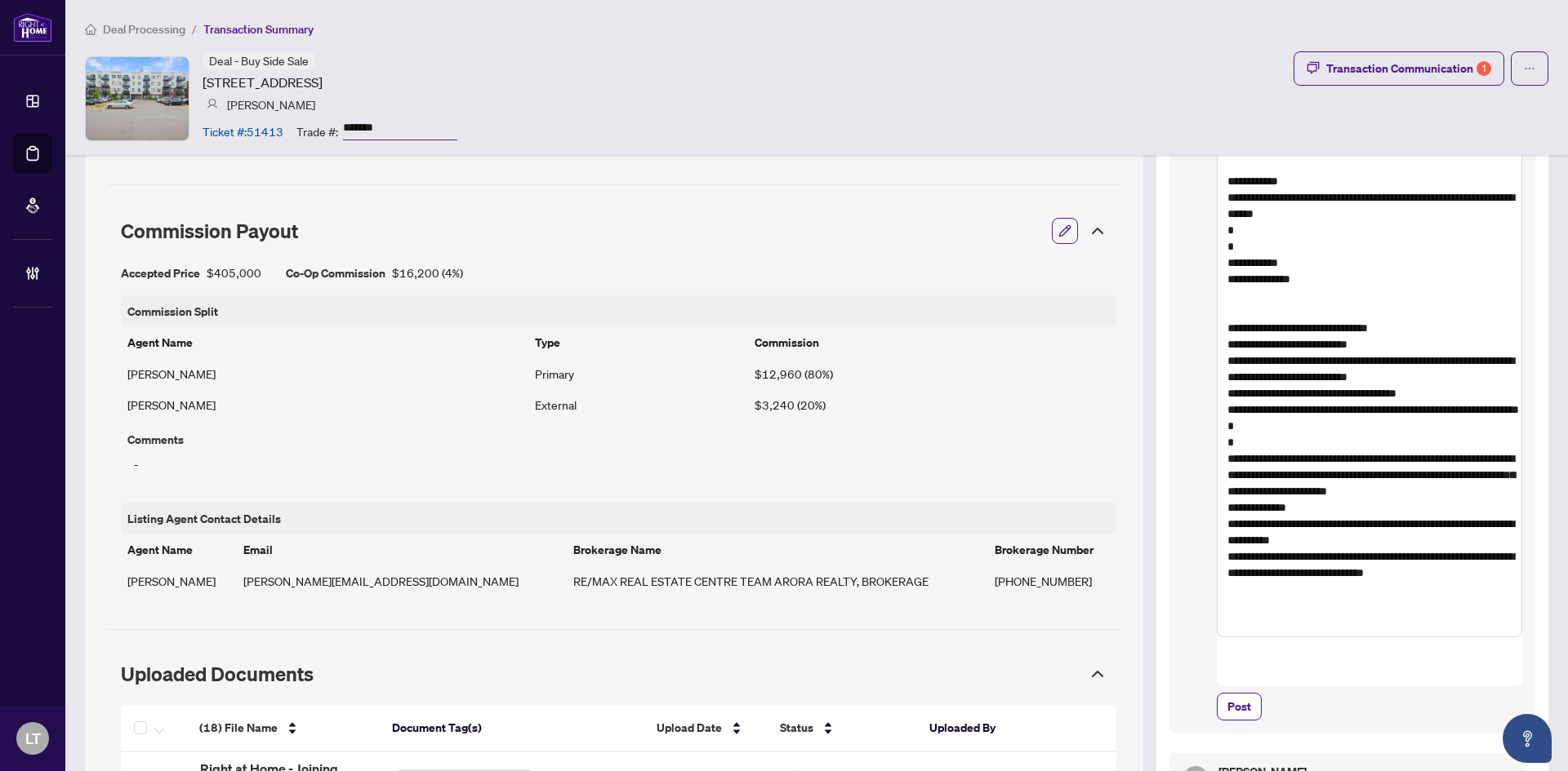
scroll to position [979, 0]
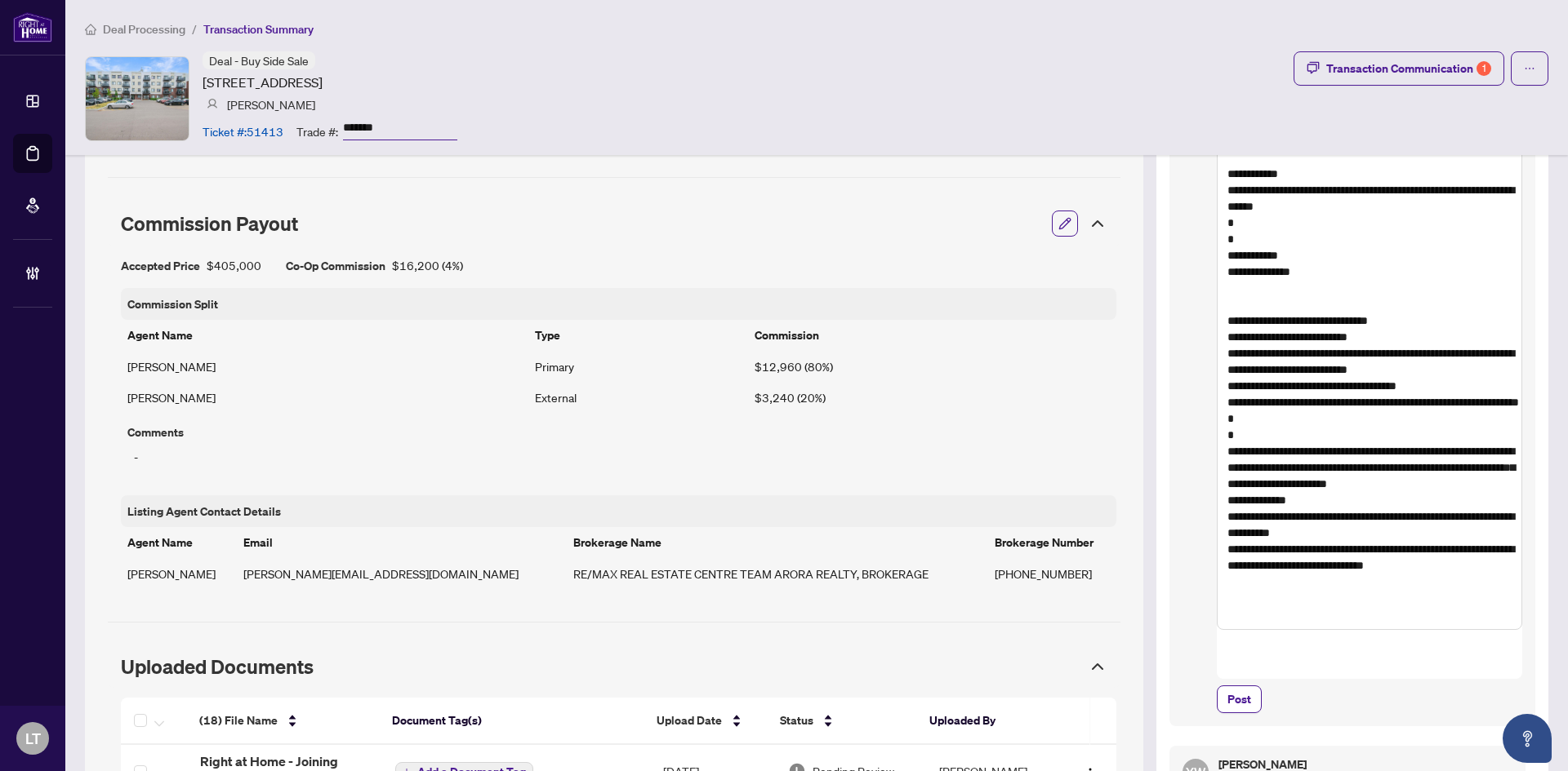
drag, startPoint x: 1248, startPoint y: 508, endPoint x: 1224, endPoint y: 451, distance: 61.8
click at [1224, 451] on textarea at bounding box center [1369, 173] width 305 height 912
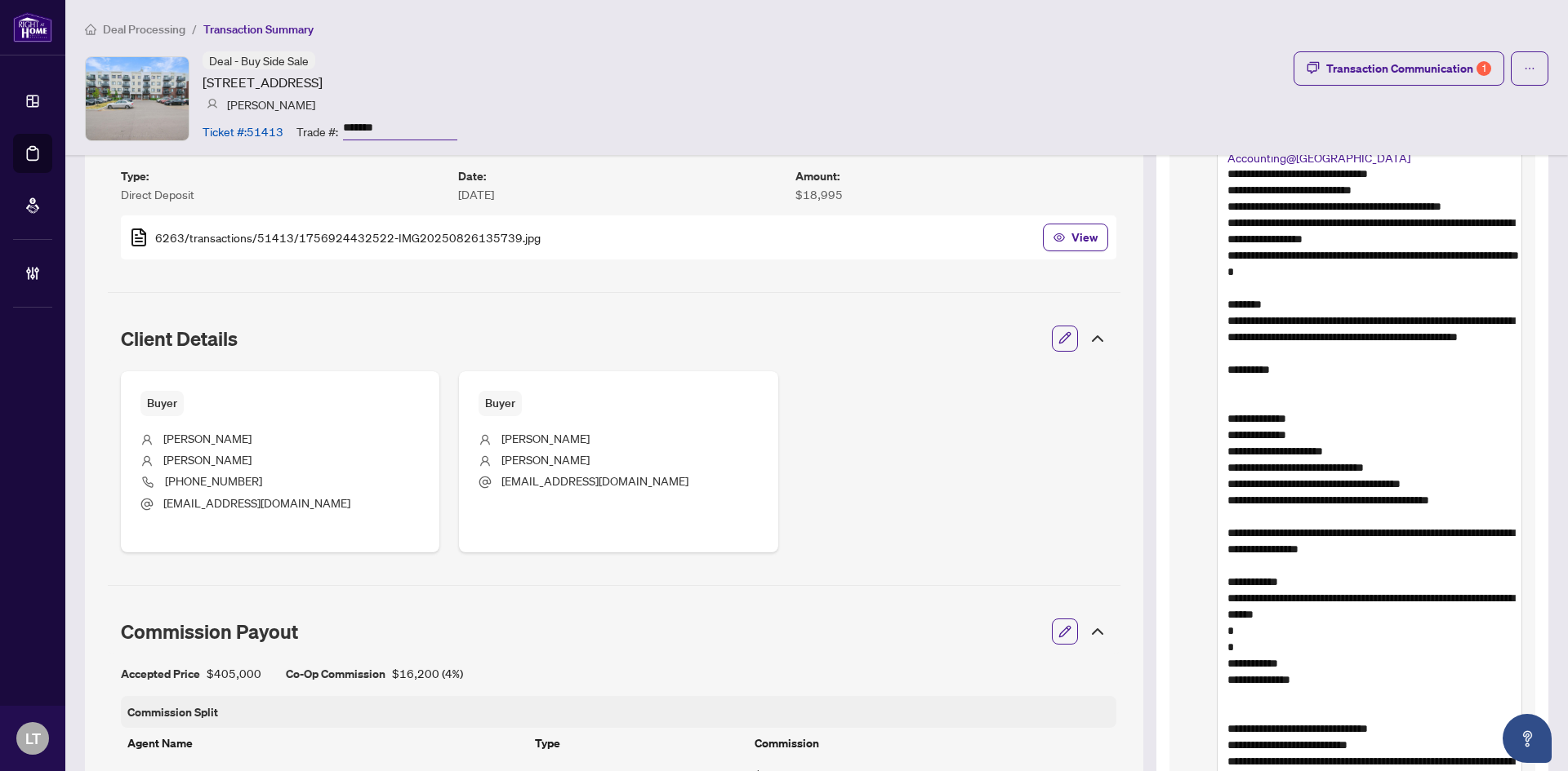
scroll to position [326, 0]
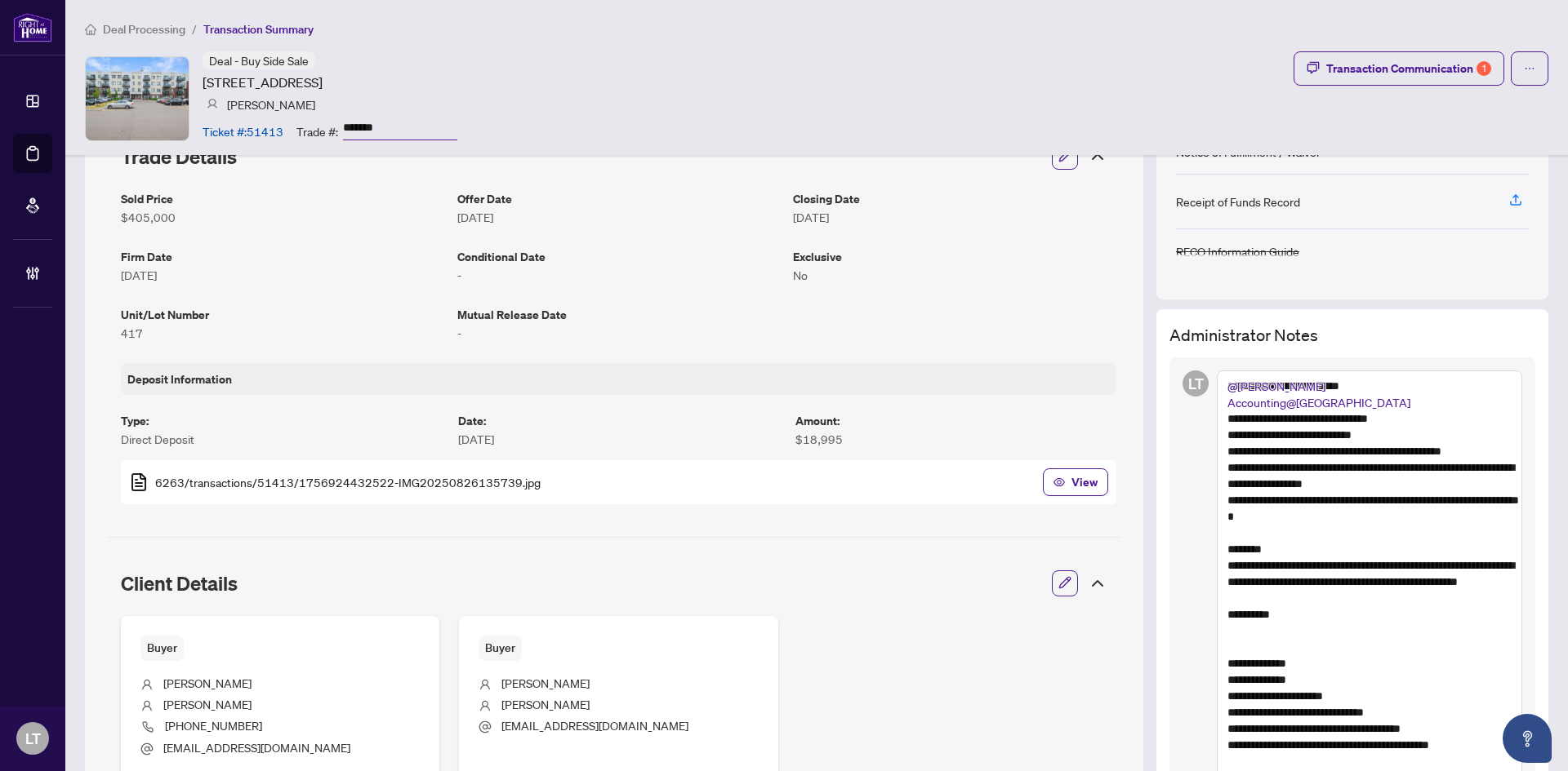
drag, startPoint x: 1216, startPoint y: 680, endPoint x: 1232, endPoint y: 678, distance: 16.1
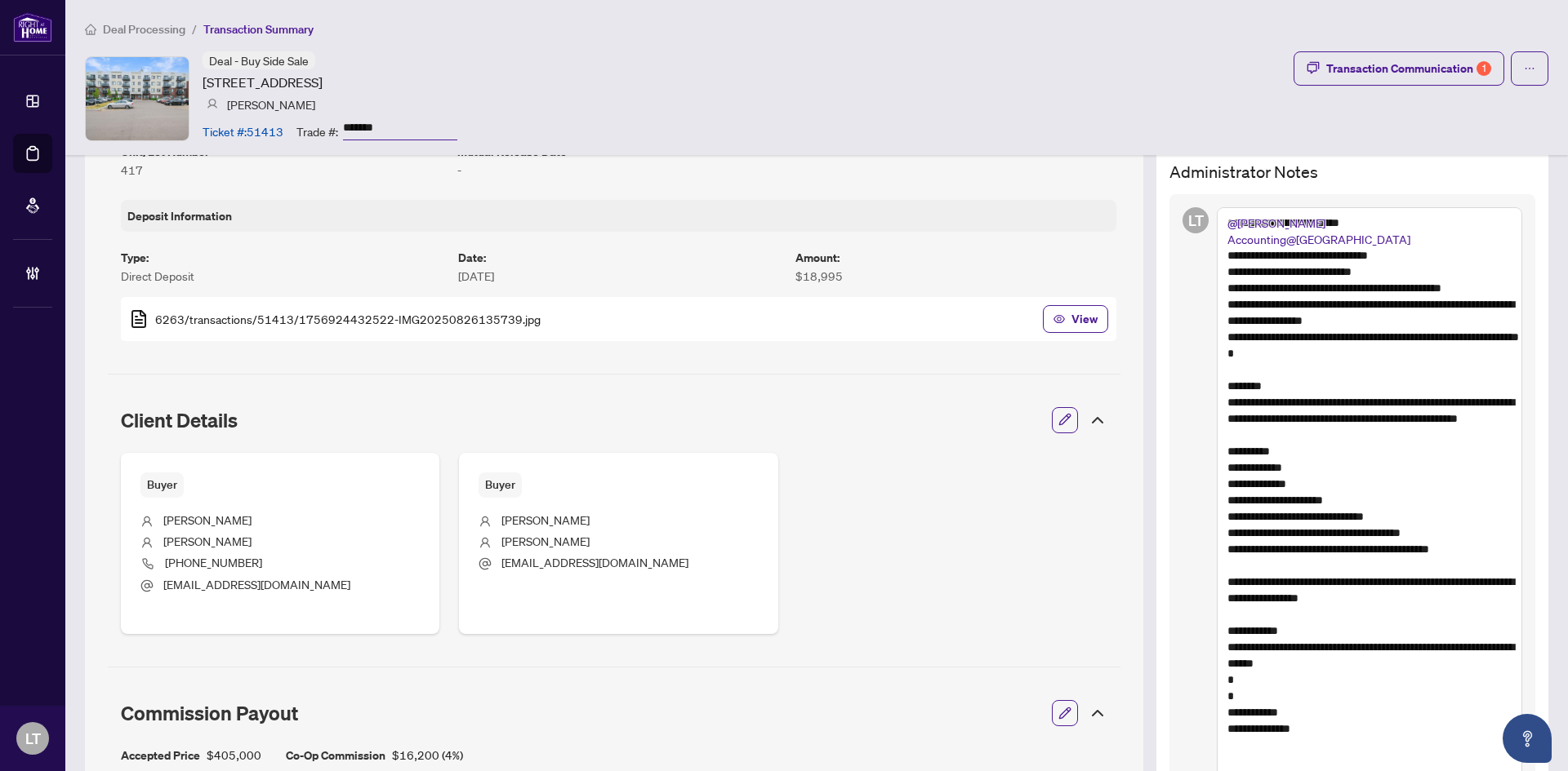
scroll to position [653, 0]
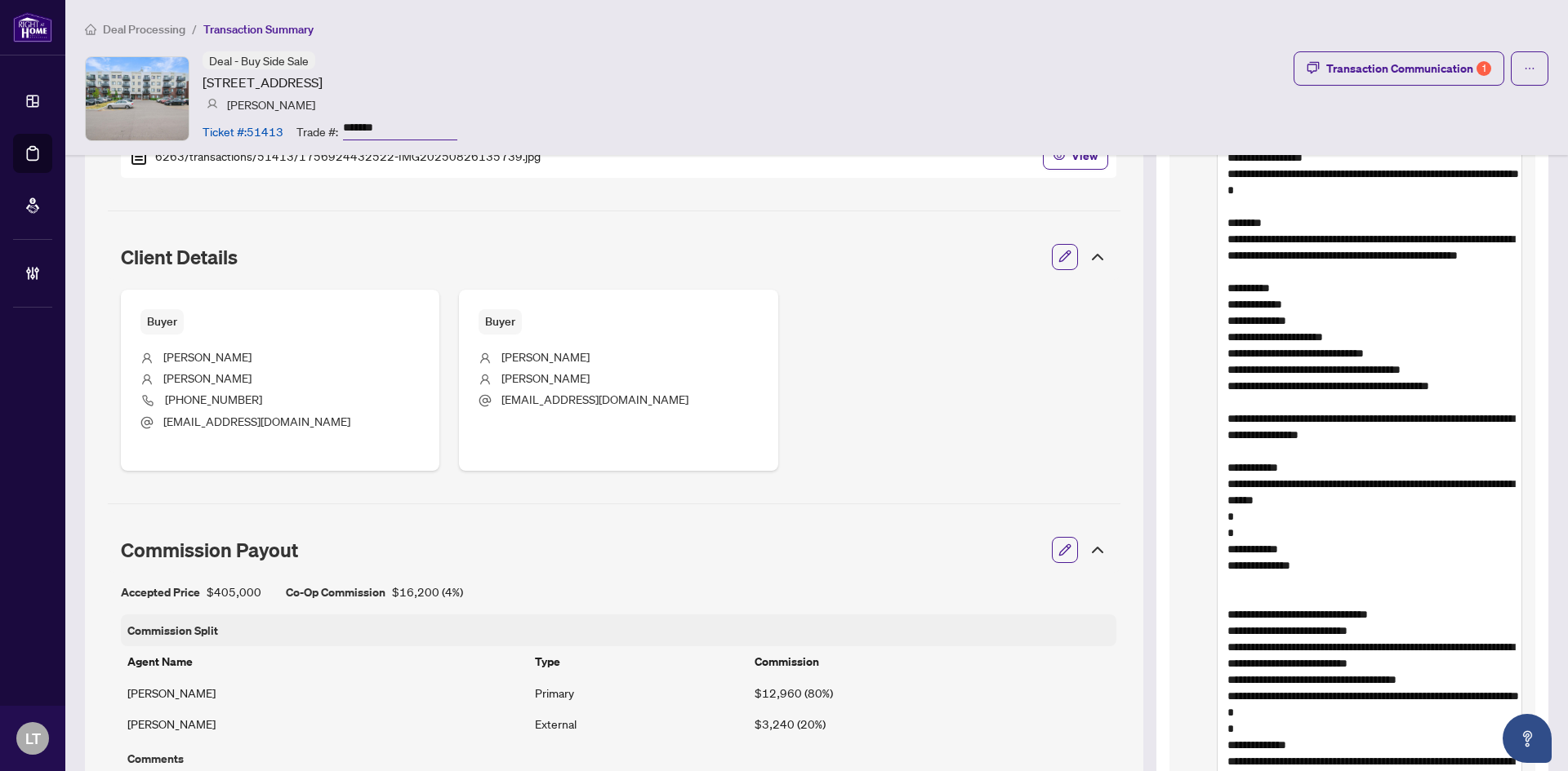
click at [1222, 549] on textarea at bounding box center [1369, 452] width 305 height 814
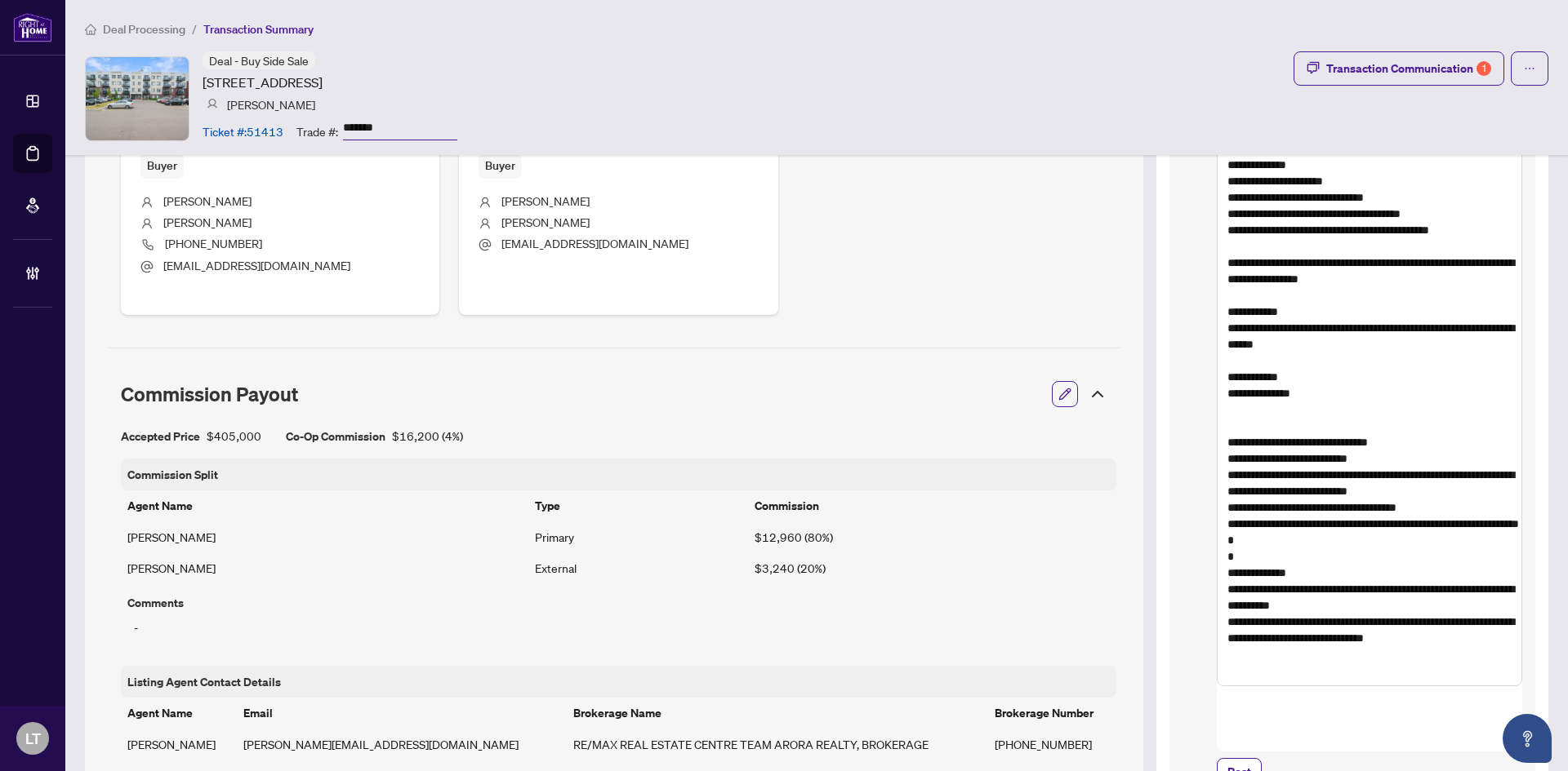
scroll to position [816, 0]
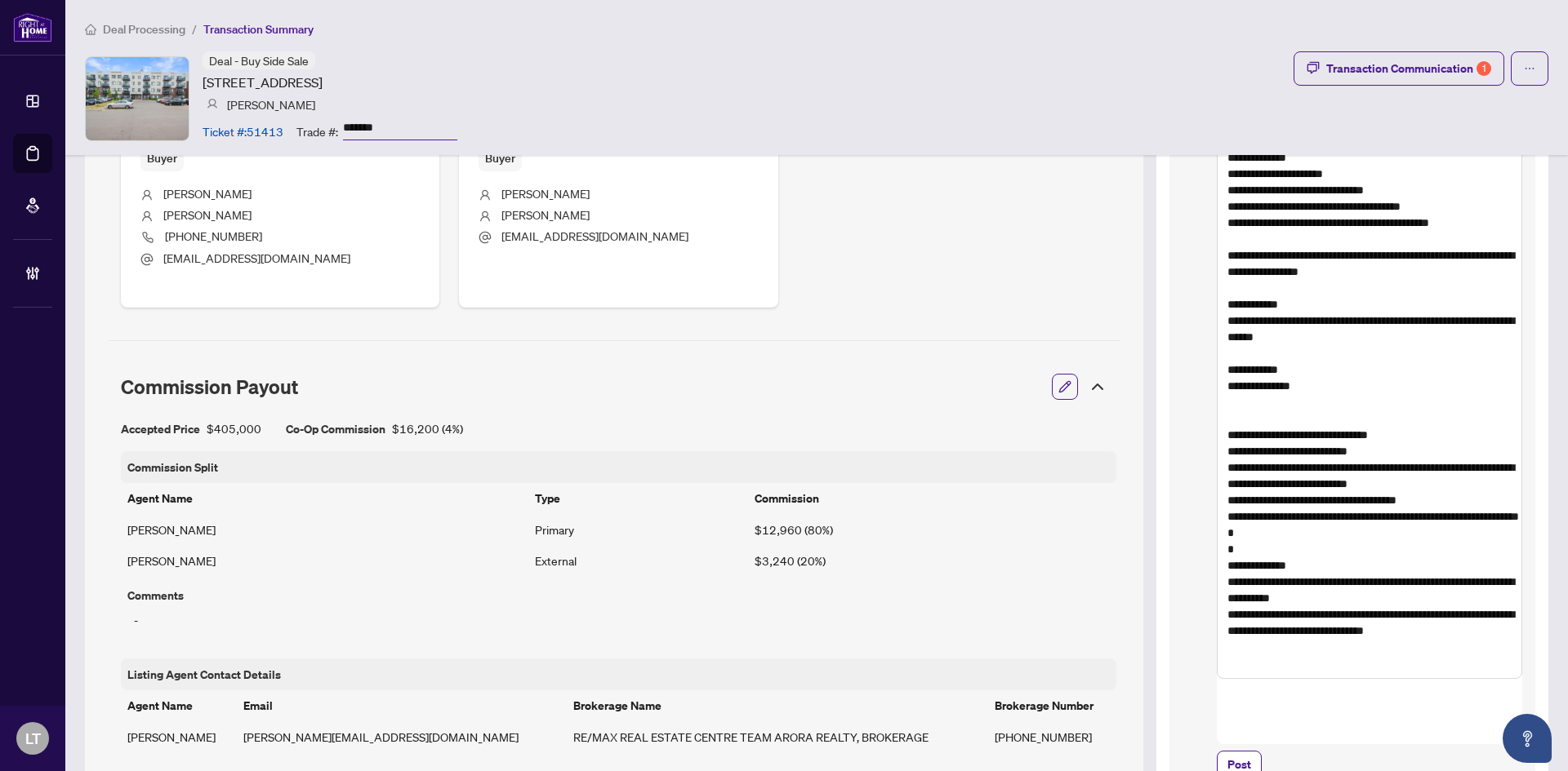
click at [1219, 433] on textarea at bounding box center [1369, 279] width 305 height 799
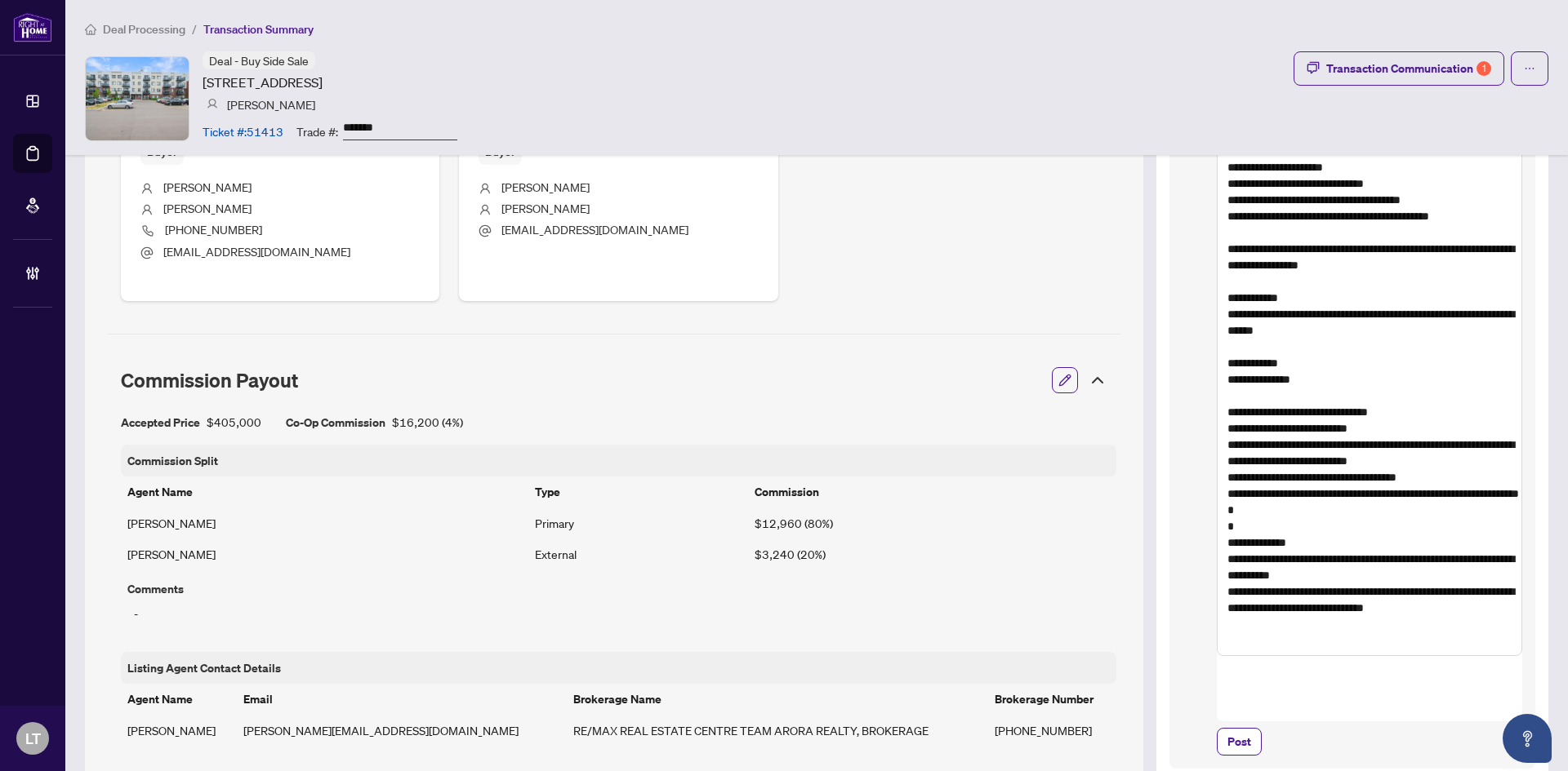
scroll to position [979, 0]
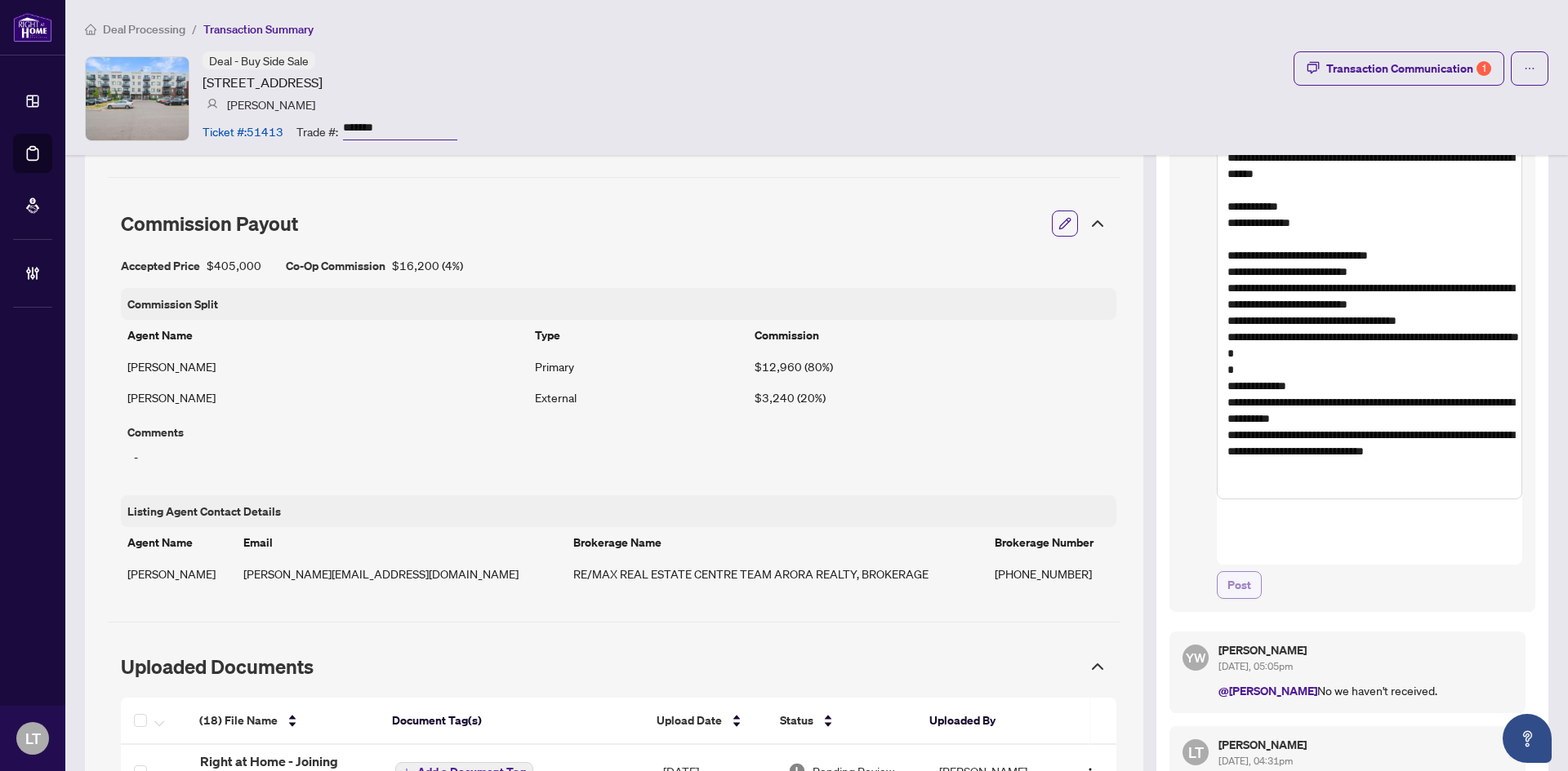
type textarea "**********"
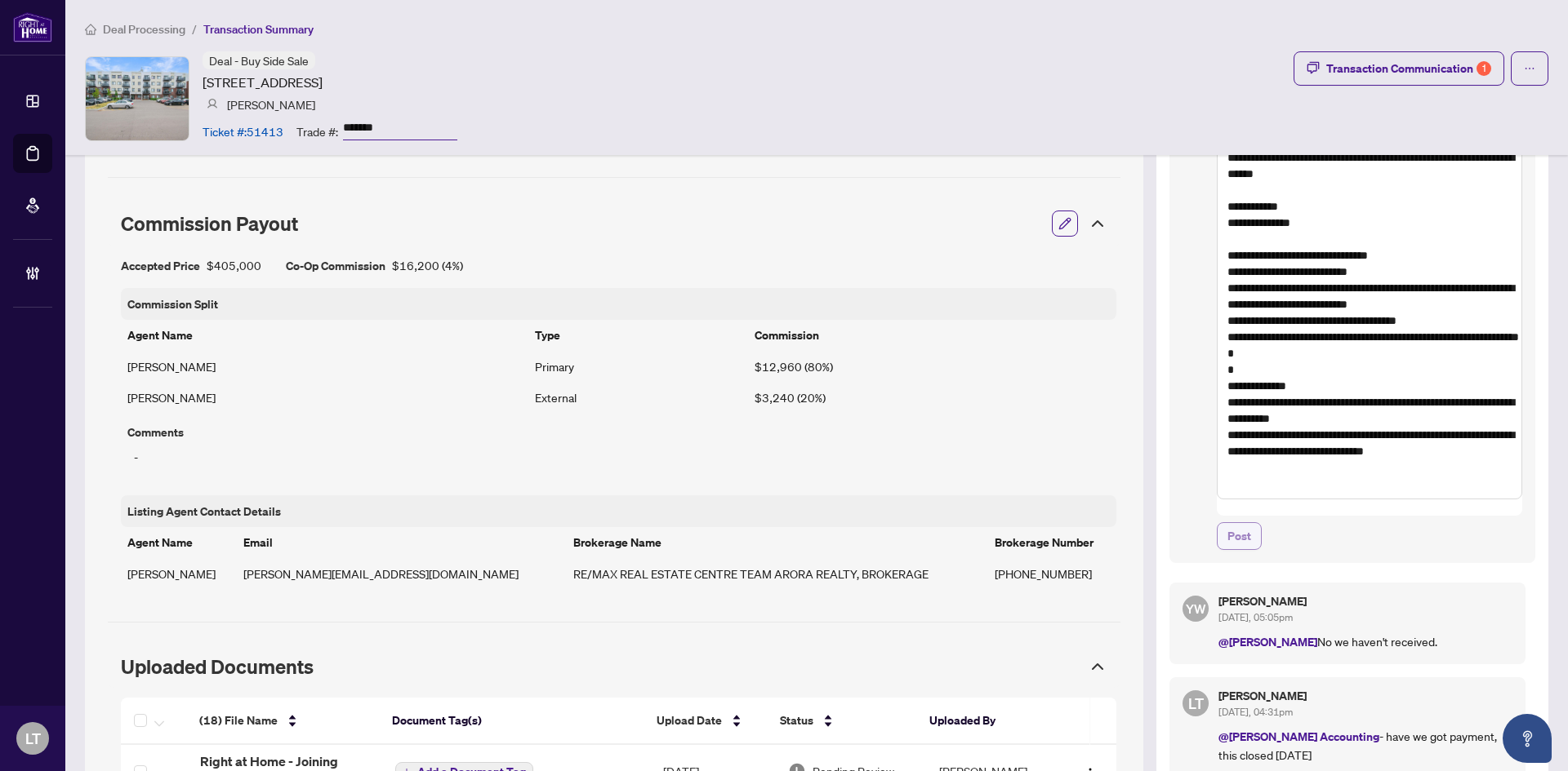
click at [1243, 523] on button "Post" at bounding box center [1239, 536] width 45 height 28
